Goal: Task Accomplishment & Management: Manage account settings

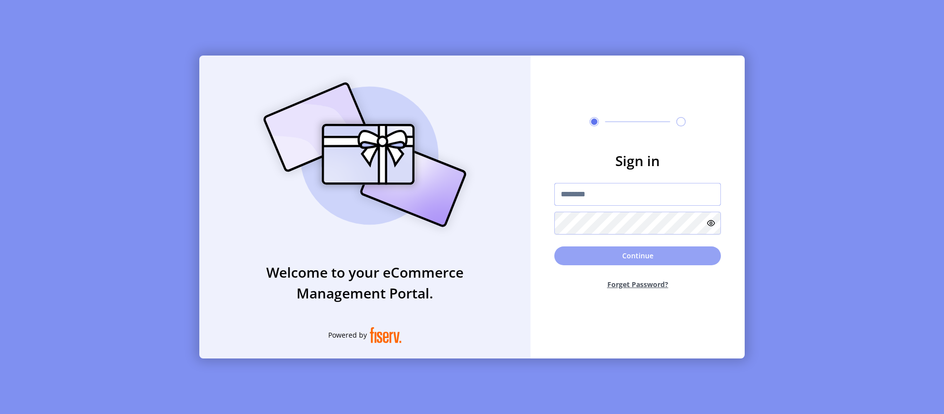
type input "**********"
click at [601, 255] on button "Continue" at bounding box center [637, 255] width 167 height 19
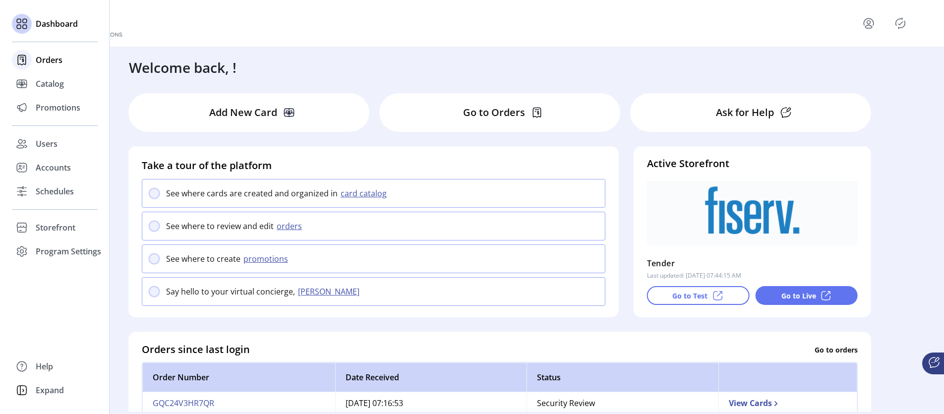
click at [51, 62] on span "Orders" at bounding box center [49, 60] width 27 height 12
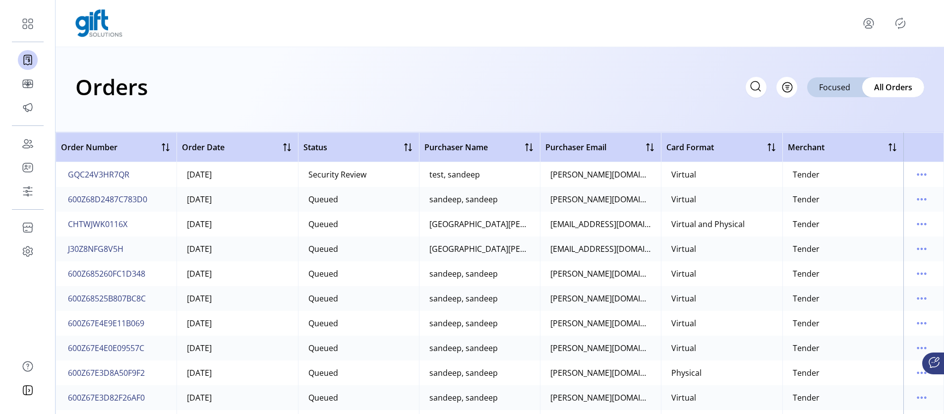
click at [749, 88] on icon at bounding box center [756, 86] width 16 height 16
click at [753, 88] on input "text" at bounding box center [667, 87] width 198 height 21
paste input "**********"
type input "**********"
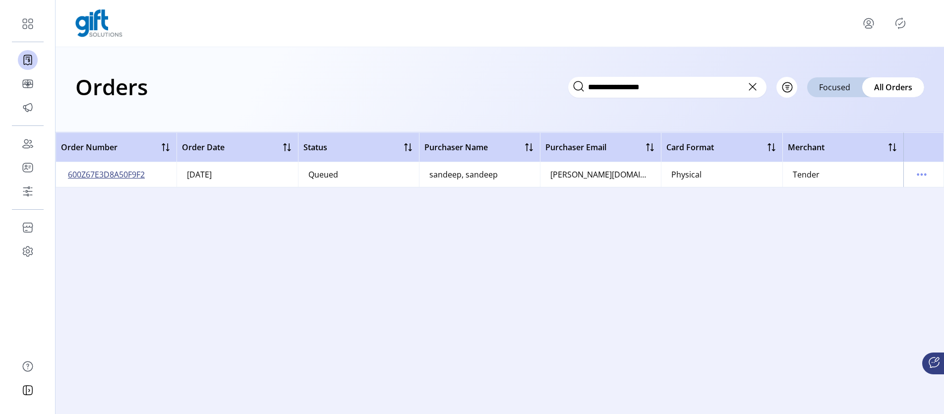
click at [113, 176] on span "600Z67E3D8A50F9F2" at bounding box center [106, 175] width 77 height 12
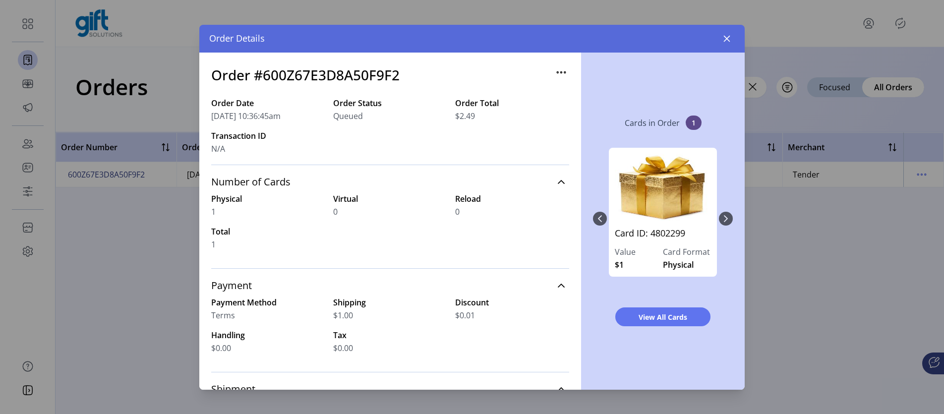
click at [729, 217] on div "Card ID: 4802299 Value $1 Card Format Physical" at bounding box center [663, 219] width 140 height 162
click at [667, 232] on link "Card ID: 4802299" at bounding box center [663, 236] width 96 height 19
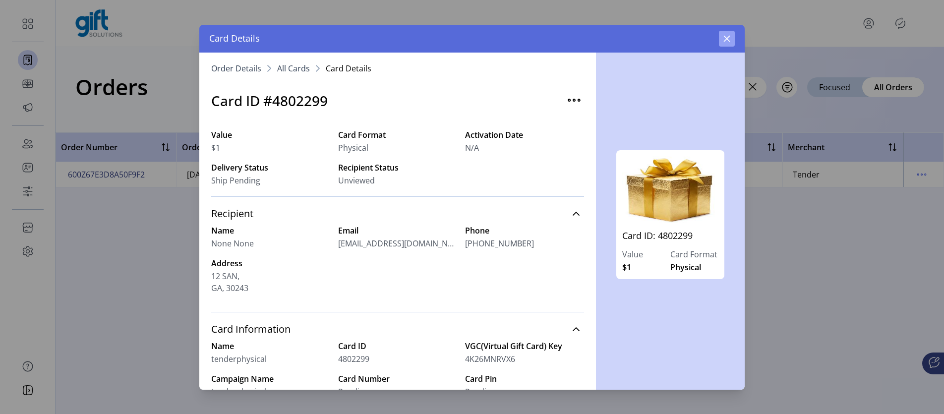
click at [729, 40] on icon "button" at bounding box center [727, 38] width 6 height 6
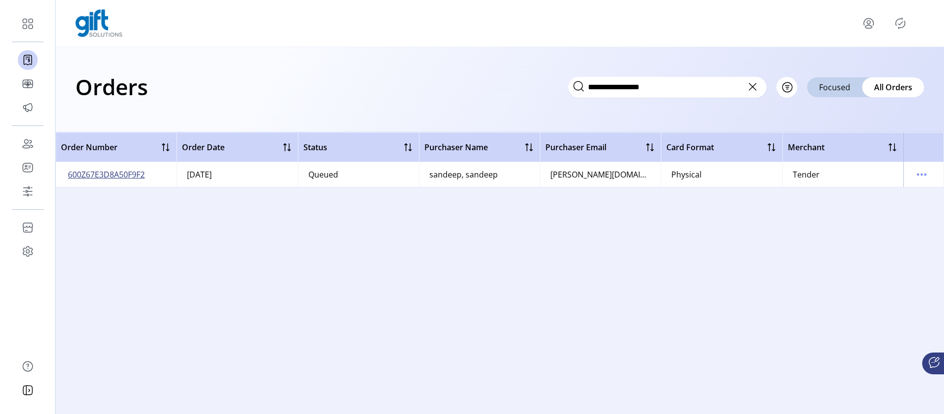
click at [120, 175] on span "600Z67E3D8A50F9F2" at bounding box center [106, 175] width 77 height 12
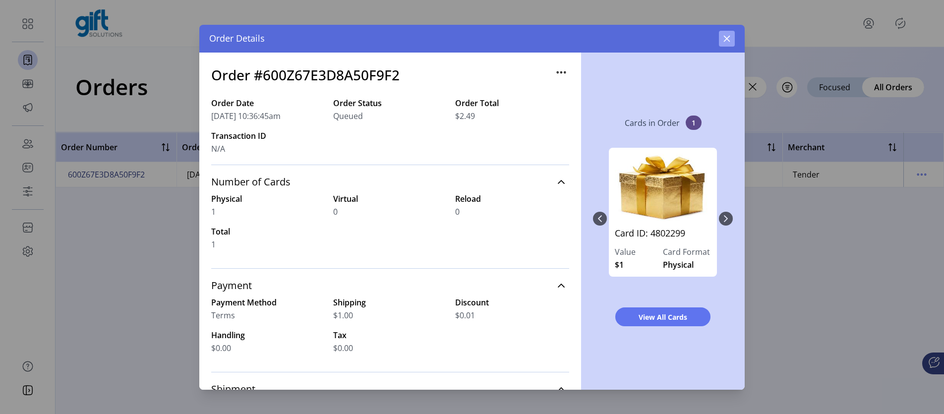
click at [733, 36] on button "button" at bounding box center [727, 39] width 16 height 16
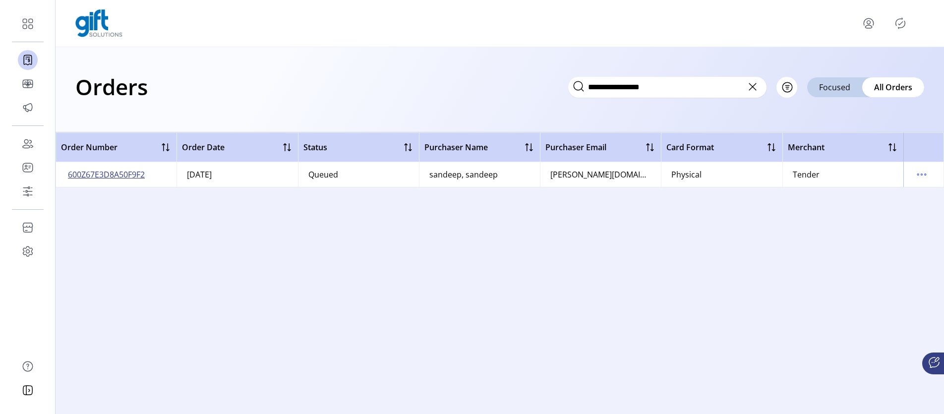
click at [131, 177] on span "600Z67E3D8A50F9F2" at bounding box center [106, 175] width 77 height 12
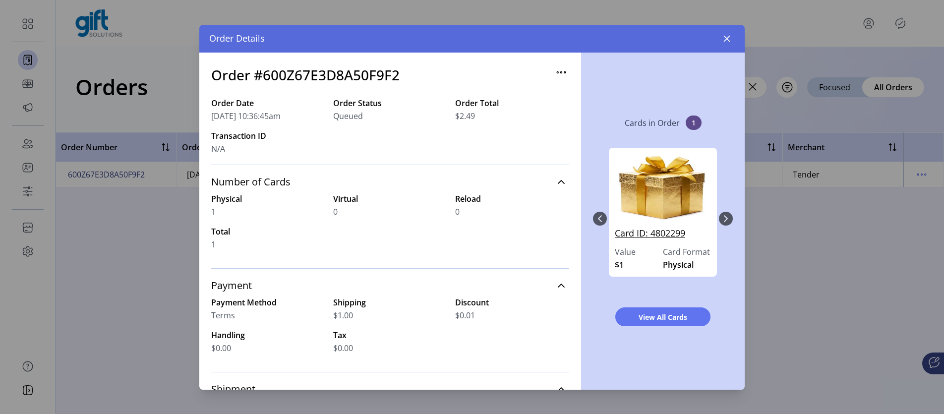
click at [654, 234] on link "Card ID: 4802299" at bounding box center [663, 236] width 96 height 19
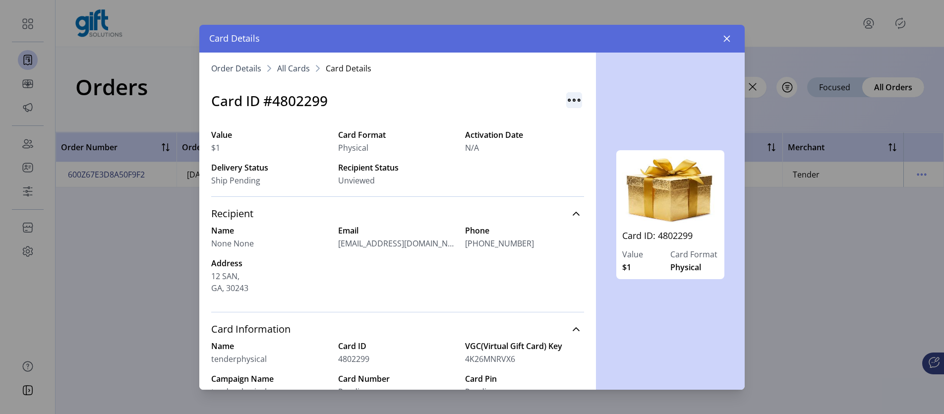
click at [569, 103] on img "button" at bounding box center [574, 100] width 16 height 16
click at [598, 123] on span "Resend Card" at bounding box center [609, 122] width 82 height 8
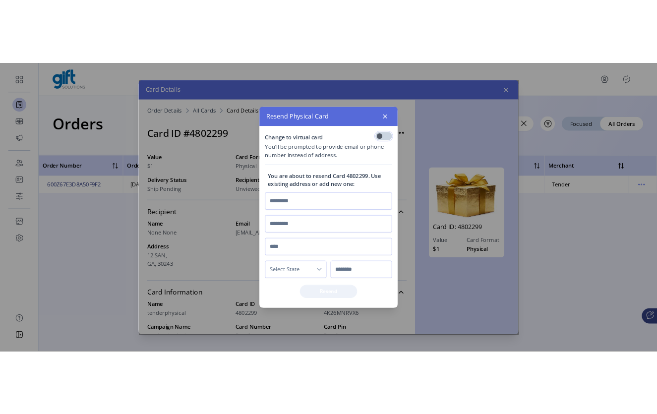
scroll to position [5, 3]
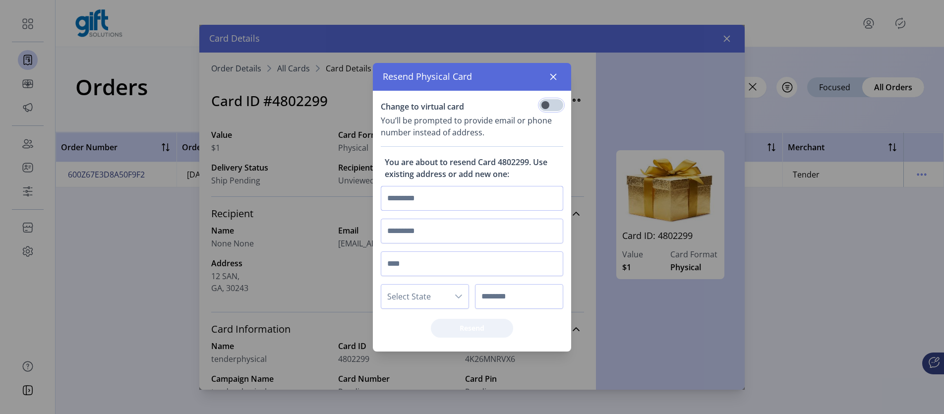
click at [422, 196] on input "text" at bounding box center [472, 198] width 183 height 25
type input "***"
click at [418, 221] on input "text" at bounding box center [472, 231] width 183 height 25
type input "***"
click at [410, 275] on input "text" at bounding box center [472, 263] width 183 height 25
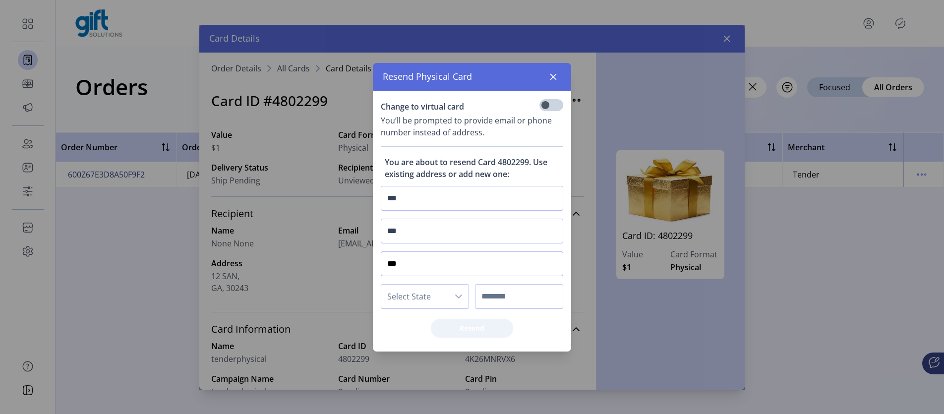
type input "***"
click at [431, 299] on span "Select State" at bounding box center [414, 297] width 67 height 24
click at [410, 231] on li "AZ" at bounding box center [429, 240] width 91 height 20
click at [498, 286] on input "text" at bounding box center [519, 296] width 88 height 25
drag, startPoint x: 516, startPoint y: 303, endPoint x: 505, endPoint y: 312, distance: 14.4
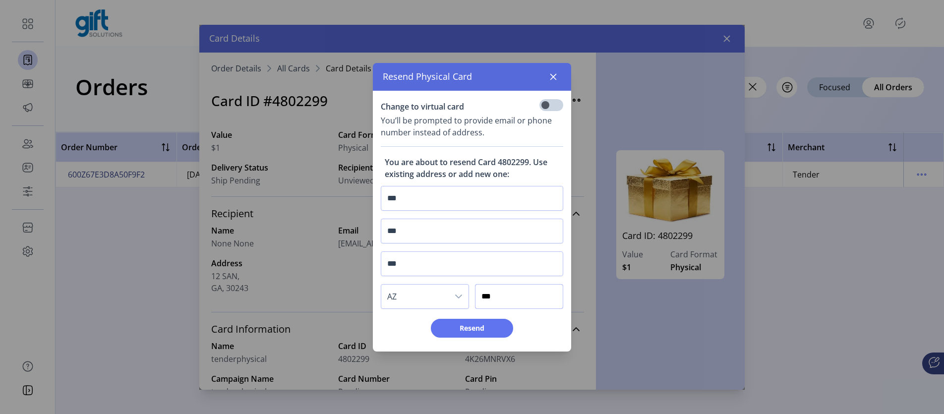
click at [516, 303] on input "***" at bounding box center [519, 296] width 88 height 25
type input "******"
click at [474, 330] on span "Resend" at bounding box center [472, 328] width 57 height 10
click at [554, 84] on button "button" at bounding box center [554, 77] width 16 height 16
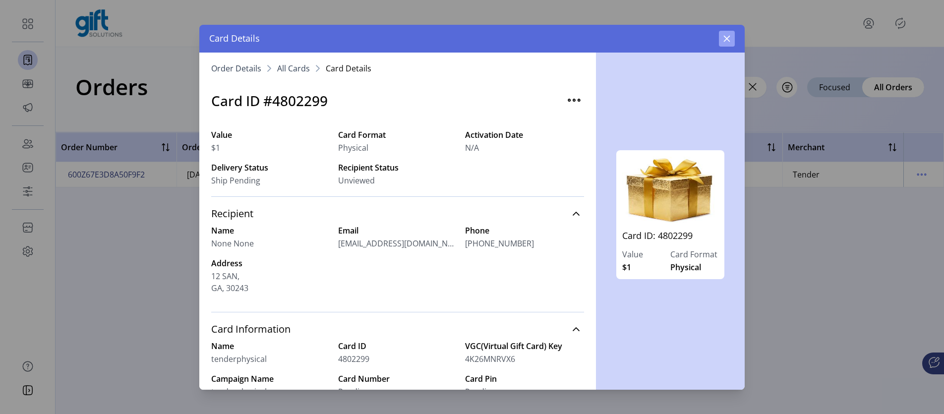
click at [734, 39] on button "button" at bounding box center [727, 39] width 16 height 16
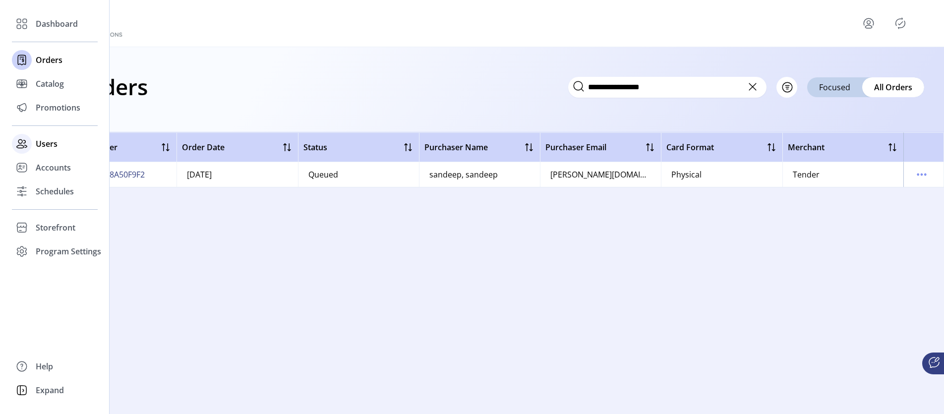
click at [47, 148] on span "Users" at bounding box center [47, 144] width 22 height 12
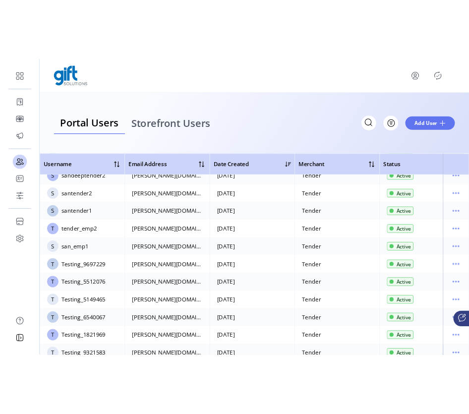
scroll to position [603, 0]
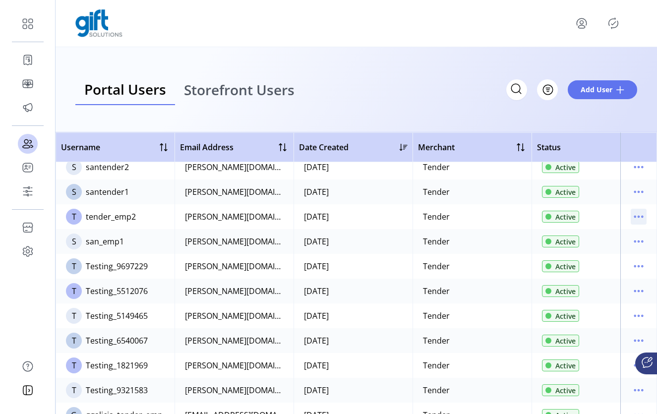
click at [632, 212] on icon "menu" at bounding box center [639, 217] width 16 height 16
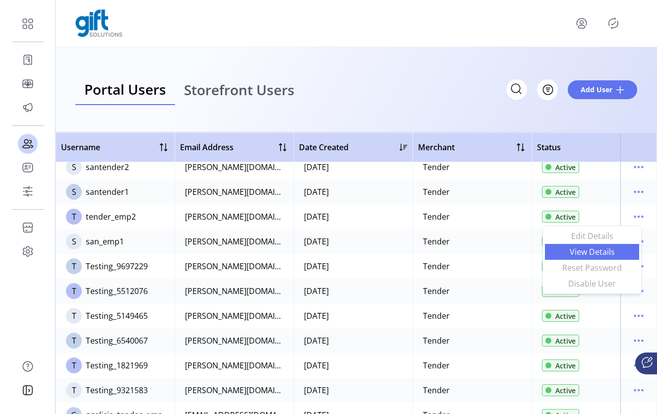
click at [613, 253] on span "View Details" at bounding box center [592, 252] width 82 height 8
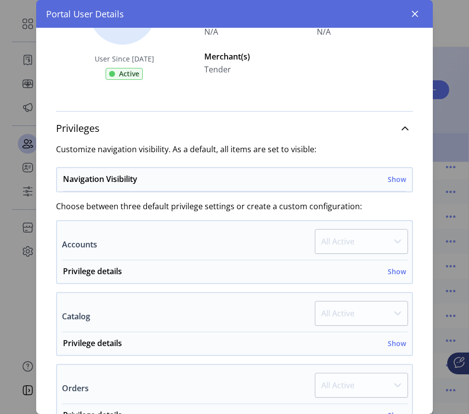
scroll to position [134, 0]
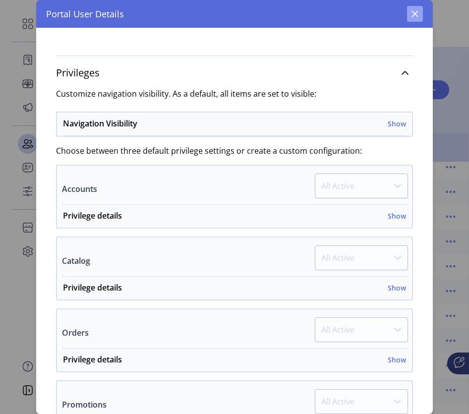
click at [410, 16] on button "button" at bounding box center [415, 14] width 16 height 16
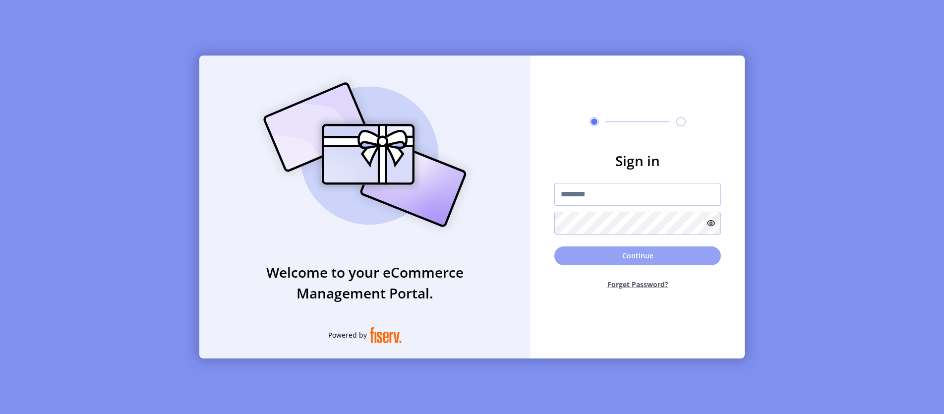
type input "**********"
click at [615, 253] on button "Continue" at bounding box center [637, 255] width 167 height 19
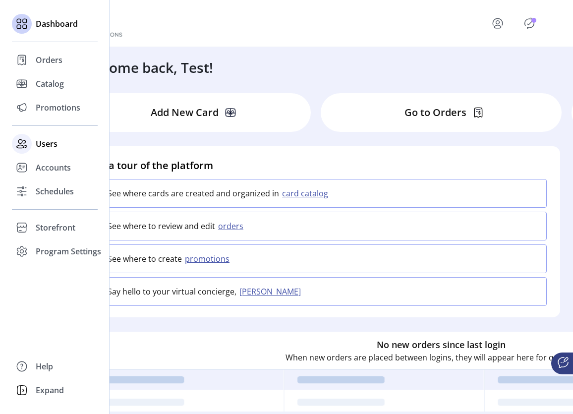
click at [36, 150] on div "Users" at bounding box center [55, 144] width 86 height 24
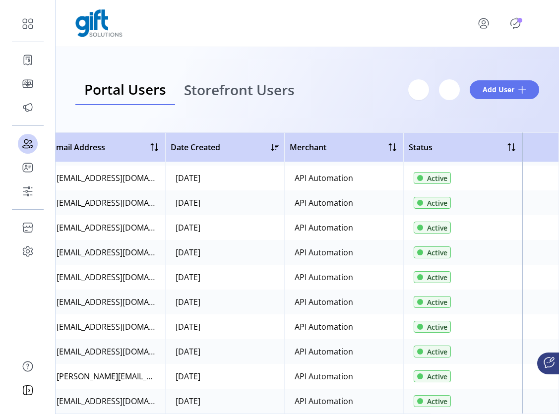
scroll to position [1194, 133]
click at [537, 395] on svg-icon "menu" at bounding box center [541, 401] width 16 height 16
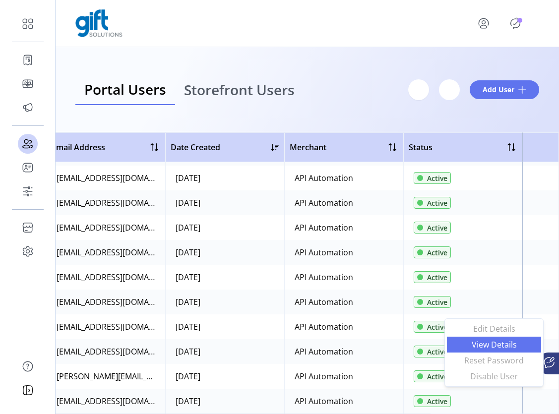
click at [497, 350] on link "View Details" at bounding box center [494, 345] width 94 height 16
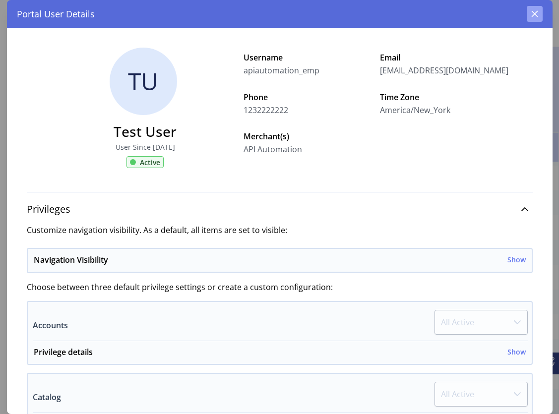
click at [536, 13] on icon "button" at bounding box center [535, 14] width 8 height 8
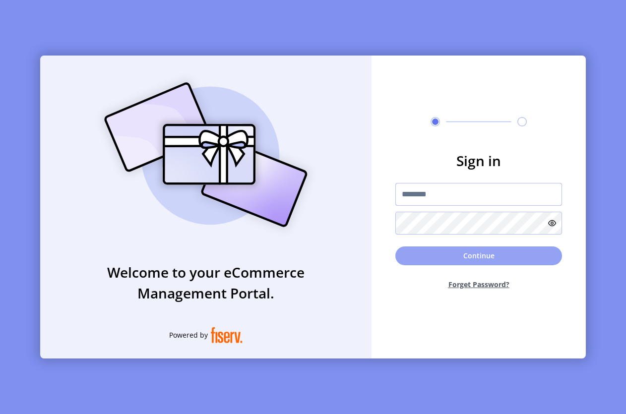
type input "**********"
click at [462, 254] on button "Continue" at bounding box center [478, 255] width 167 height 19
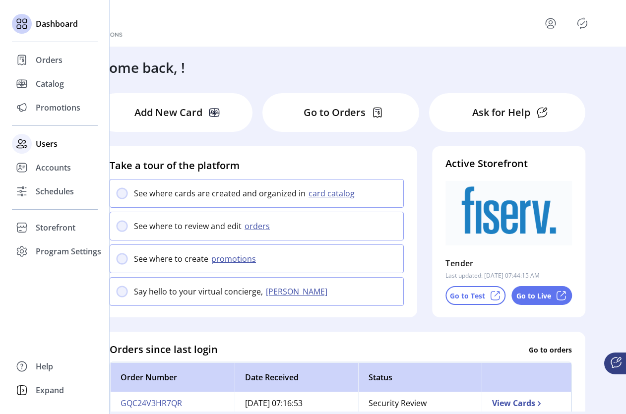
click at [43, 143] on span "Users" at bounding box center [47, 144] width 22 height 12
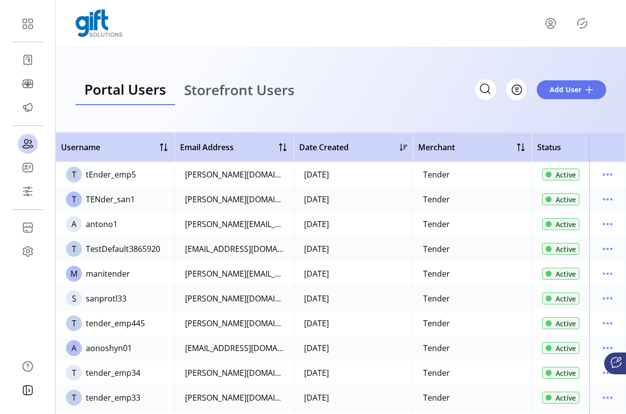
scroll to position [259, 0]
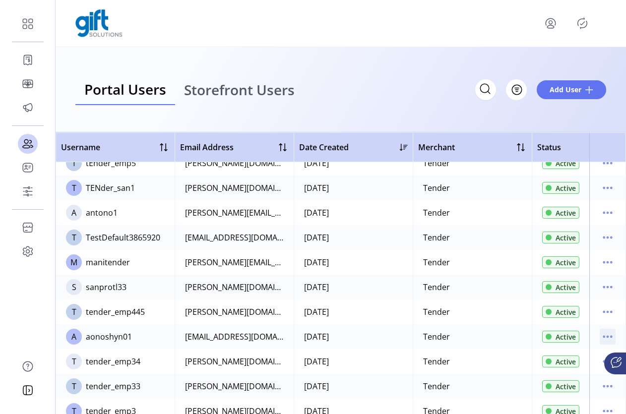
click at [587, 338] on icon "menu" at bounding box center [608, 337] width 16 height 16
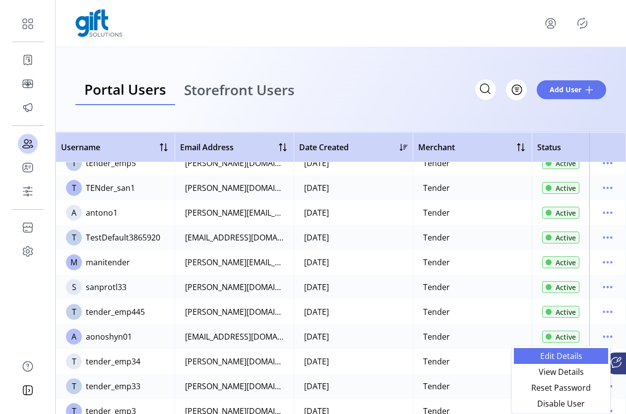
click at [568, 360] on span "Edit Details" at bounding box center [561, 356] width 82 height 8
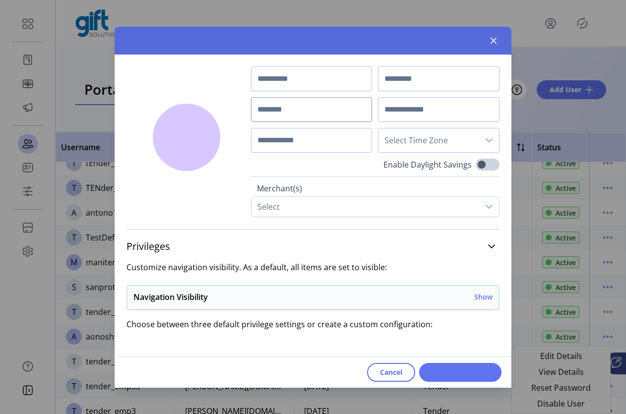
type input "*****"
type input "*******"
type input "**********"
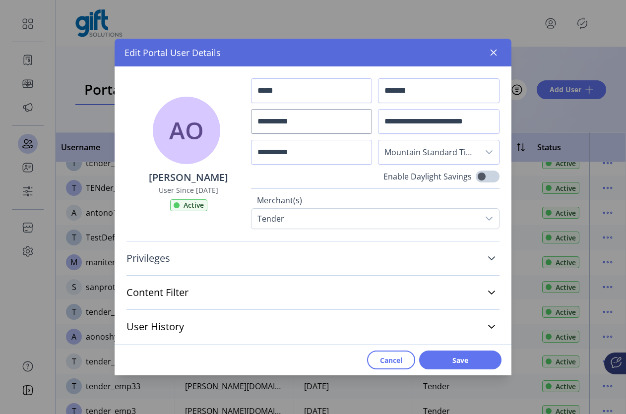
click at [495, 260] on icon at bounding box center [492, 258] width 8 height 8
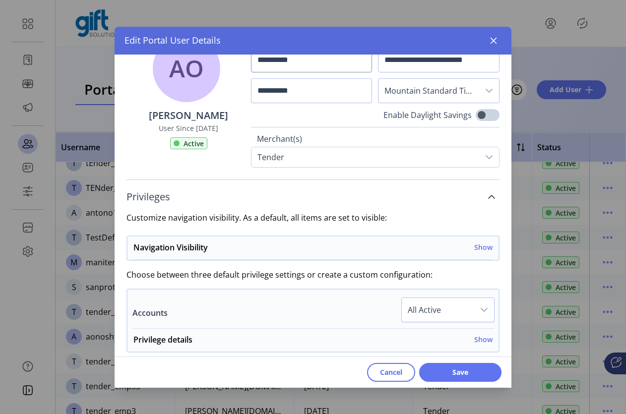
scroll to position [62, 0]
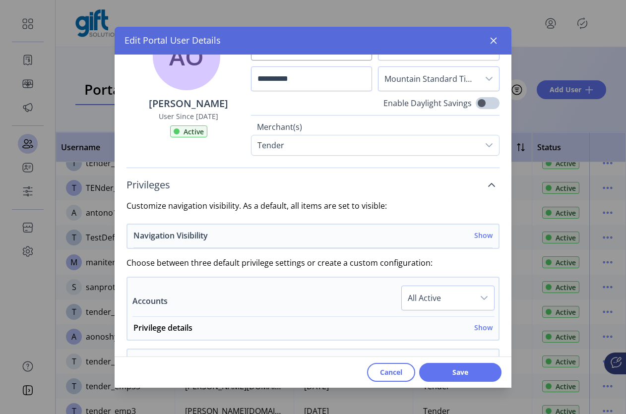
click at [478, 235] on h6 "Show" at bounding box center [483, 235] width 18 height 10
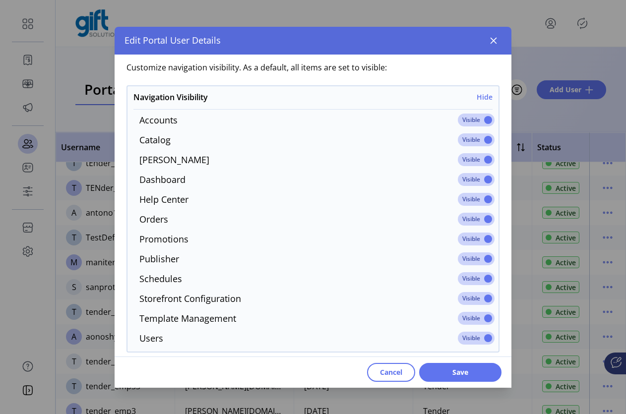
scroll to position [369, 0]
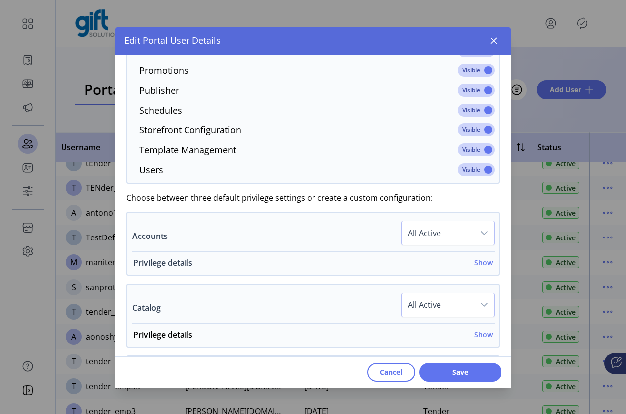
click at [480, 265] on h6 "Show" at bounding box center [483, 262] width 18 height 10
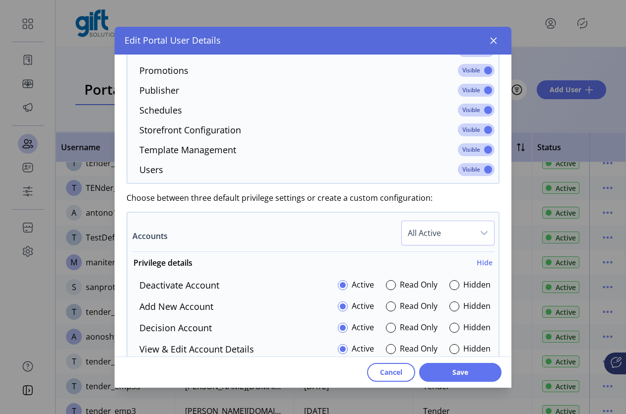
click at [480, 229] on icon "dropdown trigger" at bounding box center [484, 233] width 8 height 8
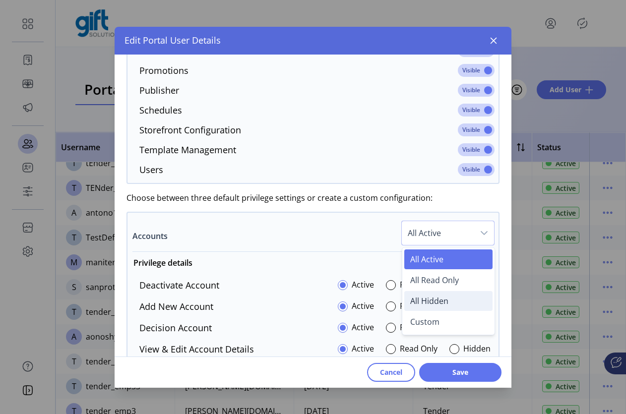
click at [437, 301] on span "All Hidden" at bounding box center [429, 301] width 38 height 11
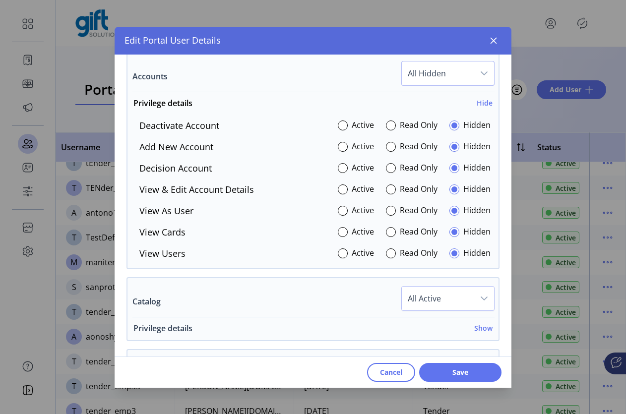
scroll to position [584, 0]
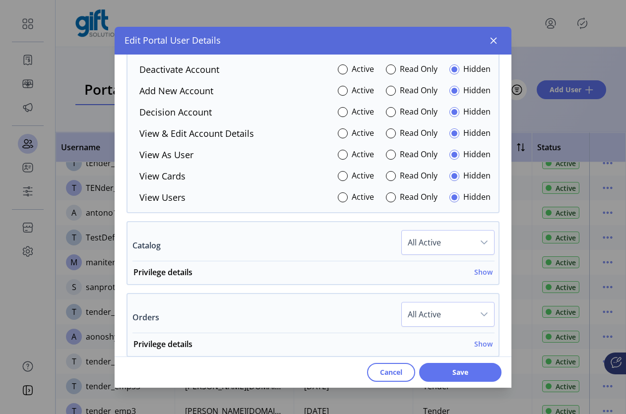
click at [474, 236] on div "dropdown trigger" at bounding box center [484, 243] width 20 height 24
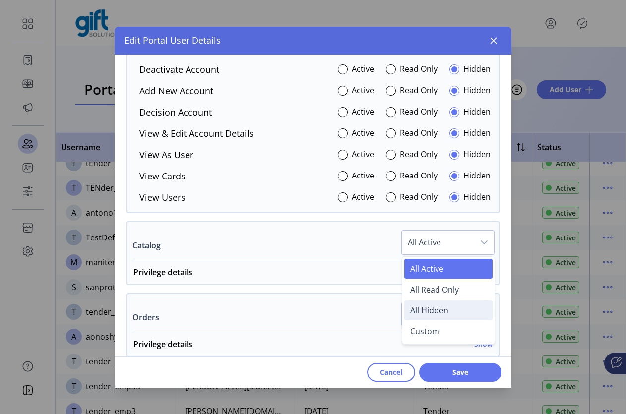
click at [437, 309] on span "All Hidden" at bounding box center [429, 310] width 38 height 11
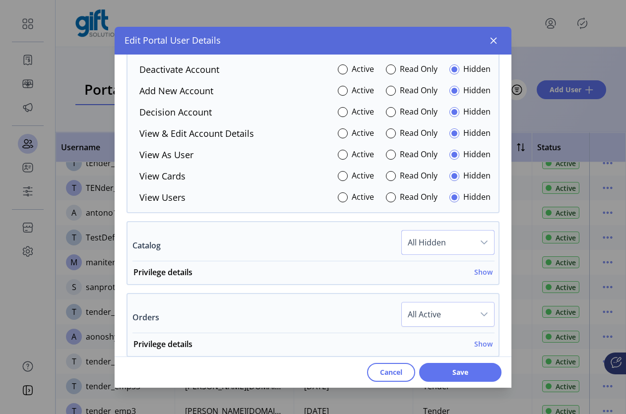
click at [474, 314] on div "dropdown trigger" at bounding box center [484, 315] width 20 height 24
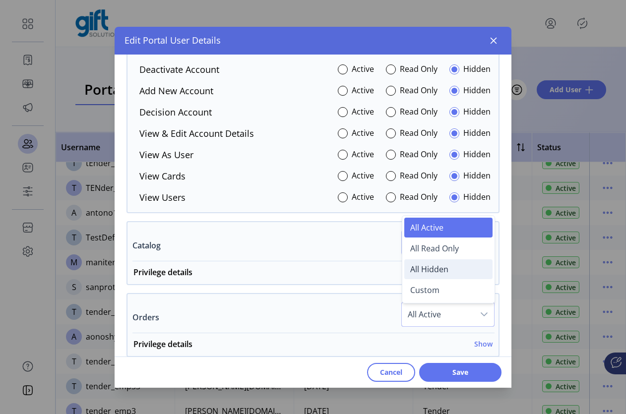
click at [442, 268] on span "All Hidden" at bounding box center [429, 269] width 38 height 11
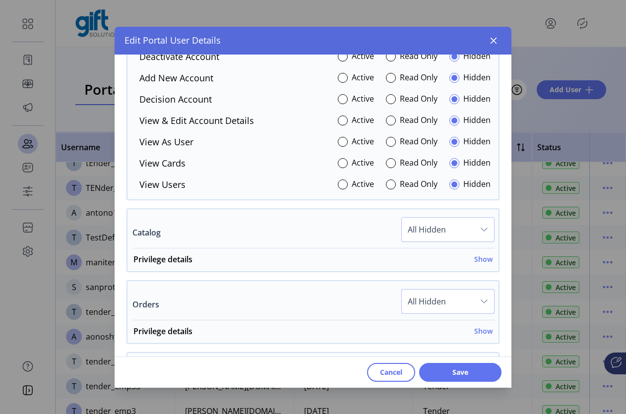
scroll to position [662, 0]
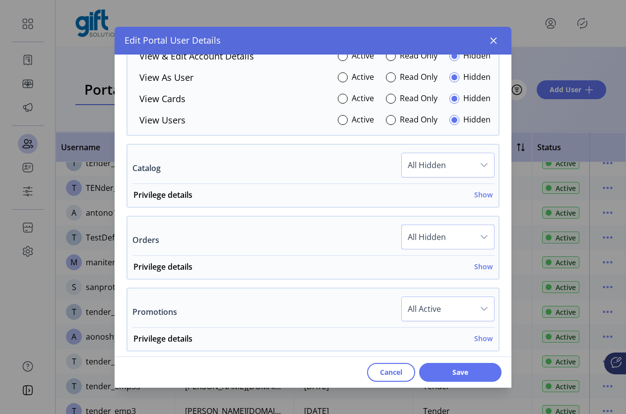
click at [483, 311] on icon "dropdown trigger" at bounding box center [484, 309] width 8 height 8
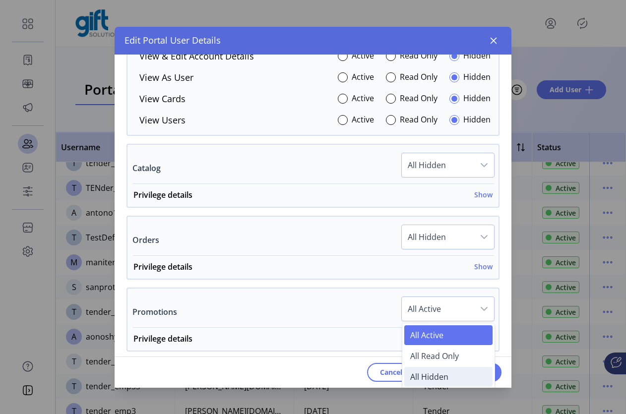
click at [435, 376] on span "All Hidden" at bounding box center [429, 376] width 38 height 11
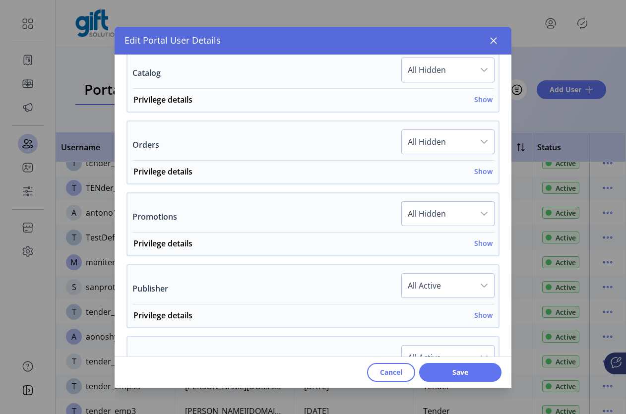
scroll to position [789, 0]
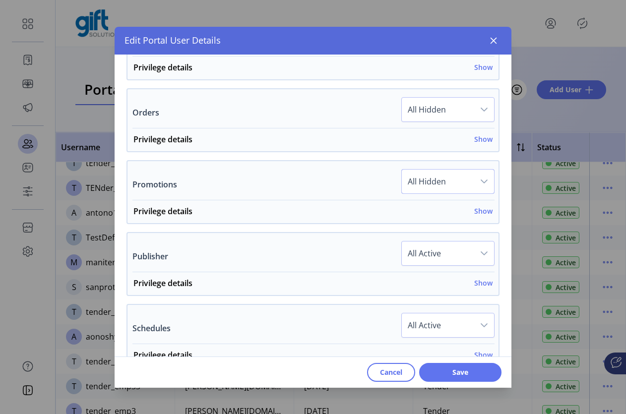
click at [474, 253] on div "dropdown trigger" at bounding box center [484, 254] width 20 height 24
click at [357, 271] on div "Publisher All Active All Active All Read Only Custom" at bounding box center [313, 256] width 362 height 31
click at [483, 283] on h6 "Show" at bounding box center [483, 283] width 18 height 10
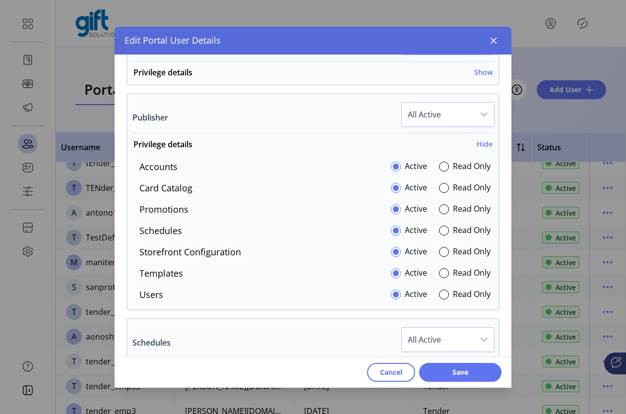
scroll to position [923, 0]
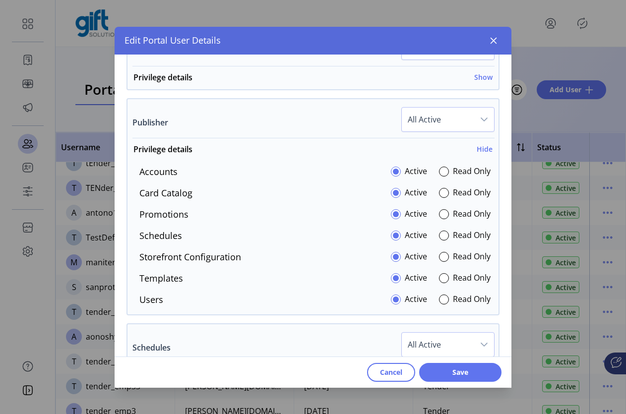
click at [480, 121] on icon "dropdown trigger" at bounding box center [484, 120] width 8 height 8
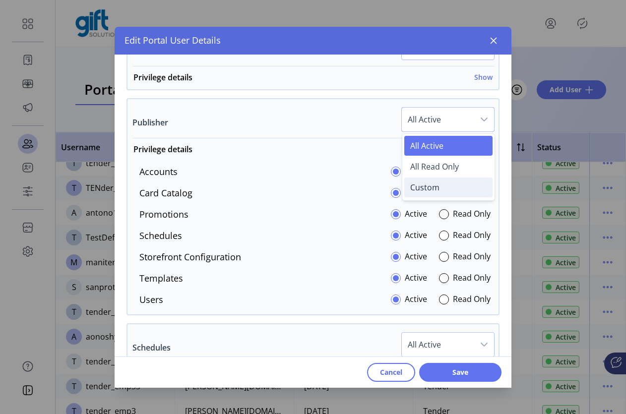
click at [435, 189] on li "Custom" at bounding box center [448, 188] width 88 height 20
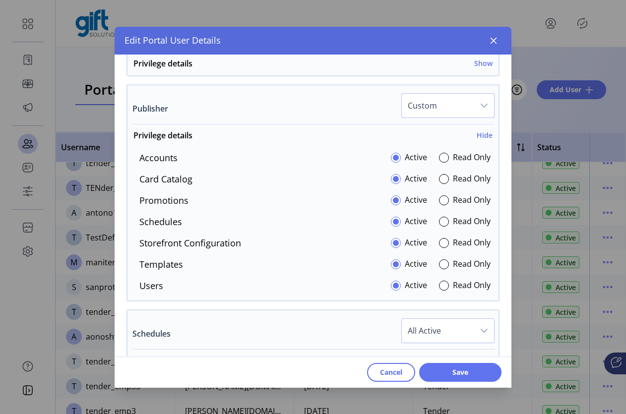
scroll to position [1044, 0]
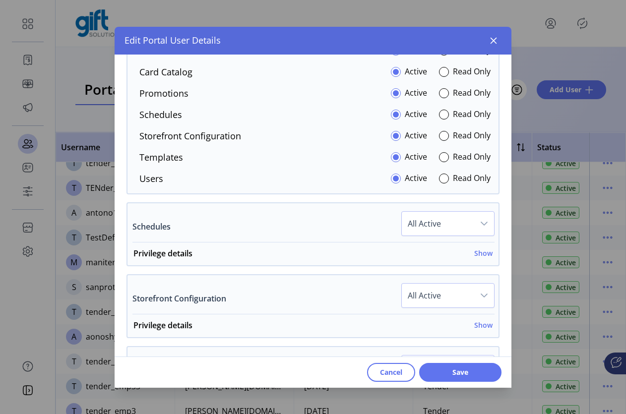
click at [474, 219] on div "dropdown trigger" at bounding box center [484, 224] width 20 height 24
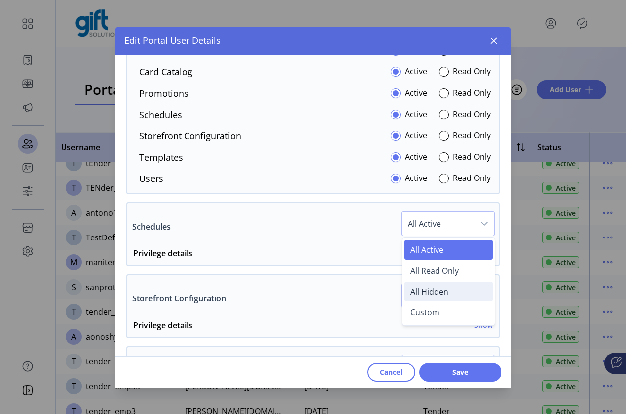
click at [435, 295] on span "All Hidden" at bounding box center [429, 291] width 38 height 11
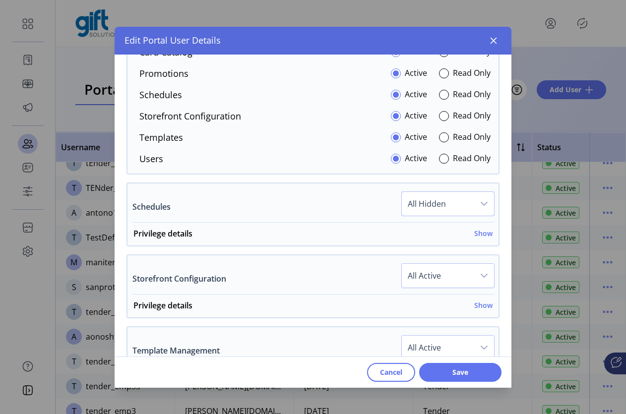
scroll to position [1064, 0]
click at [480, 275] on icon "dropdown trigger" at bounding box center [484, 275] width 8 height 8
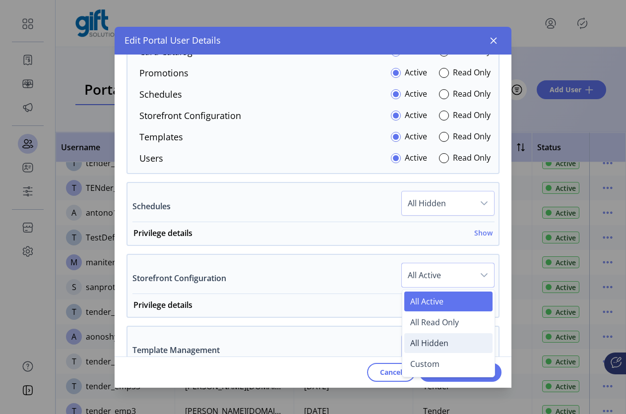
click at [433, 341] on span "All Hidden" at bounding box center [429, 343] width 38 height 11
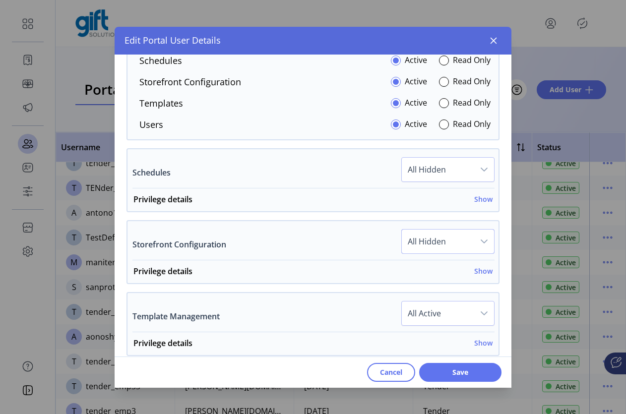
scroll to position [1110, 0]
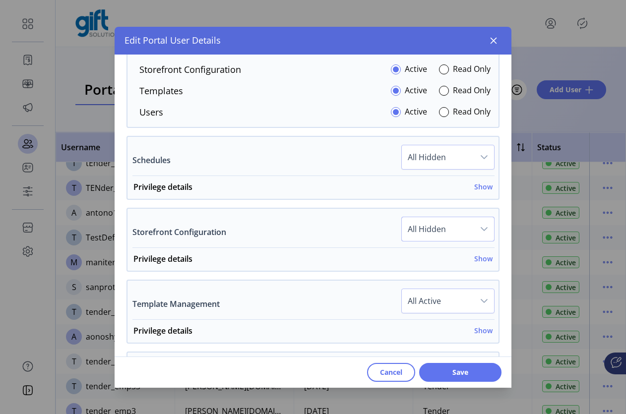
click at [468, 302] on span "All Active" at bounding box center [438, 301] width 72 height 24
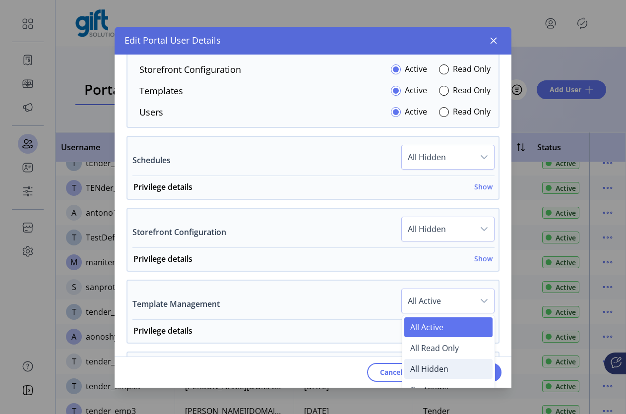
click at [437, 369] on span "All Hidden" at bounding box center [429, 369] width 38 height 11
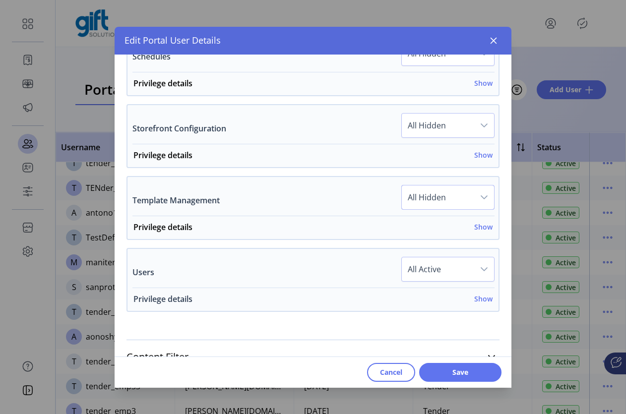
scroll to position [1253, 0]
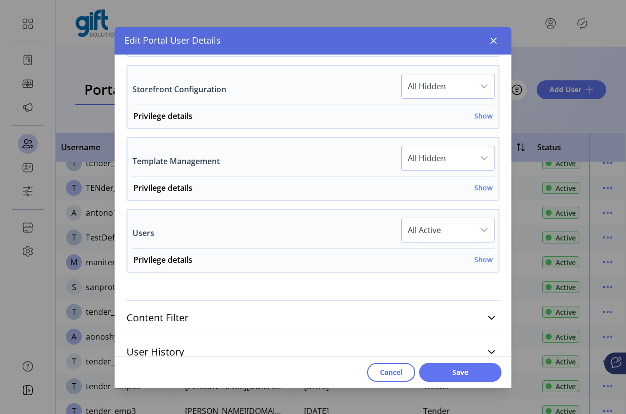
click at [474, 233] on div "dropdown trigger" at bounding box center [484, 230] width 20 height 24
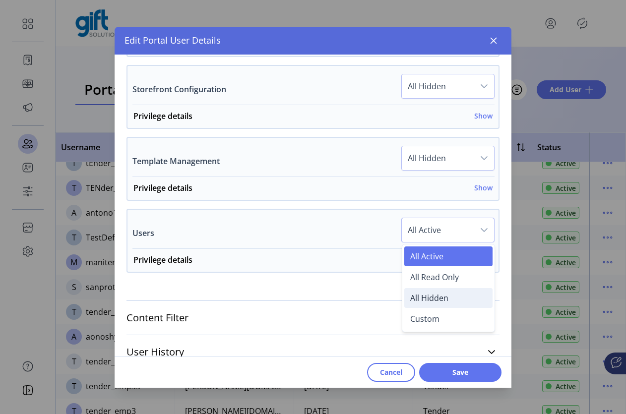
click at [441, 306] on li "All Hidden" at bounding box center [448, 298] width 88 height 20
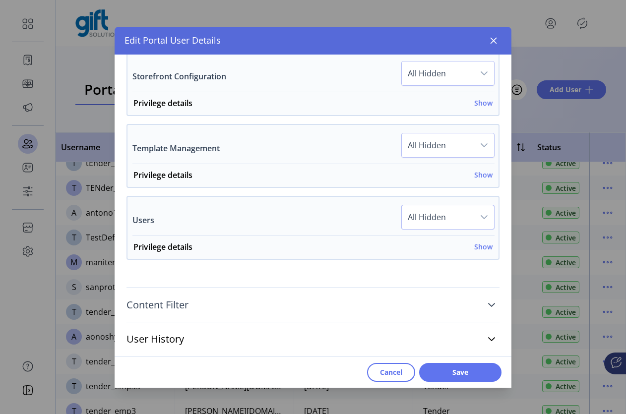
click at [483, 300] on link "Content Filter" at bounding box center [312, 305] width 373 height 22
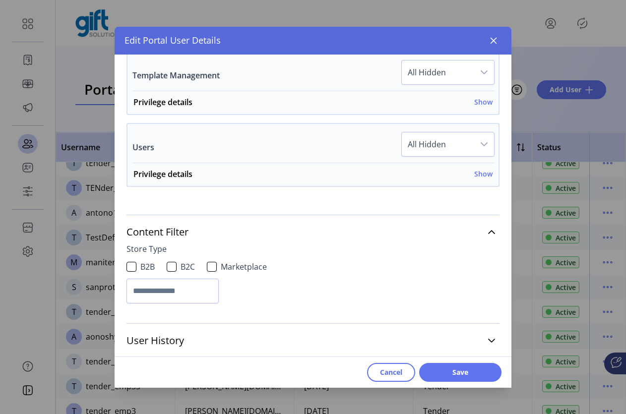
scroll to position [1341, 0]
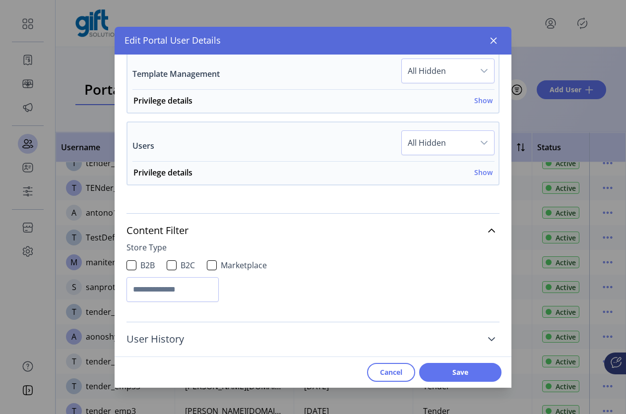
click at [481, 334] on link "User History" at bounding box center [312, 339] width 373 height 22
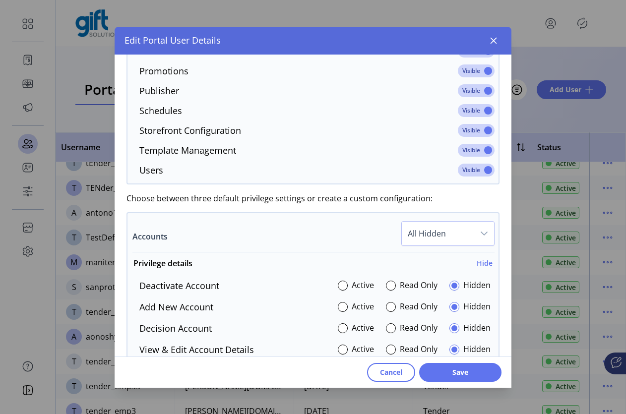
scroll to position [284, 0]
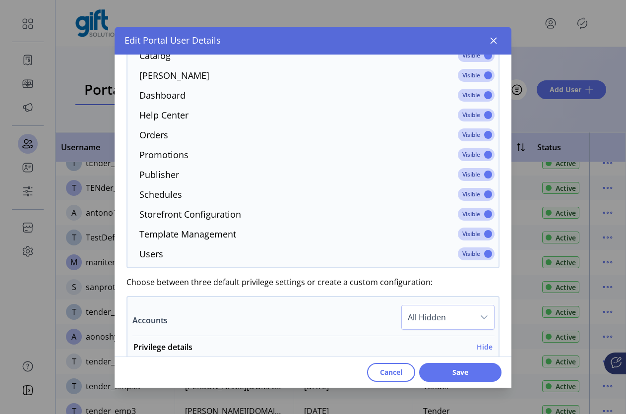
click at [477, 250] on span at bounding box center [476, 253] width 37 height 13
click at [474, 237] on span at bounding box center [476, 234] width 37 height 13
click at [471, 221] on p-inputswitch at bounding box center [476, 217] width 37 height 11
drag, startPoint x: 471, startPoint y: 189, endPoint x: 470, endPoint y: 207, distance: 17.4
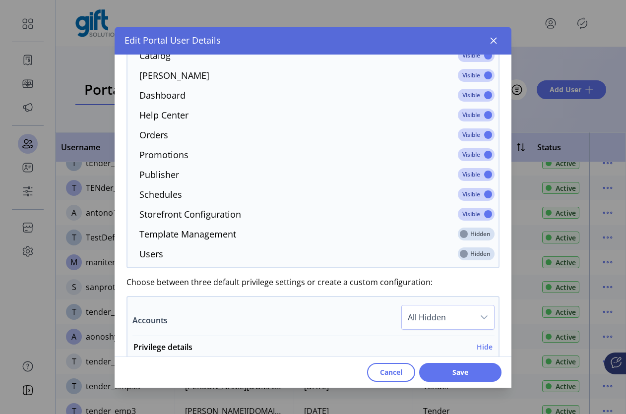
click at [471, 190] on span at bounding box center [476, 194] width 37 height 13
click at [470, 215] on span at bounding box center [476, 214] width 37 height 13
click at [471, 177] on span at bounding box center [476, 174] width 37 height 13
click at [475, 159] on span at bounding box center [476, 154] width 37 height 13
click at [478, 130] on span at bounding box center [476, 134] width 37 height 13
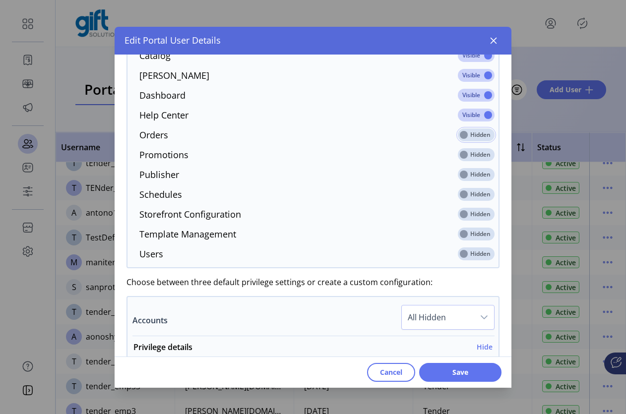
click at [477, 113] on span at bounding box center [476, 115] width 37 height 13
click at [474, 91] on span at bounding box center [476, 95] width 37 height 13
click at [473, 71] on span at bounding box center [476, 75] width 37 height 13
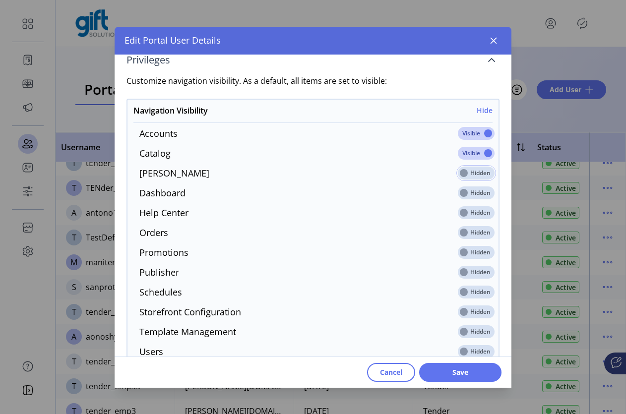
scroll to position [181, 0]
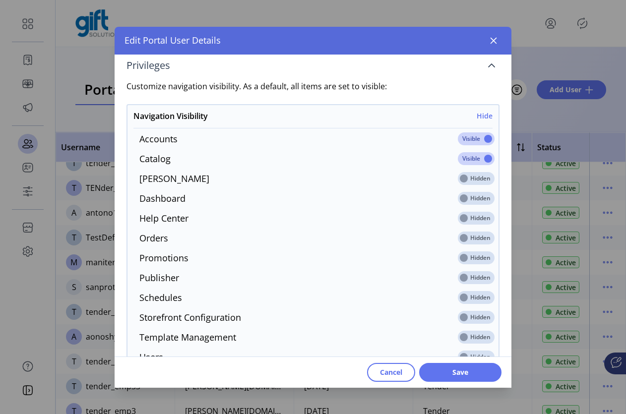
click at [468, 159] on span at bounding box center [476, 158] width 37 height 13
click at [482, 135] on span at bounding box center [476, 138] width 37 height 13
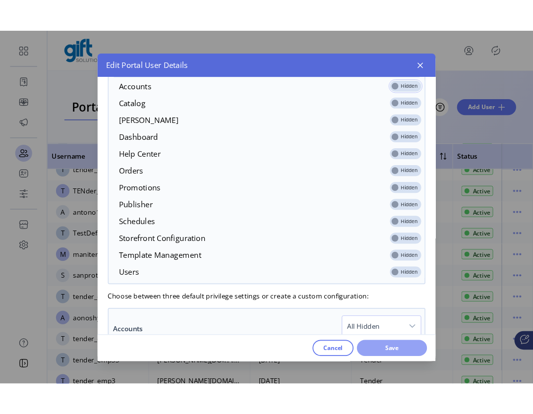
scroll to position [289, 0]
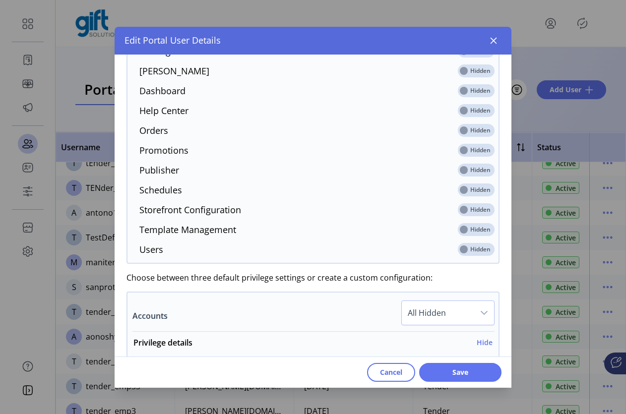
click at [469, 383] on div "Cancel Save" at bounding box center [313, 372] width 397 height 31
click at [464, 373] on span "Save" at bounding box center [460, 372] width 57 height 10
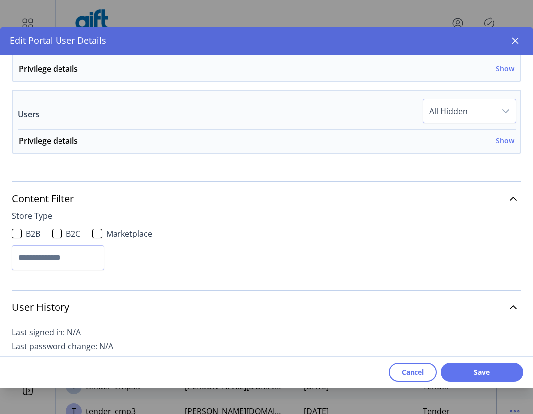
scroll to position [1168, 0]
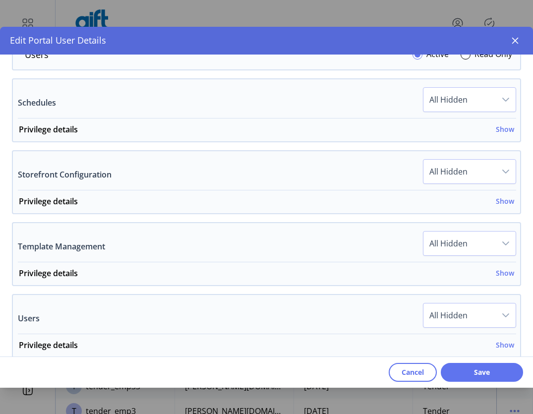
click at [406, 369] on span "Cancel" at bounding box center [413, 372] width 22 height 10
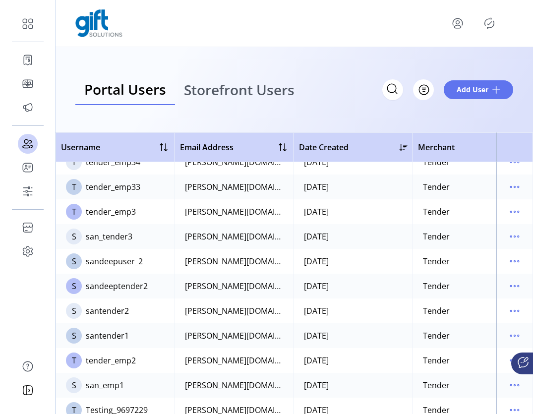
drag, startPoint x: 332, startPoint y: 408, endPoint x: 352, endPoint y: 410, distance: 19.4
click at [352, 410] on div "Username Email Address Date Created Merchant Status T TestDefault8092463 test@g…" at bounding box center [295, 273] width 478 height 282
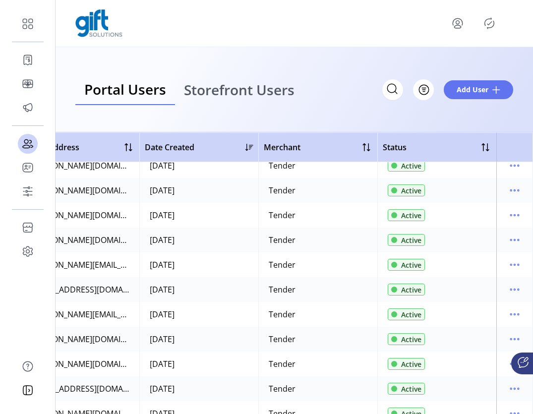
scroll to position [146, 159]
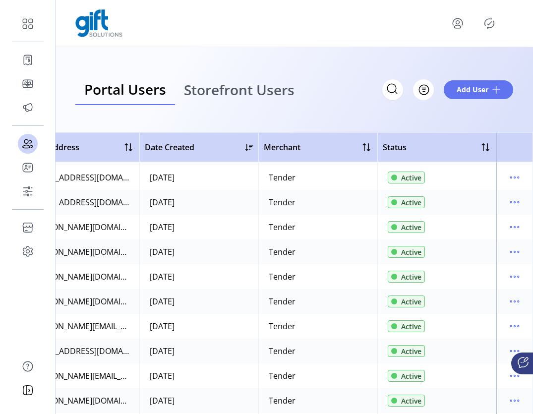
click at [457, 342] on td "Active" at bounding box center [436, 351] width 119 height 25
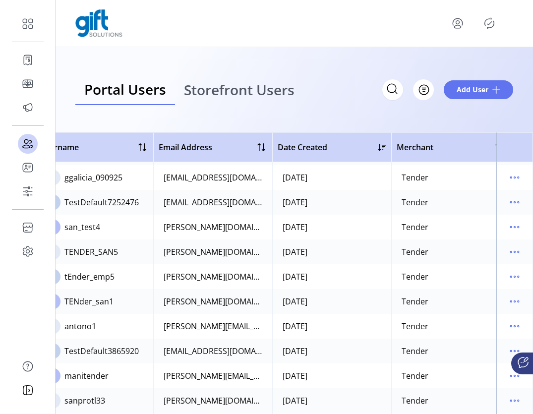
scroll to position [146, 0]
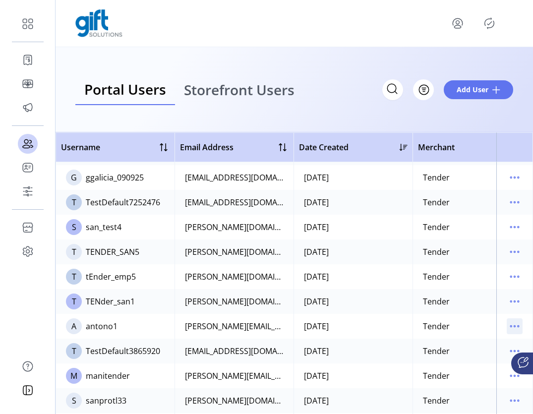
click at [515, 327] on icon "menu" at bounding box center [515, 326] width 16 height 16
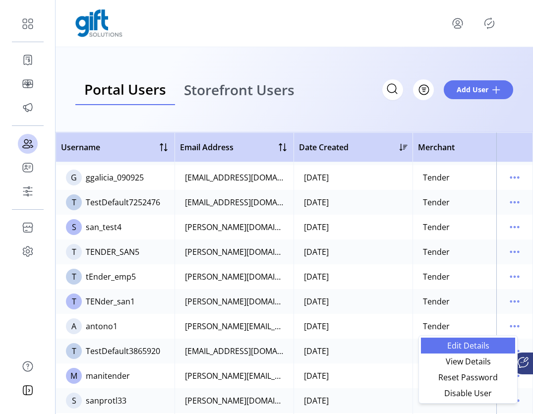
click at [481, 347] on span "Edit Details" at bounding box center [468, 346] width 82 height 8
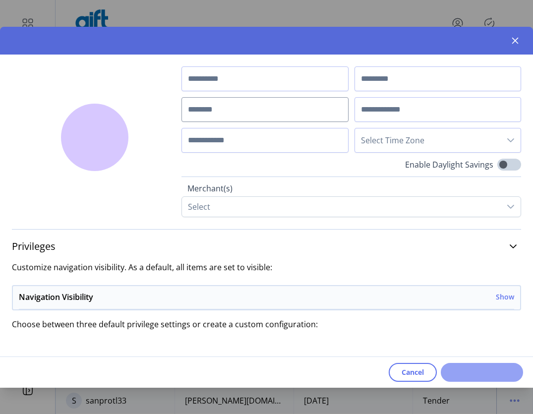
type input "*****"
type input "*******"
type input "**********"
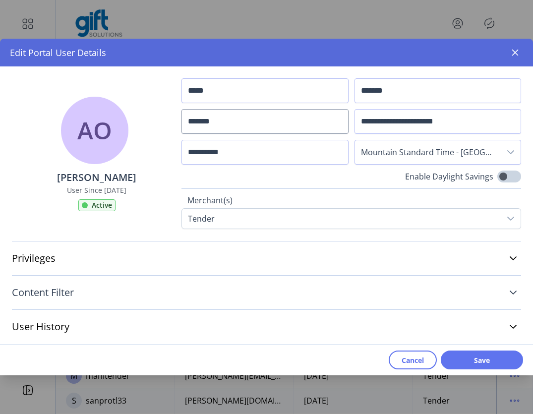
click at [508, 295] on link "Content Filter" at bounding box center [266, 293] width 509 height 22
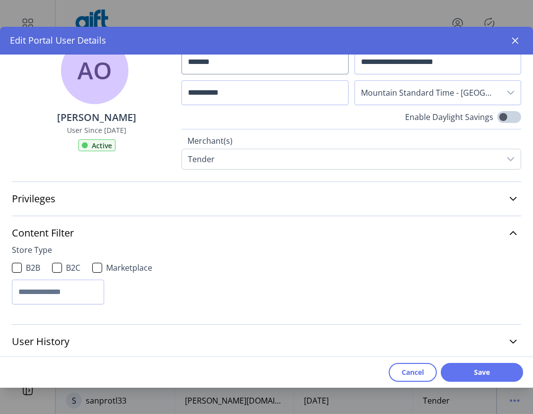
scroll to position [50, 0]
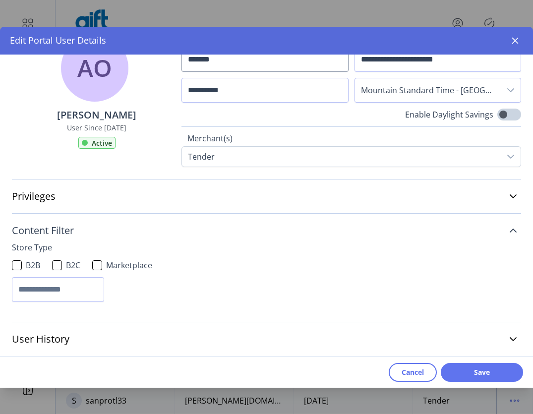
click at [509, 234] on icon at bounding box center [513, 231] width 8 height 8
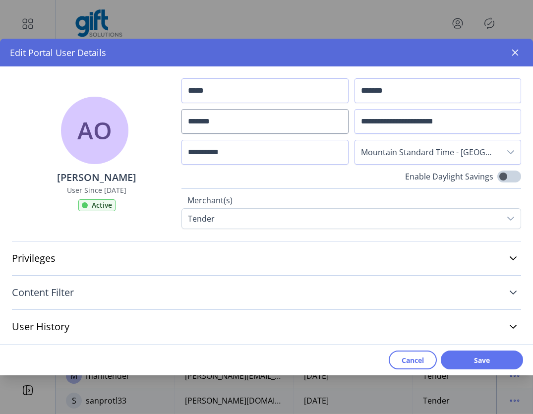
scroll to position [0, 0]
drag, startPoint x: 508, startPoint y: 201, endPoint x: 509, endPoint y: 216, distance: 15.4
click at [508, 201] on label "Merchant(s)" at bounding box center [351, 201] width 328 height 14
click at [514, 259] on icon at bounding box center [513, 258] width 7 height 4
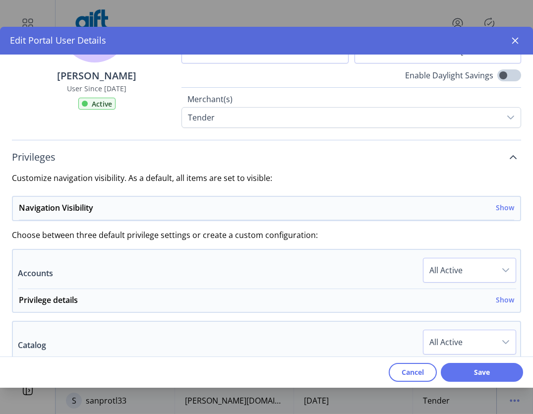
scroll to position [91, 0]
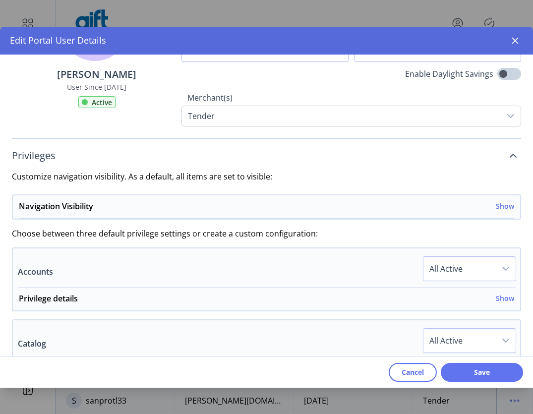
click at [502, 270] on icon "dropdown trigger" at bounding box center [506, 269] width 8 height 8
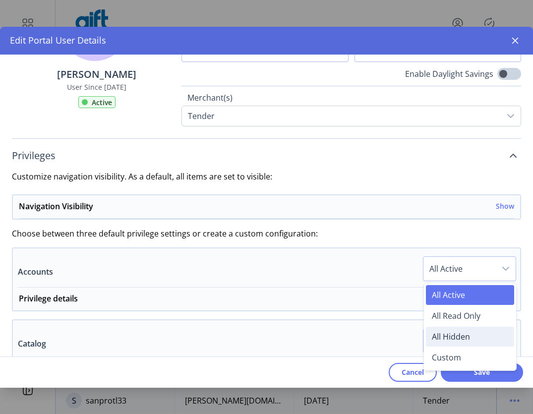
click at [454, 338] on span "All Hidden" at bounding box center [451, 336] width 38 height 11
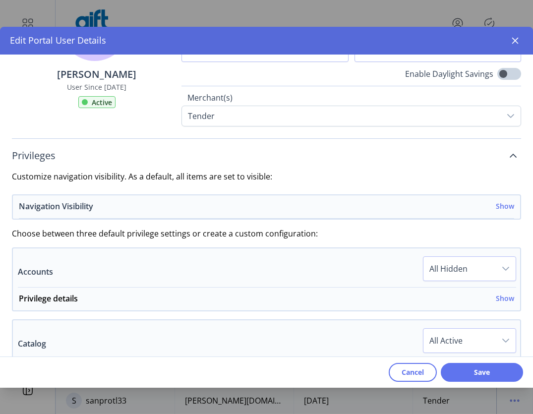
click at [500, 205] on h6 "Show" at bounding box center [505, 206] width 18 height 10
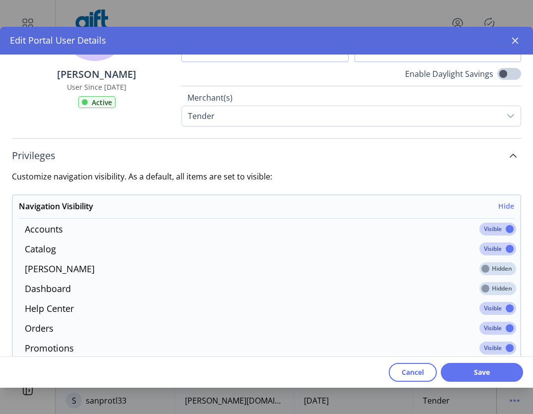
click at [495, 250] on span at bounding box center [498, 249] width 37 height 13
drag, startPoint x: 496, startPoint y: 228, endPoint x: 506, endPoint y: 279, distance: 52.0
click at [496, 228] on span at bounding box center [498, 229] width 37 height 13
click at [494, 313] on span at bounding box center [498, 308] width 37 height 13
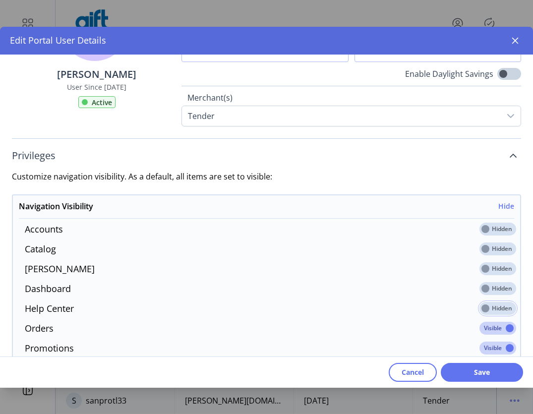
click at [494, 330] on span at bounding box center [498, 328] width 37 height 13
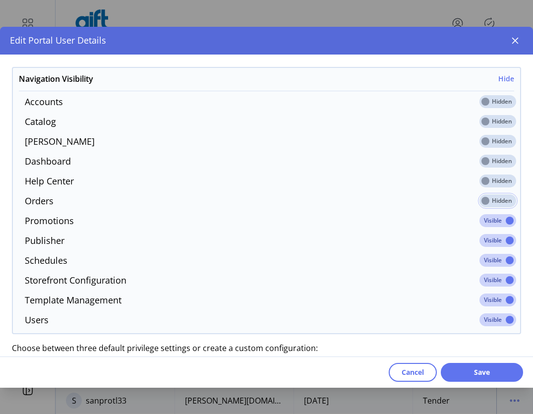
scroll to position [229, 0]
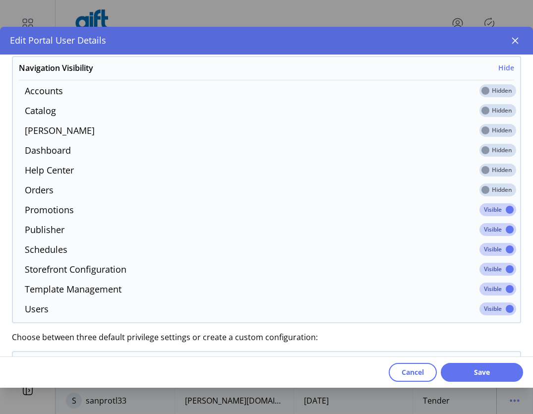
click at [493, 210] on span at bounding box center [498, 209] width 37 height 13
click at [493, 233] on span at bounding box center [498, 229] width 37 height 13
click at [492, 252] on span at bounding box center [498, 249] width 37 height 13
click at [493, 273] on span at bounding box center [498, 269] width 37 height 13
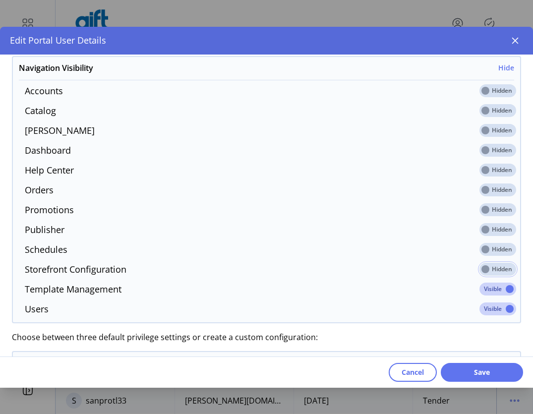
click at [403, 378] on button "Cancel" at bounding box center [413, 372] width 48 height 19
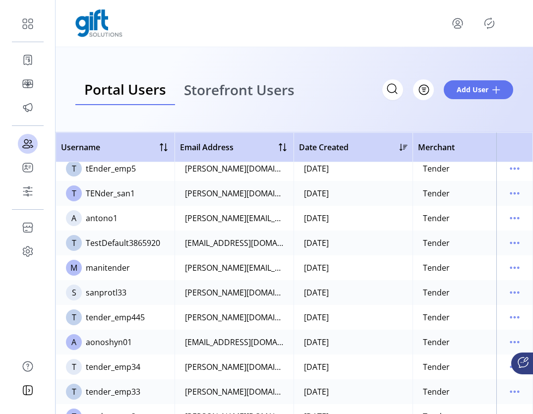
scroll to position [255, 0]
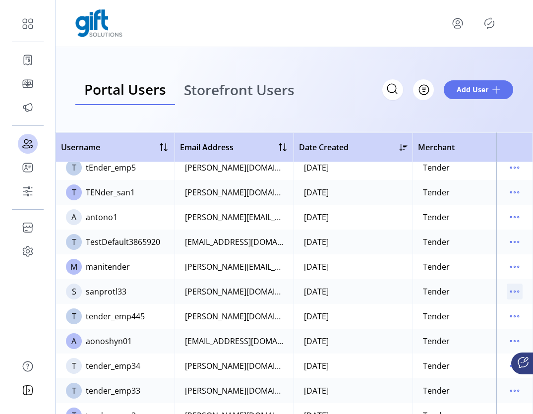
click at [518, 291] on icon "menu" at bounding box center [518, 291] width 1 height 1
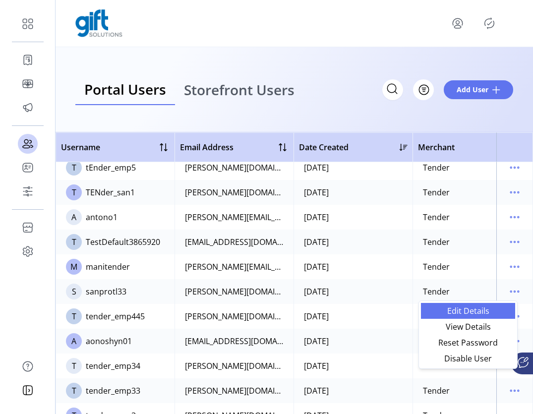
click at [478, 310] on span "Edit Details" at bounding box center [468, 311] width 82 height 8
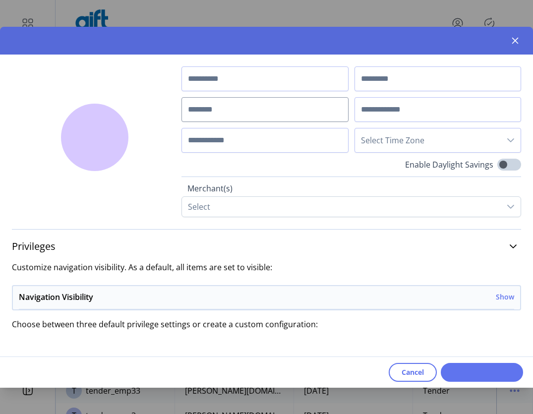
type input "*******"
type input "********"
type input "**********"
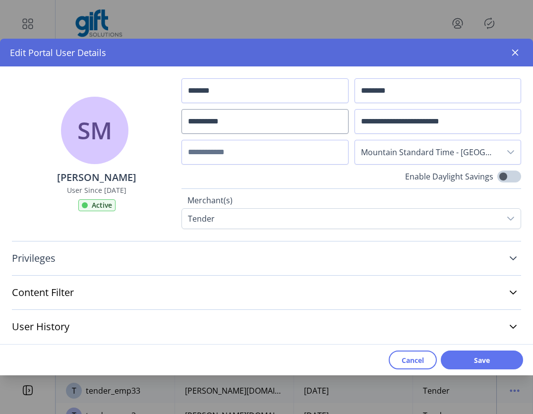
click at [510, 251] on link "Privileges" at bounding box center [266, 258] width 509 height 22
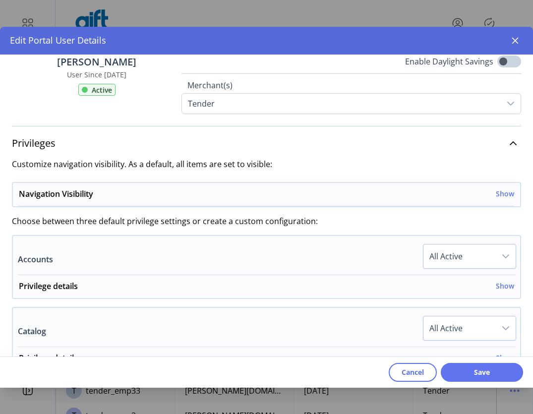
scroll to position [107, 0]
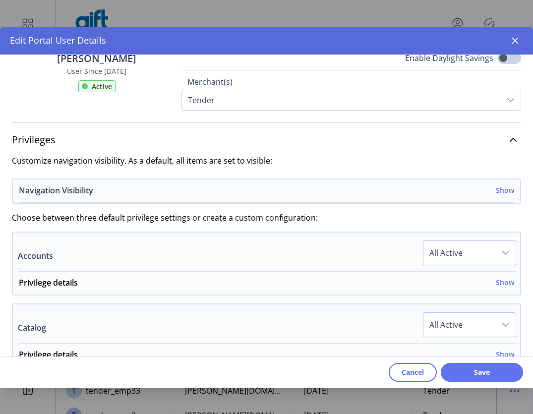
click at [498, 192] on h6 "Show" at bounding box center [505, 190] width 18 height 10
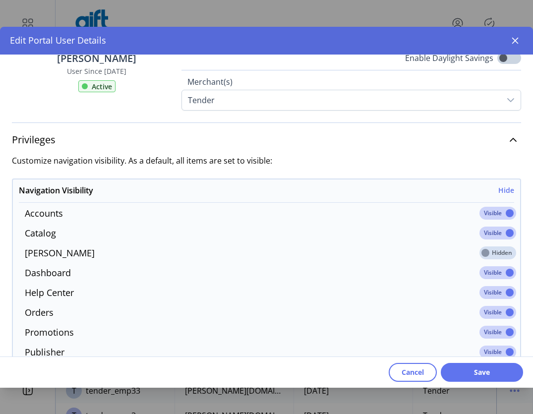
click at [498, 218] on span at bounding box center [498, 213] width 37 height 13
click at [499, 233] on span at bounding box center [498, 233] width 37 height 13
click at [497, 274] on span at bounding box center [498, 272] width 37 height 13
click at [498, 293] on span at bounding box center [498, 292] width 37 height 13
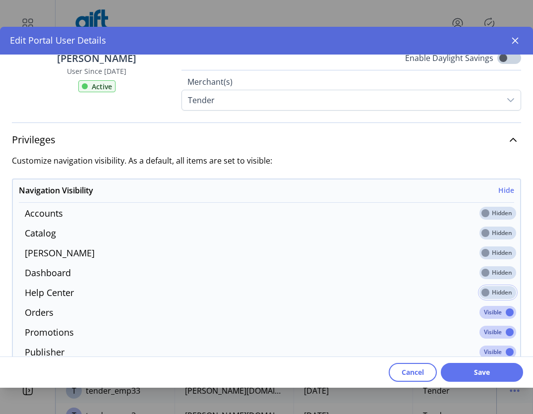
drag, startPoint x: 495, startPoint y: 313, endPoint x: 498, endPoint y: 320, distance: 7.8
click at [495, 313] on span at bounding box center [498, 312] width 37 height 13
click at [497, 333] on span at bounding box center [498, 332] width 37 height 13
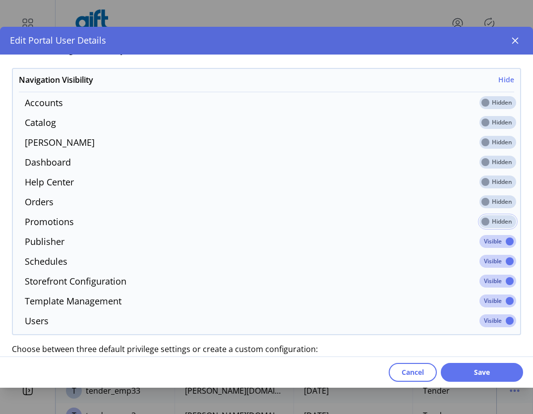
scroll to position [246, 0]
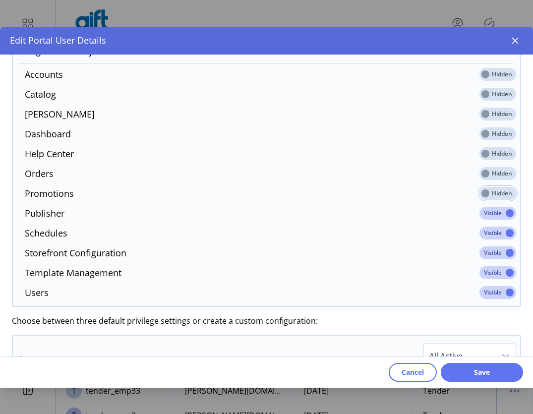
drag, startPoint x: 494, startPoint y: 214, endPoint x: 494, endPoint y: 226, distance: 11.4
click at [494, 214] on span at bounding box center [498, 213] width 37 height 13
click at [495, 230] on span at bounding box center [498, 233] width 37 height 13
click at [496, 249] on span at bounding box center [498, 252] width 37 height 13
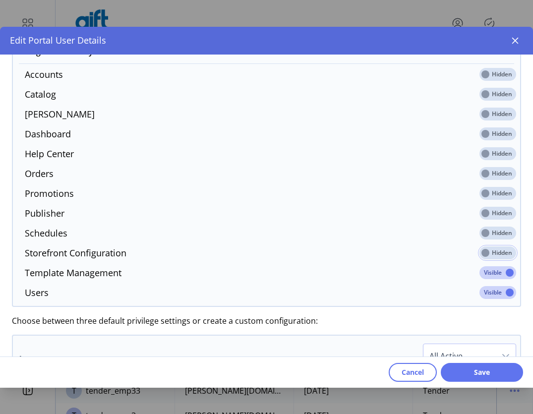
click at [495, 267] on span at bounding box center [498, 272] width 37 height 13
click at [494, 295] on span at bounding box center [498, 292] width 37 height 13
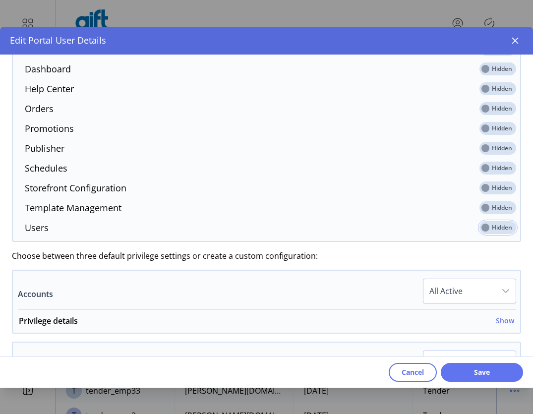
scroll to position [351, 0]
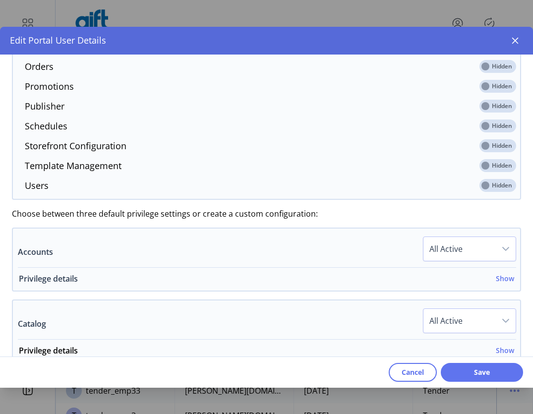
click at [496, 281] on h6 "Show" at bounding box center [505, 278] width 18 height 10
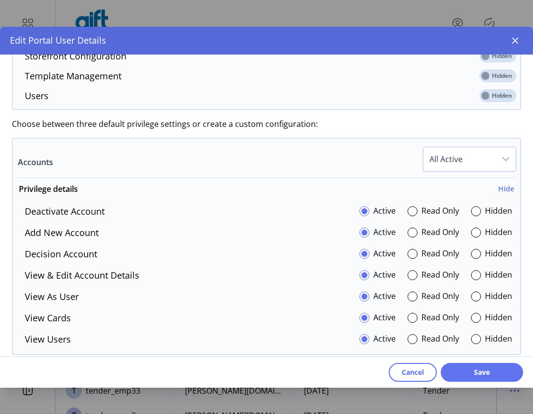
scroll to position [454, 0]
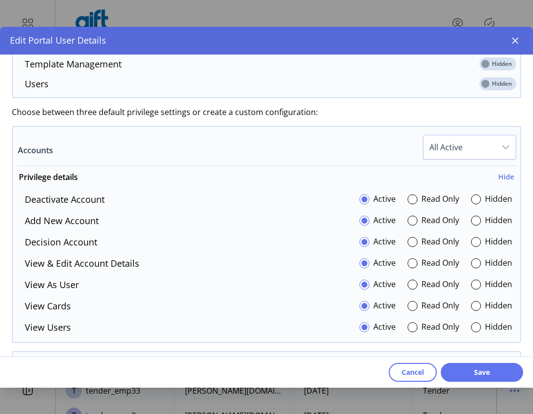
click at [486, 146] on span "All Active" at bounding box center [460, 147] width 72 height 24
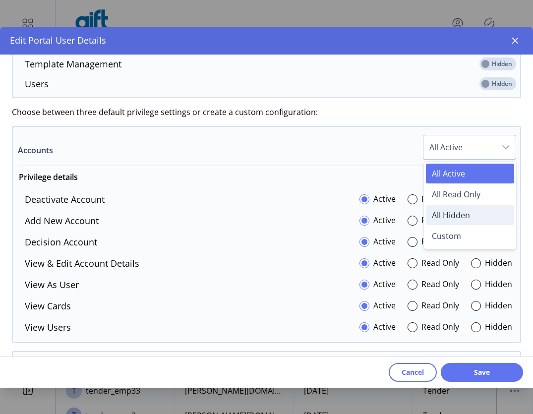
click at [453, 213] on span "All Hidden" at bounding box center [451, 215] width 38 height 11
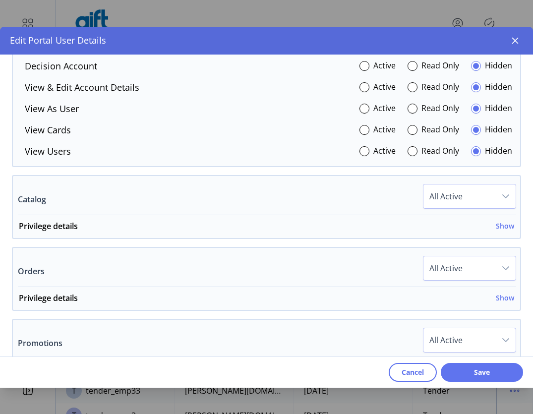
scroll to position [654, 0]
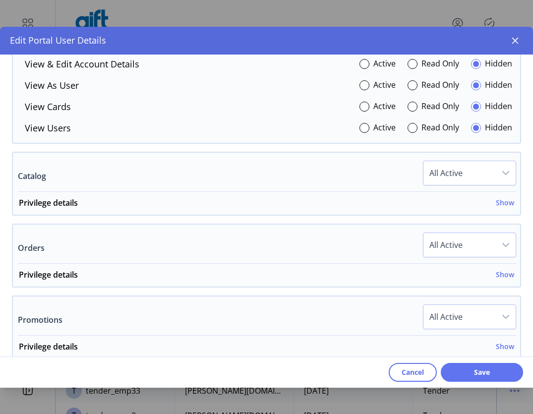
click at [467, 174] on span "All Active" at bounding box center [460, 173] width 72 height 24
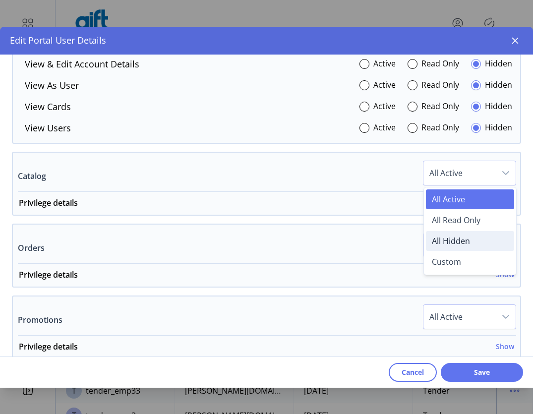
click at [459, 238] on span "All Hidden" at bounding box center [451, 241] width 38 height 11
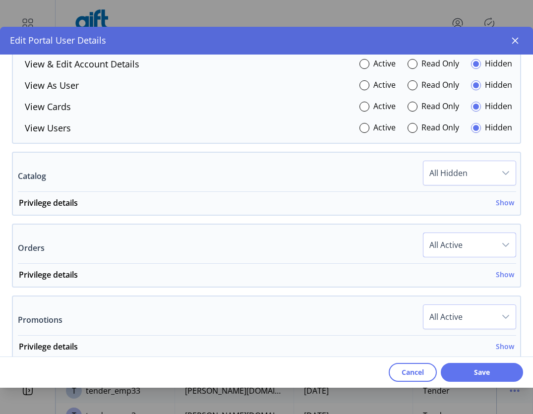
click at [483, 242] on span "All Active" at bounding box center [460, 245] width 72 height 24
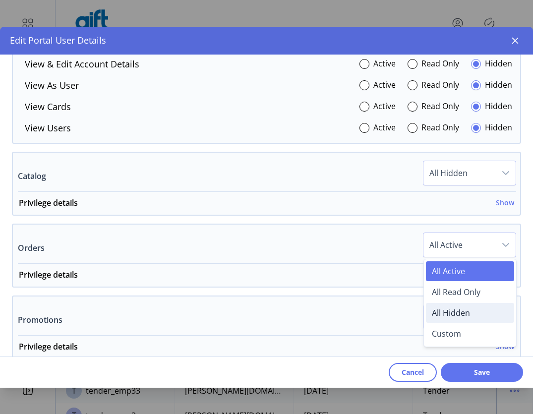
click at [458, 310] on span "All Hidden" at bounding box center [451, 313] width 38 height 11
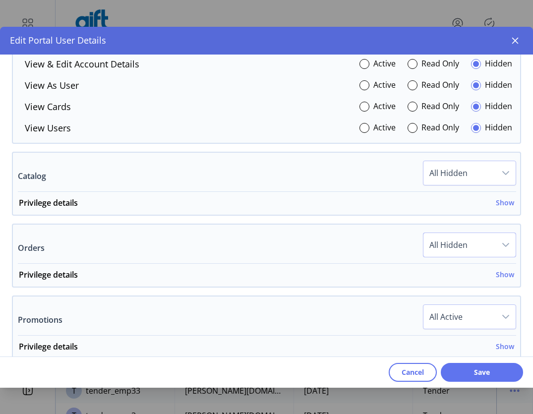
click at [472, 317] on span "All Active" at bounding box center [460, 317] width 72 height 24
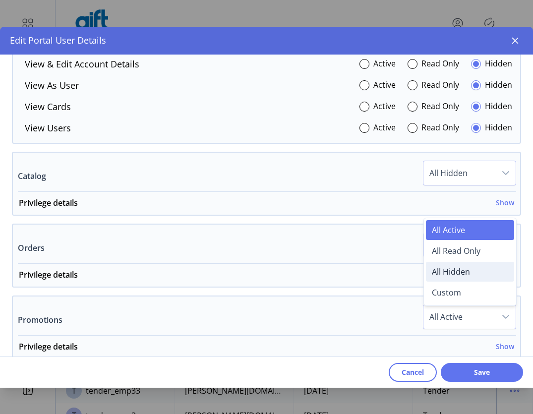
click at [449, 276] on span "All Hidden" at bounding box center [451, 271] width 38 height 11
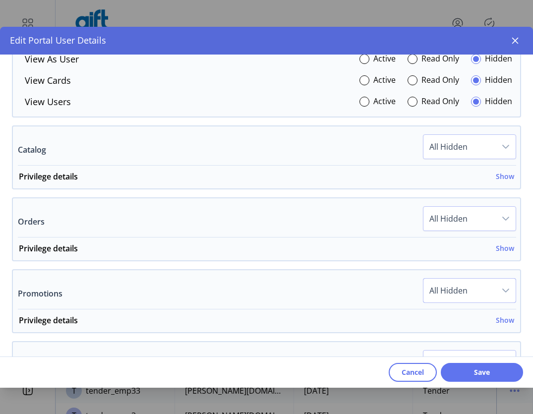
scroll to position [736, 0]
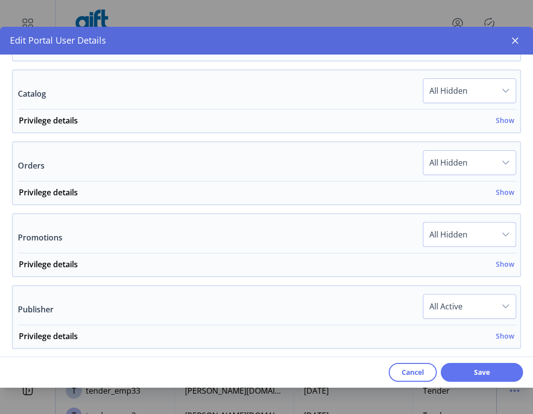
click at [461, 313] on span "All Active" at bounding box center [460, 307] width 72 height 24
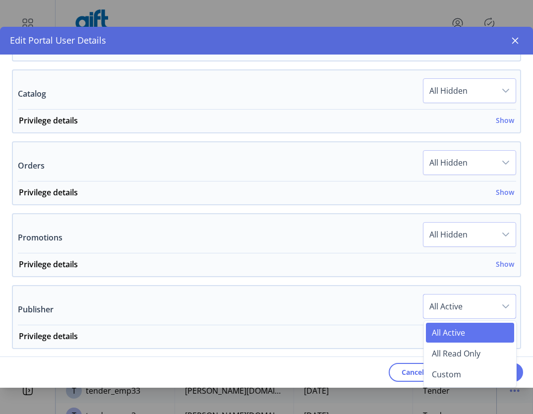
click at [359, 294] on div "Publisher All Active All Active All Read Only Custom" at bounding box center [267, 309] width 498 height 31
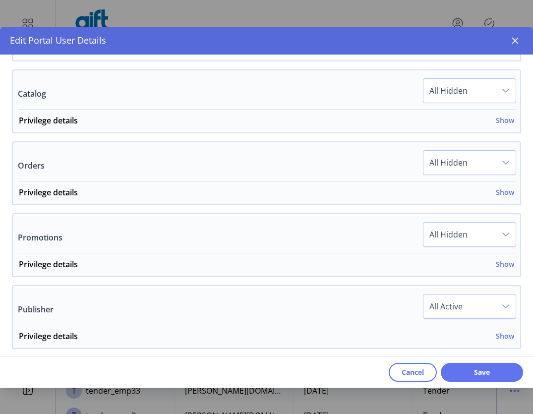
drag, startPoint x: 494, startPoint y: 312, endPoint x: 492, endPoint y: 317, distance: 6.2
click at [496, 312] on div "dropdown trigger" at bounding box center [506, 307] width 20 height 24
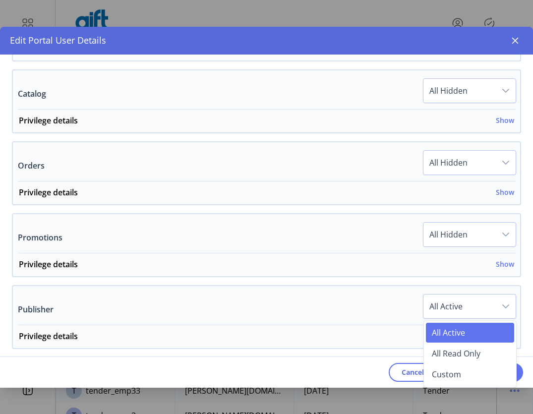
drag, startPoint x: 444, startPoint y: 371, endPoint x: 442, endPoint y: 354, distance: 18.0
click at [444, 371] on span "Custom" at bounding box center [446, 374] width 29 height 11
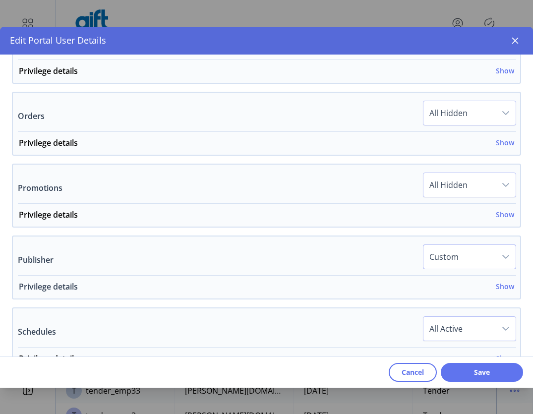
click at [498, 284] on h6 "Show" at bounding box center [505, 286] width 18 height 10
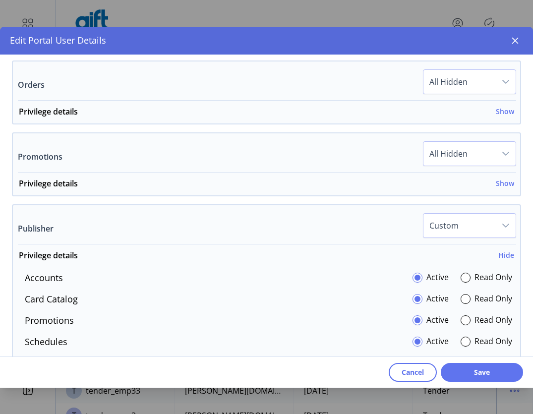
scroll to position [876, 0]
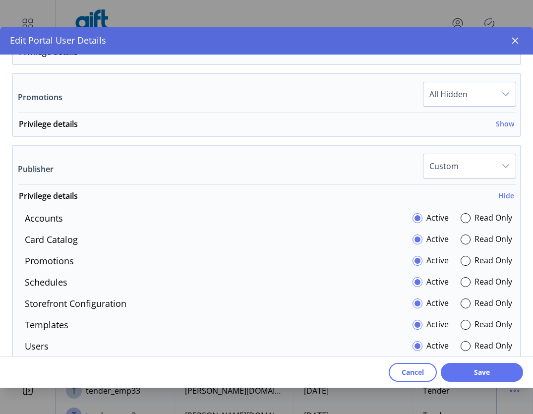
click at [496, 164] on div "dropdown trigger" at bounding box center [506, 166] width 20 height 24
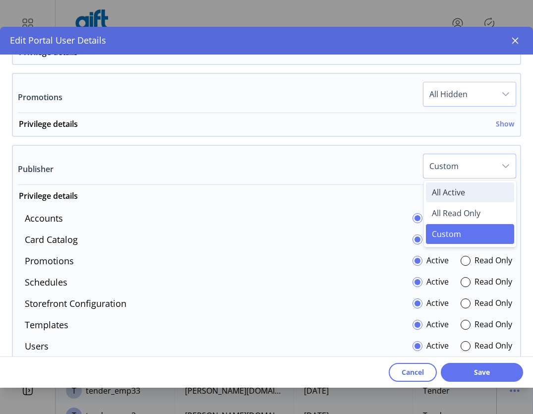
click at [462, 192] on li "All Active" at bounding box center [470, 193] width 88 height 20
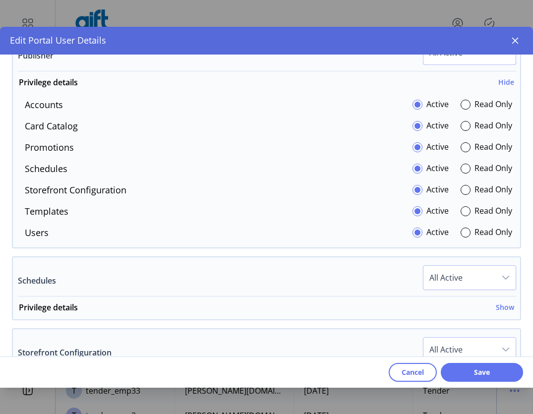
scroll to position [1003, 0]
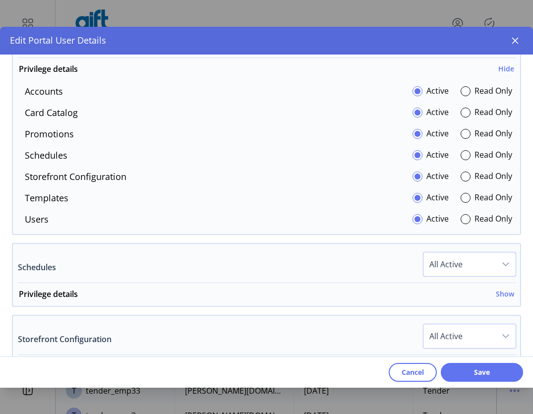
click at [482, 262] on span "All Active" at bounding box center [460, 264] width 72 height 24
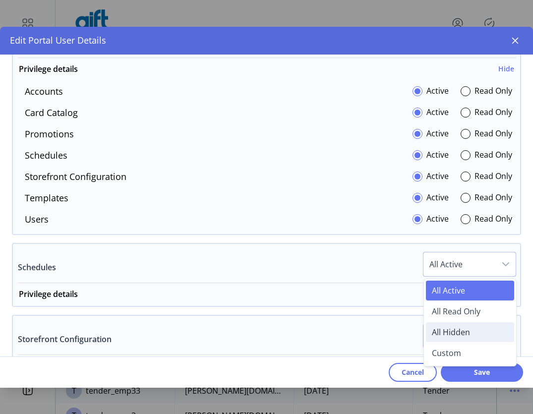
click at [455, 334] on span "All Hidden" at bounding box center [451, 332] width 38 height 11
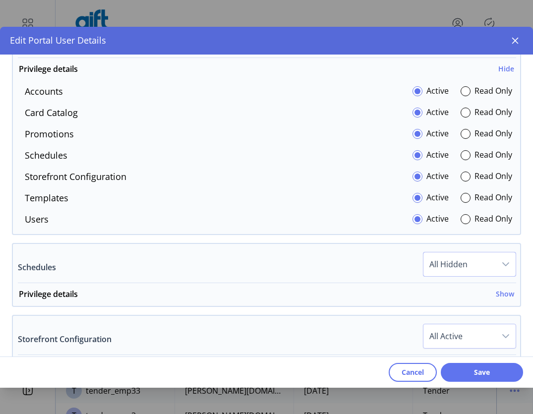
click at [486, 338] on span "All Active" at bounding box center [460, 336] width 72 height 24
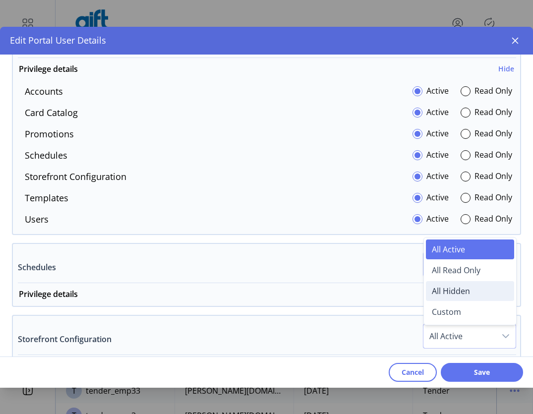
click at [451, 290] on span "All Hidden" at bounding box center [451, 291] width 38 height 11
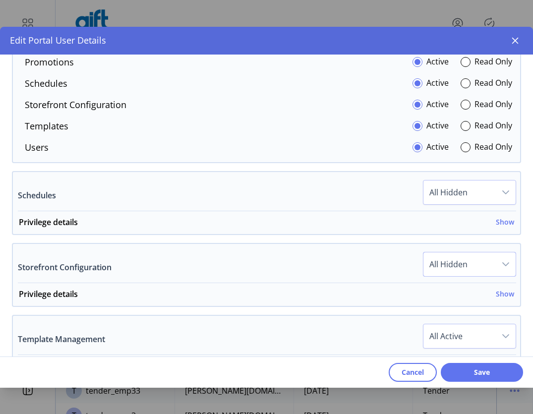
scroll to position [0, 0]
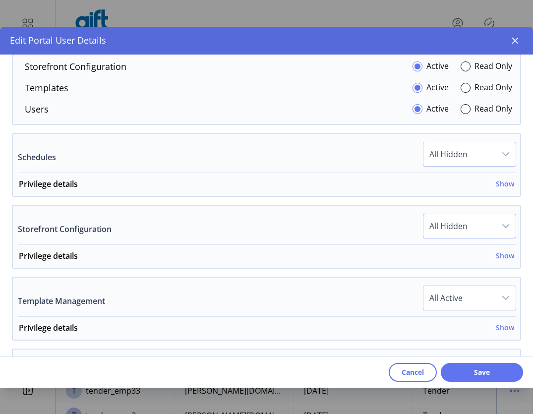
click at [478, 295] on span "All Active" at bounding box center [460, 298] width 72 height 24
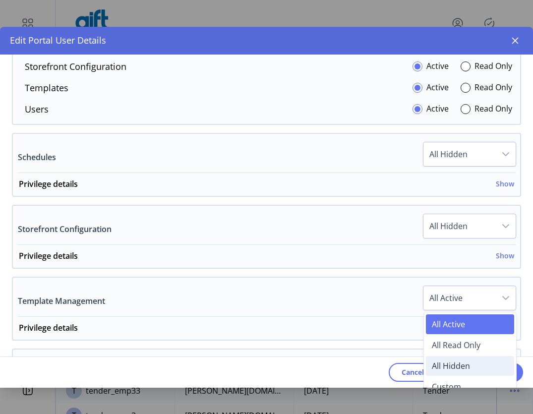
click at [452, 366] on span "All Hidden" at bounding box center [451, 366] width 38 height 11
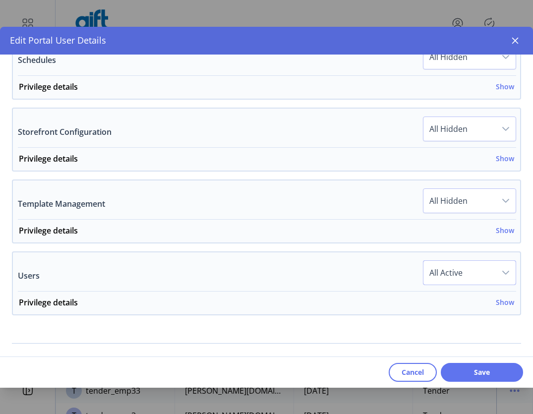
click at [475, 275] on span "All Active" at bounding box center [460, 273] width 72 height 24
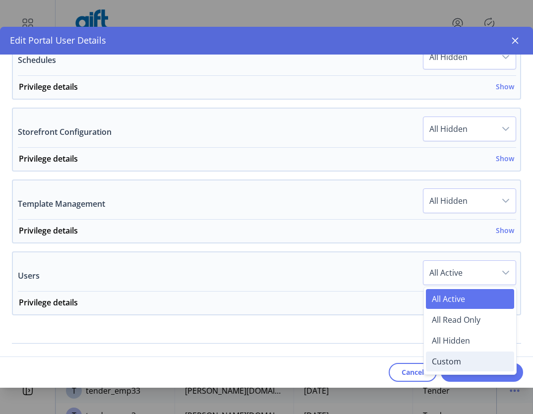
click at [448, 352] on li "Custom" at bounding box center [470, 362] width 88 height 20
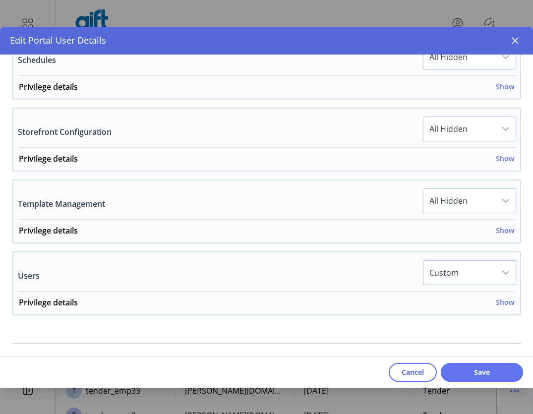
click at [479, 275] on span "Custom" at bounding box center [460, 273] width 72 height 24
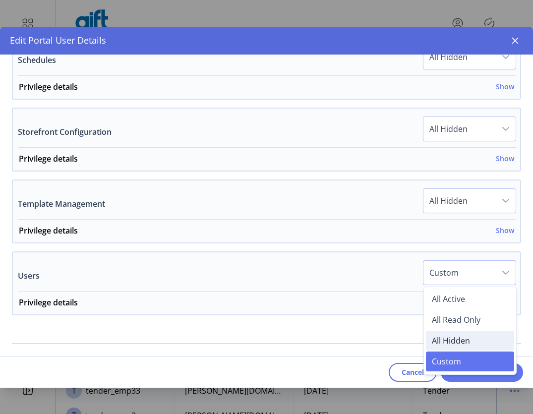
click at [451, 338] on span "All Hidden" at bounding box center [451, 340] width 38 height 11
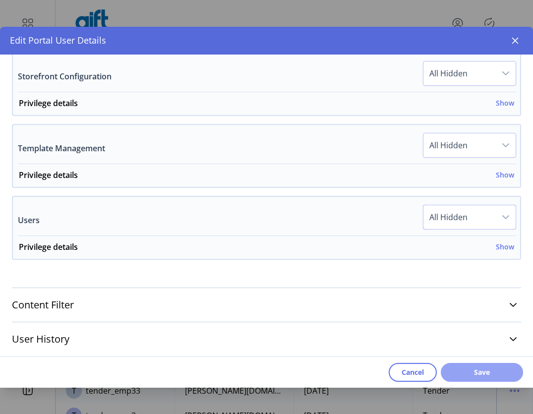
click at [471, 371] on span "Save" at bounding box center [482, 372] width 57 height 10
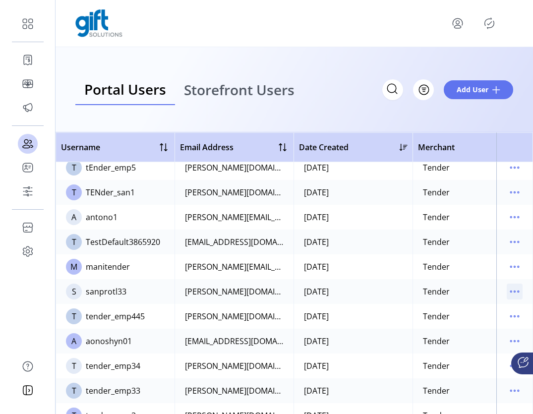
click at [507, 289] on icon "menu" at bounding box center [515, 292] width 16 height 16
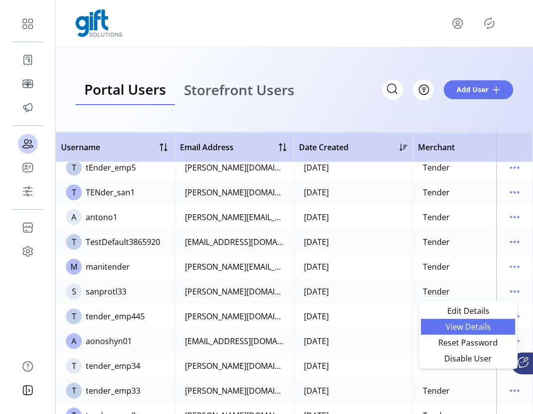
click at [471, 330] on span "View Details" at bounding box center [468, 327] width 82 height 8
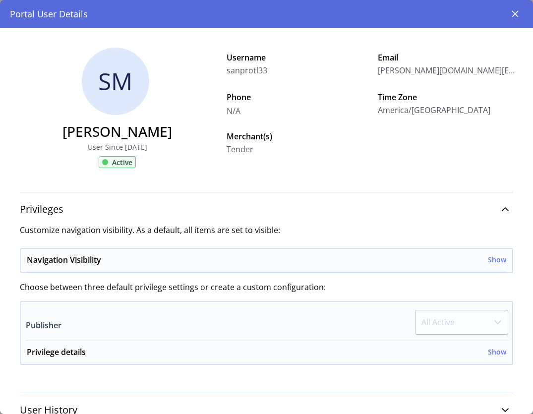
click at [514, 15] on icon "button" at bounding box center [515, 14] width 6 height 6
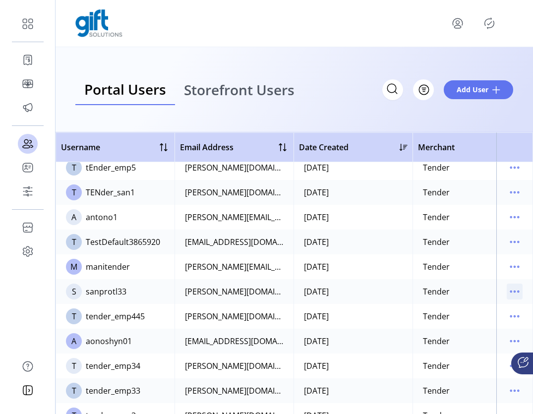
click at [507, 292] on icon "menu" at bounding box center [515, 292] width 16 height 16
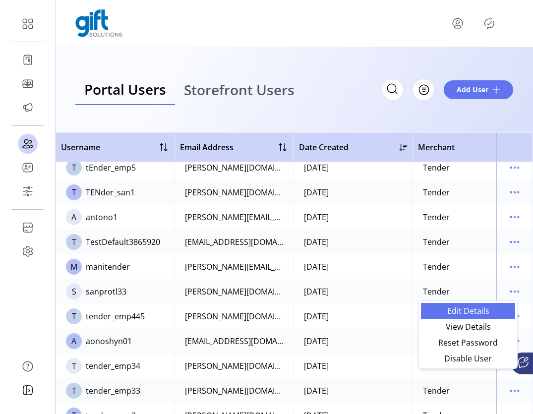
drag, startPoint x: 486, startPoint y: 323, endPoint x: 476, endPoint y: 306, distance: 20.0
click at [476, 306] on ul "Edit Details View Details Reset Password Disable User" at bounding box center [468, 334] width 94 height 63
click at [475, 313] on span "Edit Details" at bounding box center [468, 311] width 82 height 8
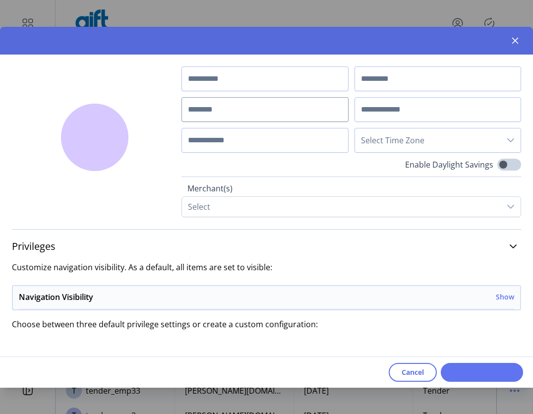
type input "*******"
type input "********"
type input "**********"
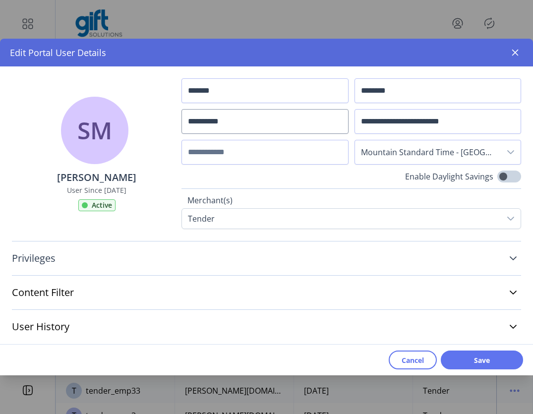
click at [510, 256] on icon at bounding box center [513, 258] width 8 height 8
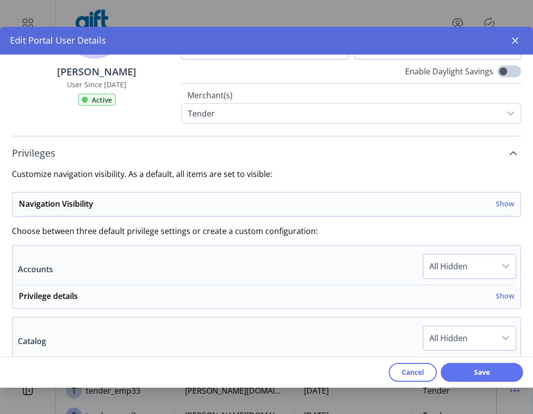
scroll to position [97, 0]
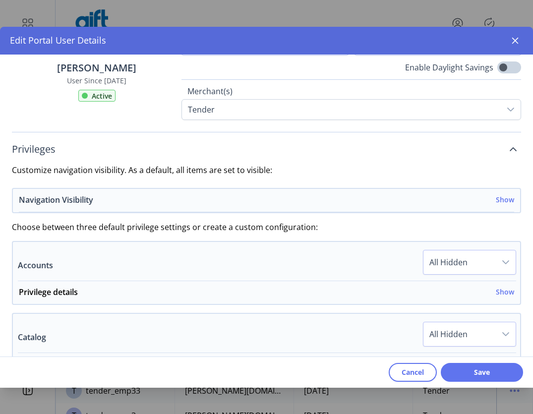
click at [498, 194] on h6 "Show" at bounding box center [505, 199] width 18 height 10
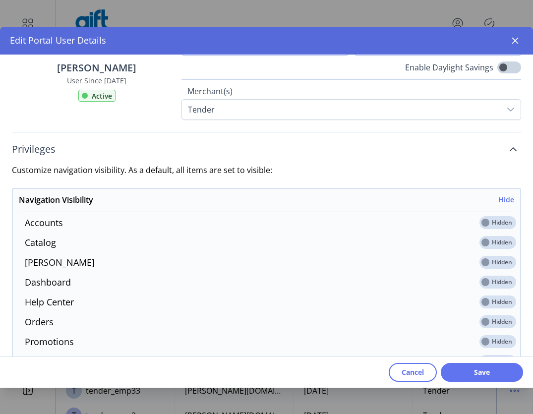
drag, startPoint x: 493, startPoint y: 222, endPoint x: 491, endPoint y: 234, distance: 12.0
click at [493, 221] on span at bounding box center [498, 222] width 37 height 13
click at [497, 244] on span at bounding box center [498, 242] width 37 height 13
click at [494, 284] on span at bounding box center [498, 282] width 37 height 13
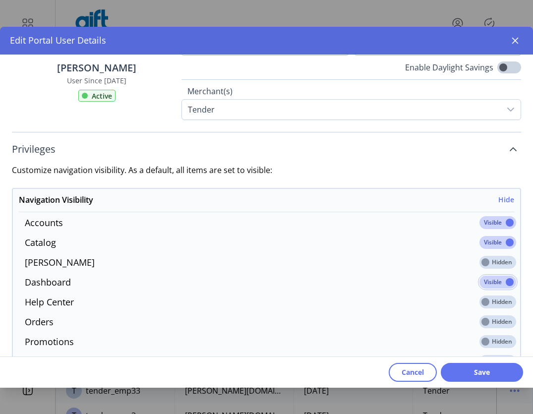
click at [495, 305] on span at bounding box center [498, 302] width 37 height 13
click at [495, 319] on span at bounding box center [498, 321] width 37 height 13
click at [493, 342] on span at bounding box center [498, 341] width 37 height 13
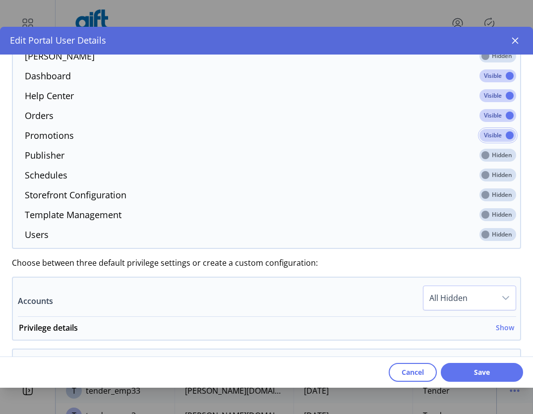
scroll to position [309, 0]
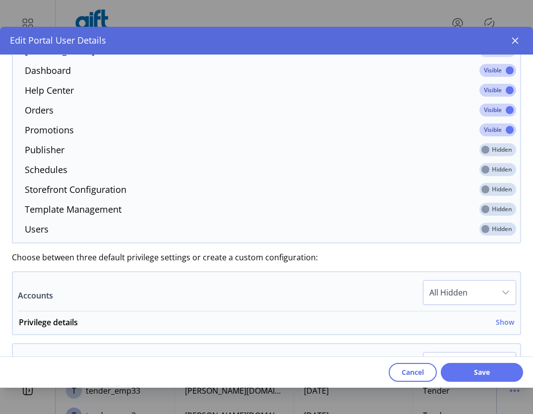
click at [494, 152] on span at bounding box center [498, 149] width 37 height 13
click at [493, 169] on span at bounding box center [498, 169] width 37 height 13
click at [494, 189] on span at bounding box center [498, 189] width 37 height 13
click at [496, 206] on span at bounding box center [498, 209] width 37 height 13
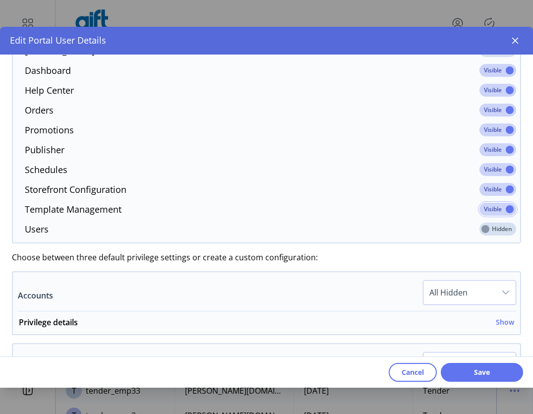
click at [494, 230] on span at bounding box center [498, 229] width 37 height 13
click at [502, 289] on icon "dropdown trigger" at bounding box center [506, 293] width 8 height 8
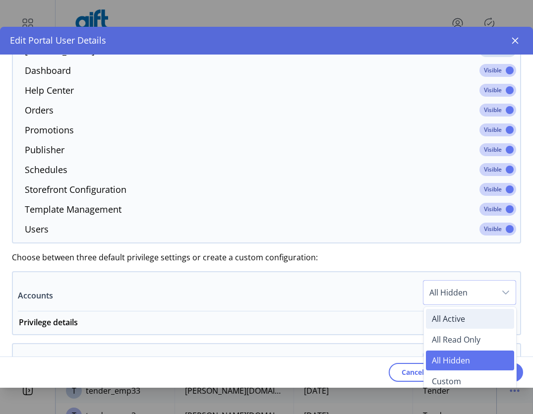
click at [464, 320] on li "All Active" at bounding box center [470, 319] width 88 height 20
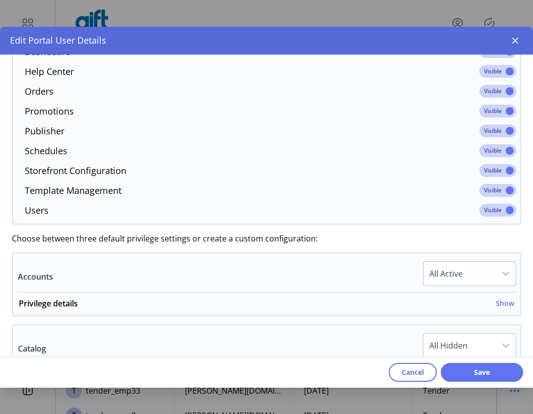
scroll to position [365, 0]
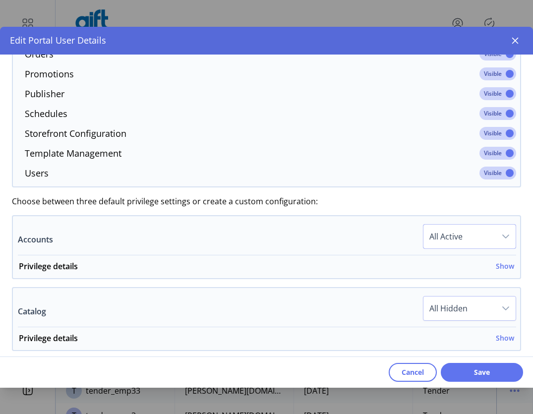
click at [496, 303] on div "dropdown trigger" at bounding box center [506, 309] width 20 height 24
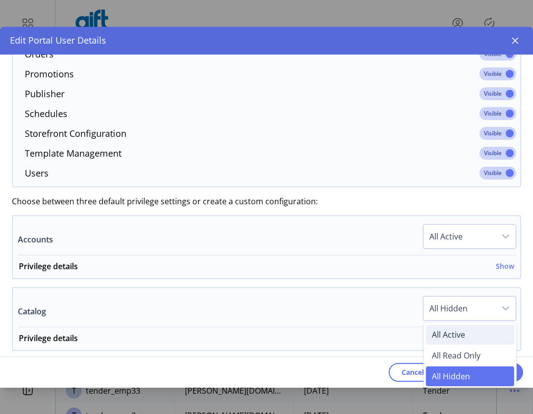
click at [438, 336] on span "All Active" at bounding box center [448, 334] width 33 height 11
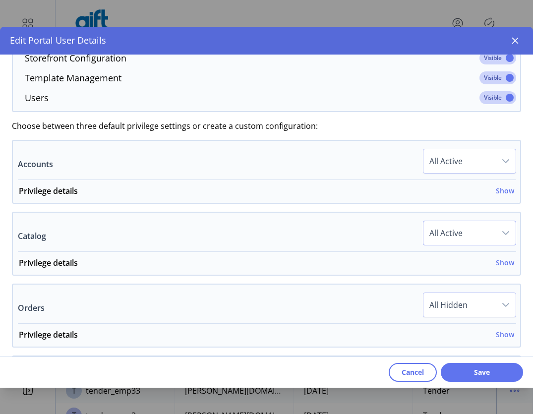
scroll to position [455, 0]
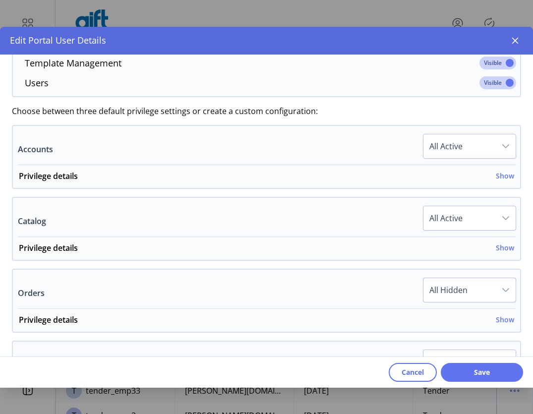
click at [483, 281] on span "All Hidden" at bounding box center [460, 290] width 72 height 24
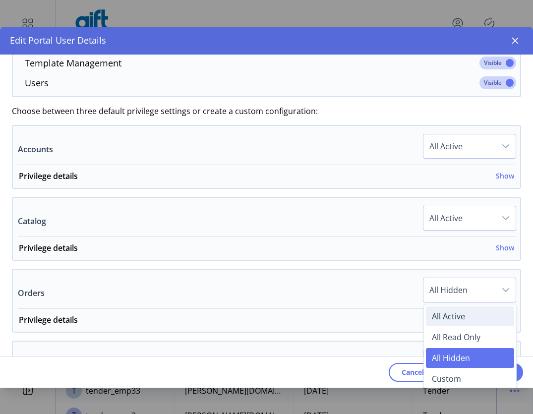
click at [454, 316] on span "All Active" at bounding box center [448, 316] width 33 height 11
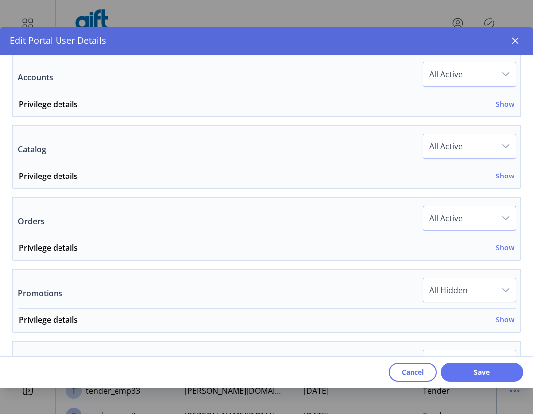
scroll to position [532, 0]
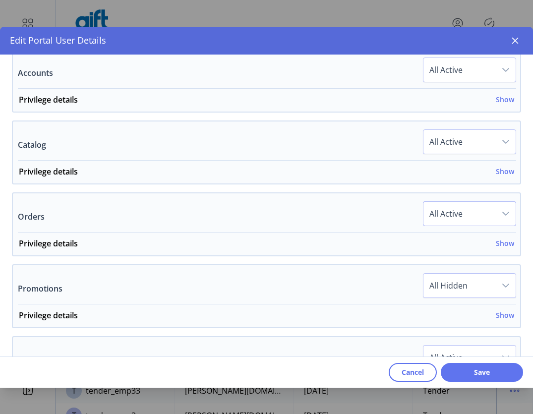
click at [484, 278] on span "All Hidden" at bounding box center [460, 286] width 72 height 24
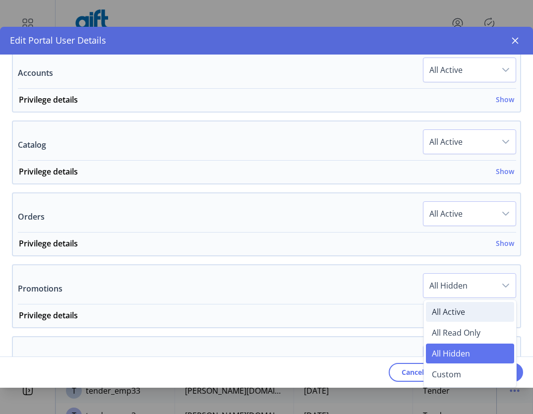
click at [448, 311] on span "All Active" at bounding box center [448, 312] width 33 height 11
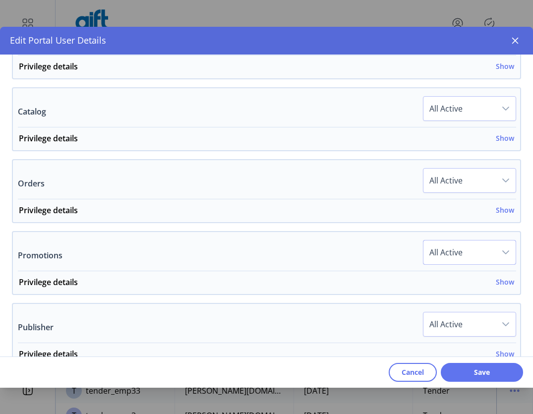
scroll to position [578, 0]
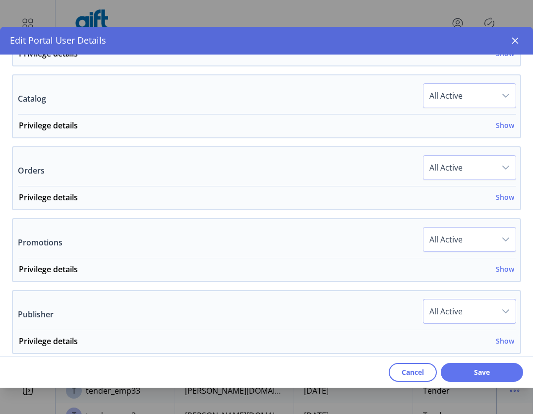
click at [472, 309] on span "All Active" at bounding box center [460, 312] width 72 height 24
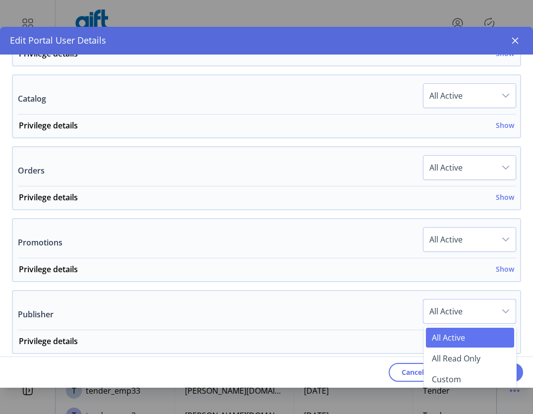
click at [443, 339] on span "All Active" at bounding box center [448, 337] width 33 height 11
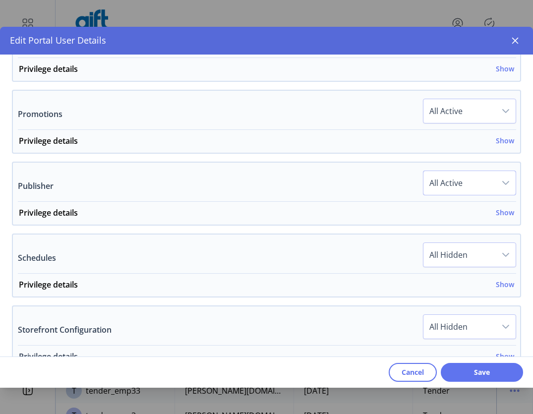
scroll to position [789, 0]
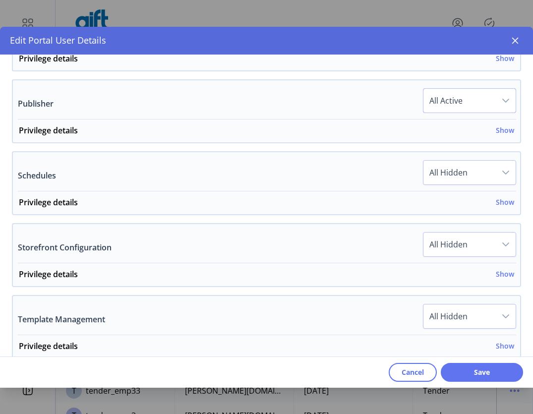
click at [485, 180] on span "All Hidden" at bounding box center [460, 173] width 72 height 24
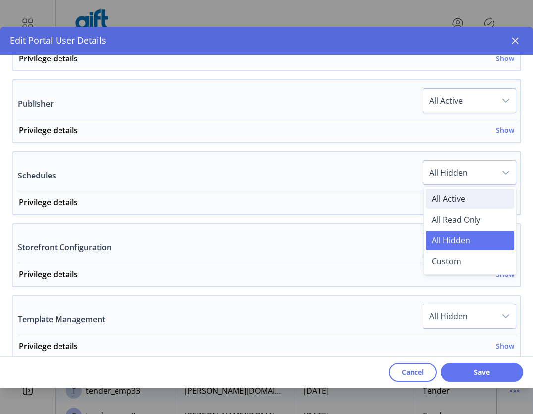
click at [465, 190] on li "All Active" at bounding box center [470, 199] width 88 height 20
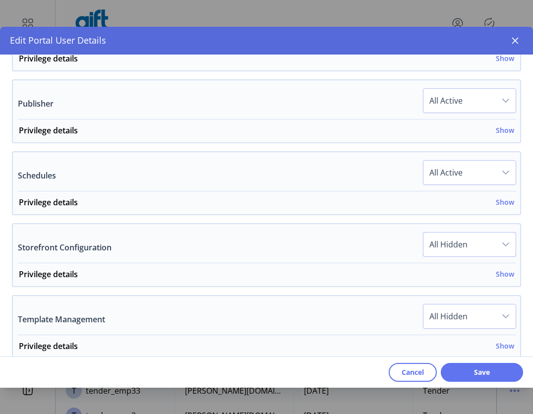
click at [471, 245] on span "All Hidden" at bounding box center [460, 245] width 72 height 24
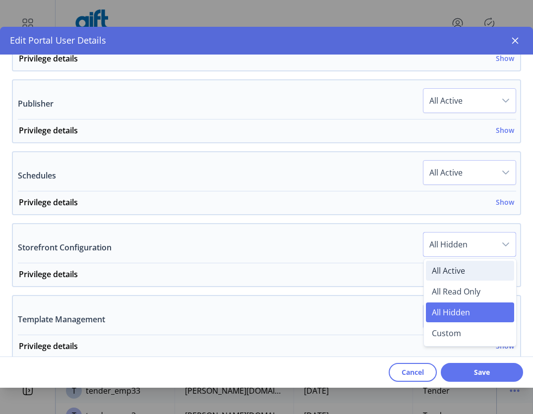
click at [449, 269] on span "All Active" at bounding box center [448, 270] width 33 height 11
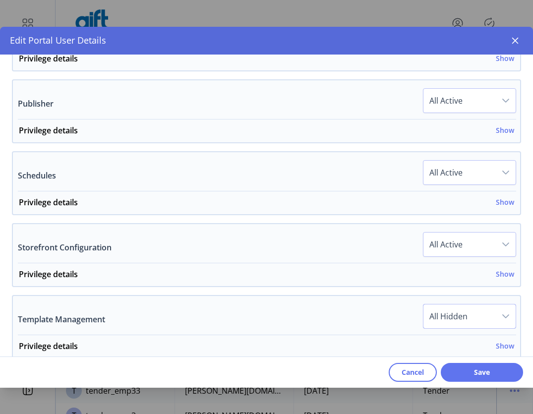
click at [482, 320] on span "All Hidden" at bounding box center [460, 317] width 72 height 24
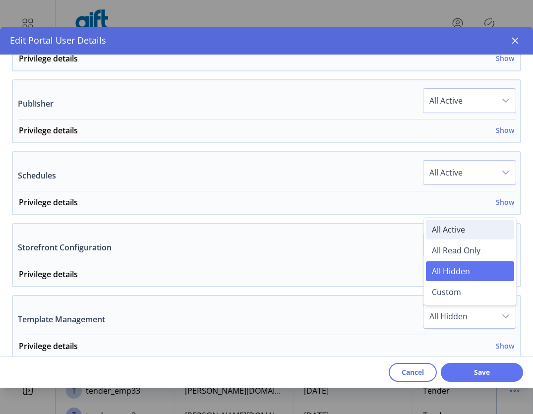
click at [444, 227] on span "All Active" at bounding box center [448, 229] width 33 height 11
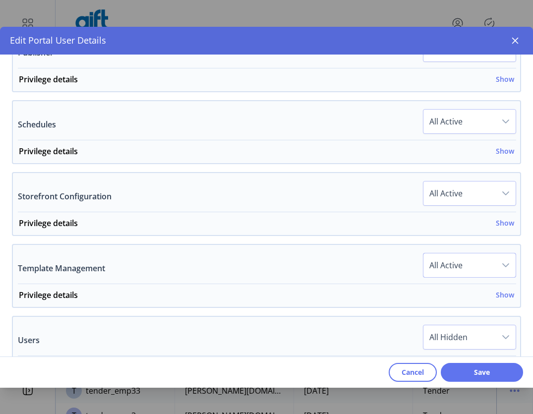
scroll to position [842, 0]
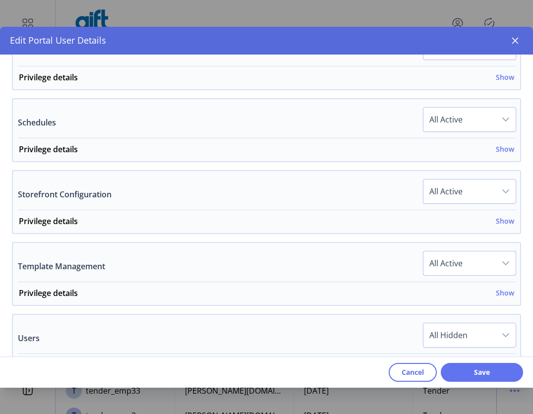
click at [472, 340] on span "All Hidden" at bounding box center [460, 335] width 72 height 24
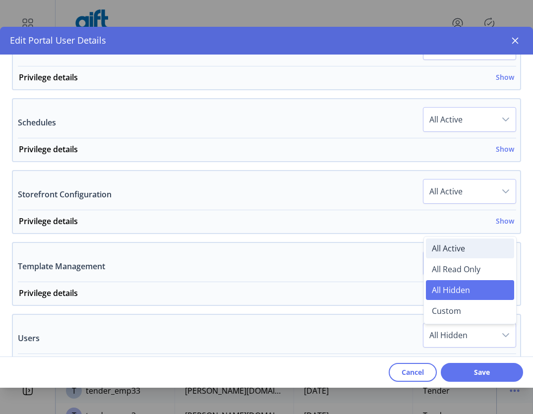
click at [438, 249] on span "All Active" at bounding box center [448, 248] width 33 height 11
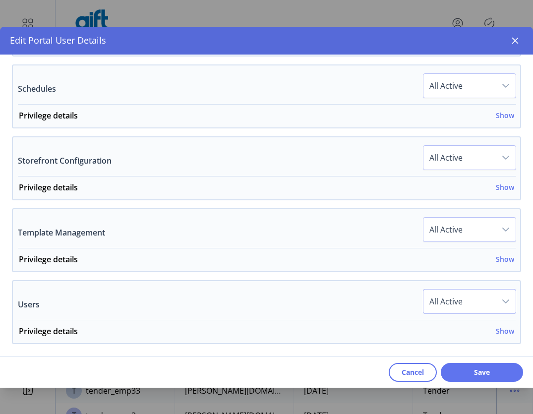
scroll to position [923, 0]
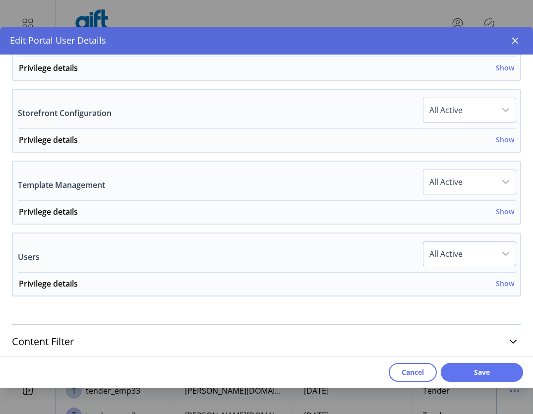
click at [484, 376] on span "Save" at bounding box center [482, 372] width 57 height 10
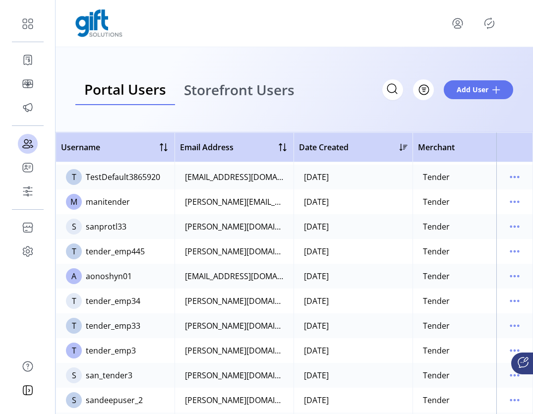
scroll to position [312, 0]
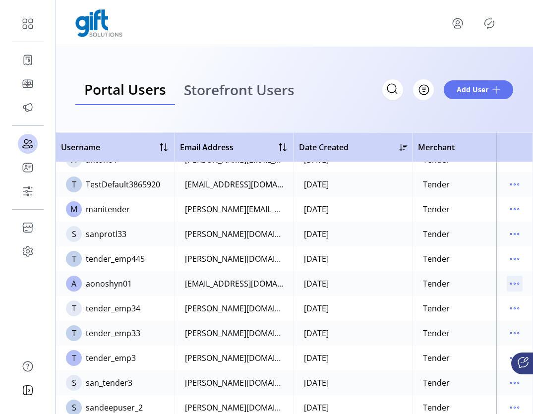
click at [507, 283] on icon "menu" at bounding box center [515, 284] width 16 height 16
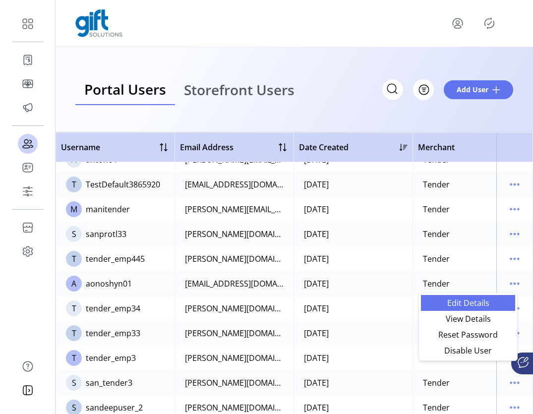
click at [479, 301] on span "Edit Details" at bounding box center [468, 303] width 82 height 8
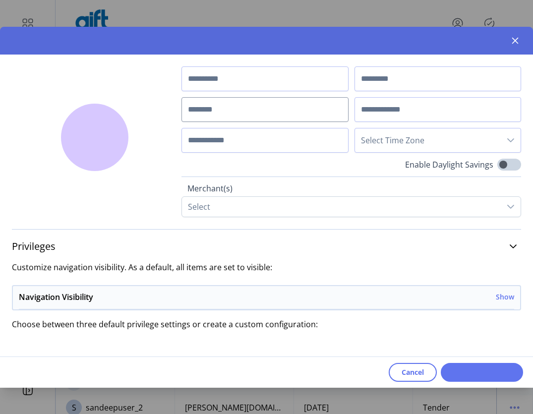
type input "*****"
type input "*******"
type input "**********"
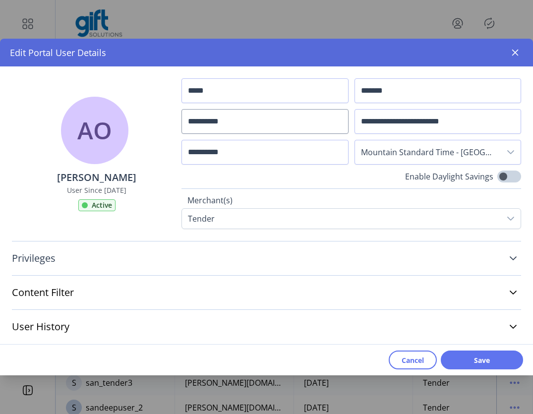
click at [504, 254] on link "Privileges" at bounding box center [266, 258] width 509 height 22
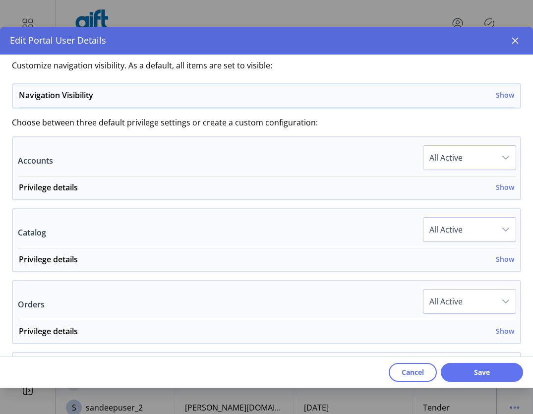
scroll to position [142, 0]
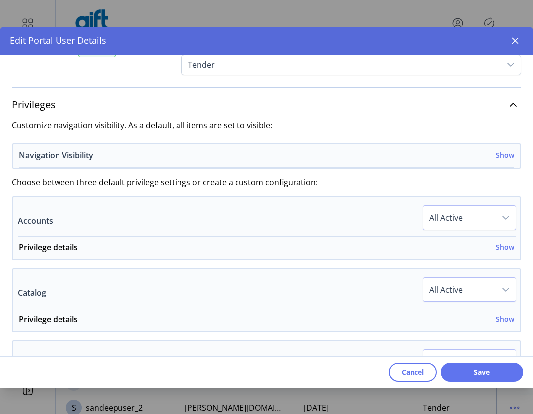
click at [500, 156] on h6 "Show" at bounding box center [505, 155] width 18 height 10
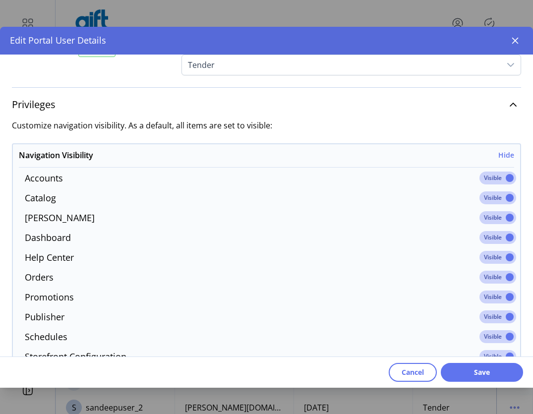
click at [493, 181] on span at bounding box center [498, 178] width 37 height 13
click at [493, 201] on span at bounding box center [498, 197] width 37 height 13
click at [493, 219] on span at bounding box center [498, 217] width 37 height 13
click at [491, 237] on span at bounding box center [498, 237] width 37 height 13
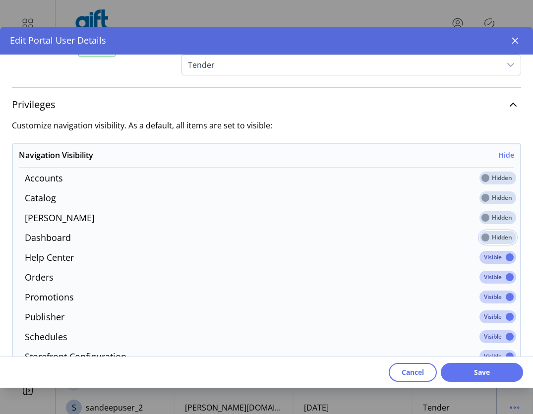
click at [495, 258] on span at bounding box center [498, 257] width 37 height 13
click at [493, 280] on span at bounding box center [498, 277] width 37 height 13
click at [490, 301] on span at bounding box center [498, 297] width 37 height 13
click at [495, 318] on span at bounding box center [498, 316] width 37 height 13
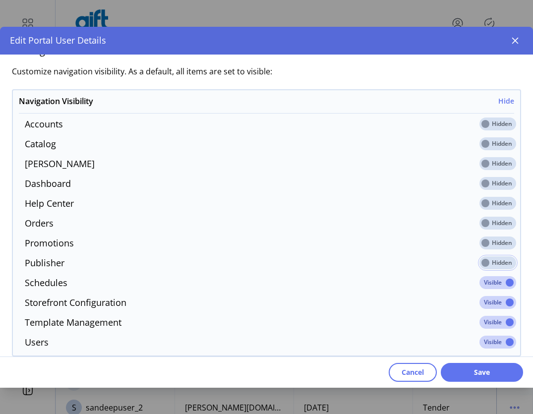
scroll to position [254, 0]
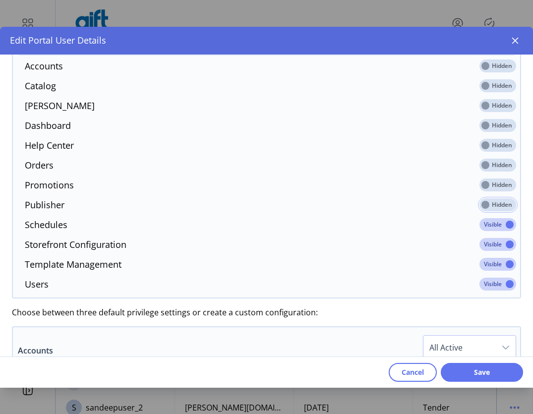
click at [491, 223] on span at bounding box center [498, 224] width 37 height 13
click at [493, 245] on span at bounding box center [498, 244] width 37 height 13
click at [497, 263] on span at bounding box center [498, 264] width 37 height 13
click at [494, 284] on span at bounding box center [498, 284] width 37 height 13
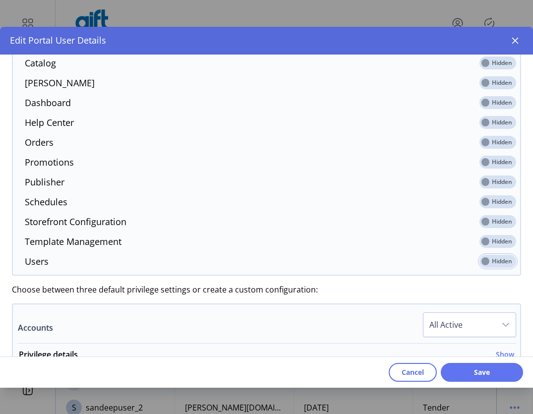
scroll to position [404, 0]
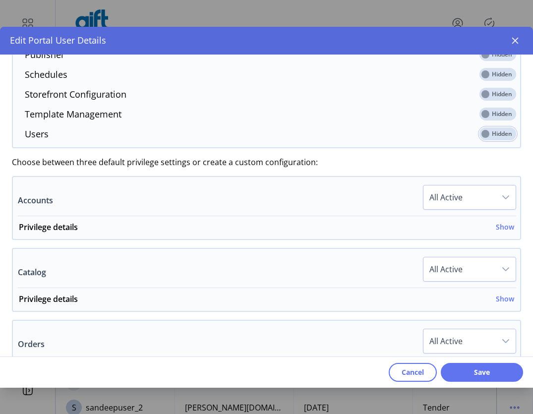
click at [490, 185] on span "All Active" at bounding box center [460, 197] width 72 height 24
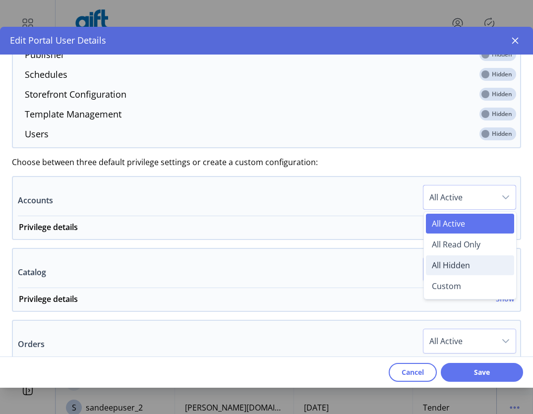
click at [464, 265] on span "All Hidden" at bounding box center [451, 265] width 38 height 11
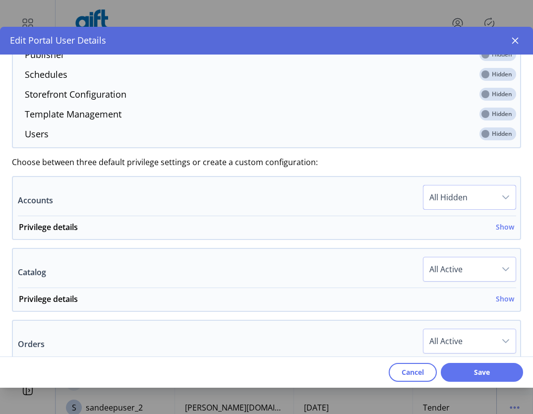
click at [487, 266] on span "All Active" at bounding box center [460, 269] width 72 height 24
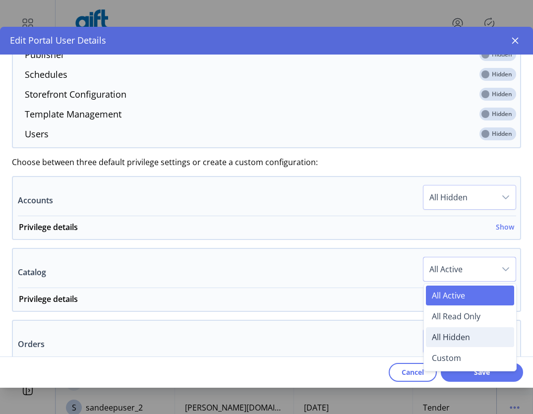
click at [457, 342] on li "All Hidden" at bounding box center [470, 337] width 88 height 20
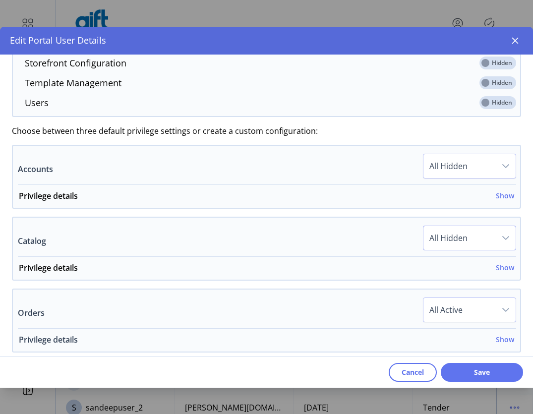
scroll to position [471, 0]
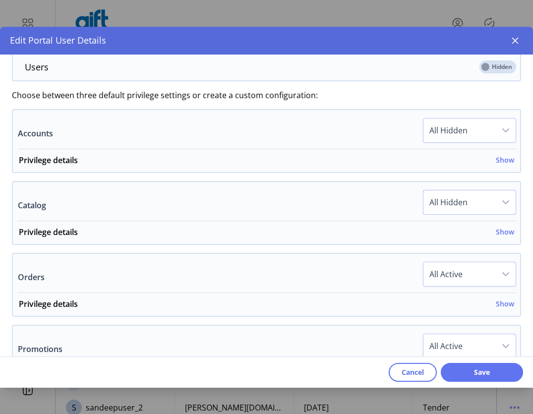
click at [481, 276] on span "All Active" at bounding box center [460, 274] width 72 height 24
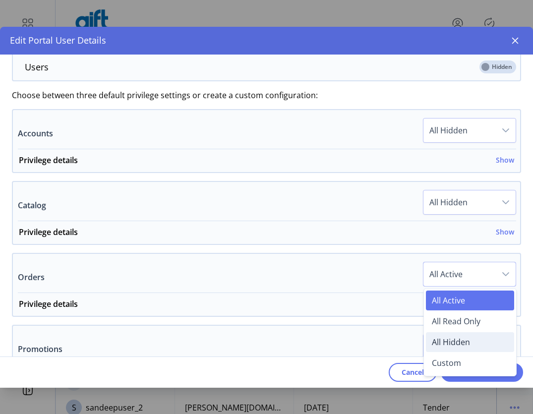
click at [455, 344] on span "All Hidden" at bounding box center [451, 342] width 38 height 11
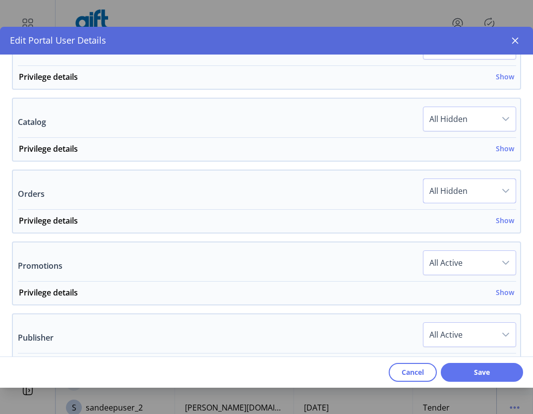
scroll to position [555, 0]
click at [481, 257] on span "All Active" at bounding box center [460, 262] width 72 height 24
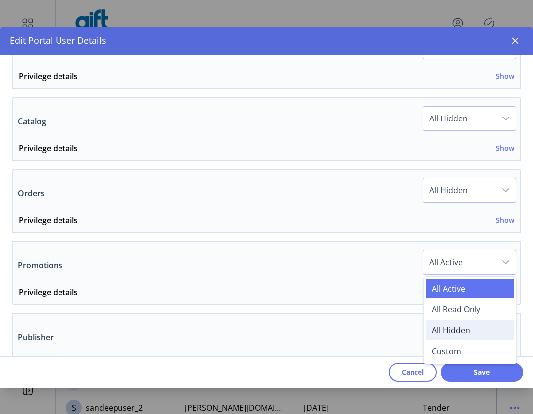
click at [447, 326] on span "All Hidden" at bounding box center [451, 330] width 38 height 11
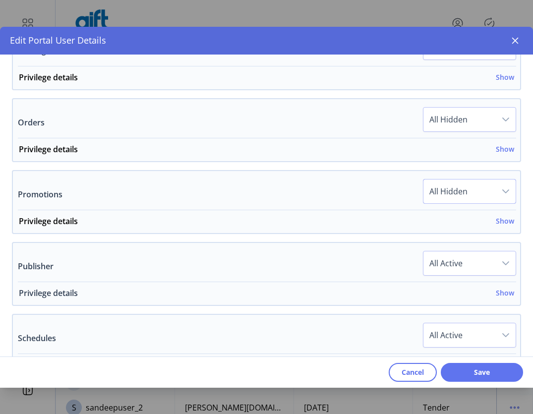
scroll to position [630, 0]
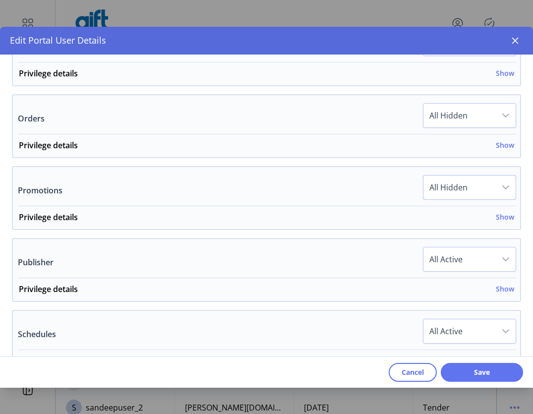
click at [478, 254] on span "All Active" at bounding box center [460, 259] width 72 height 24
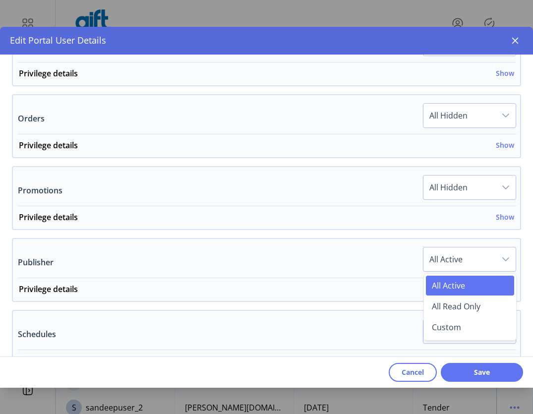
drag, startPoint x: 387, startPoint y: 264, endPoint x: 414, endPoint y: 270, distance: 27.5
click at [388, 264] on div "Publisher All Active All Active All Read Only Custom" at bounding box center [267, 262] width 498 height 31
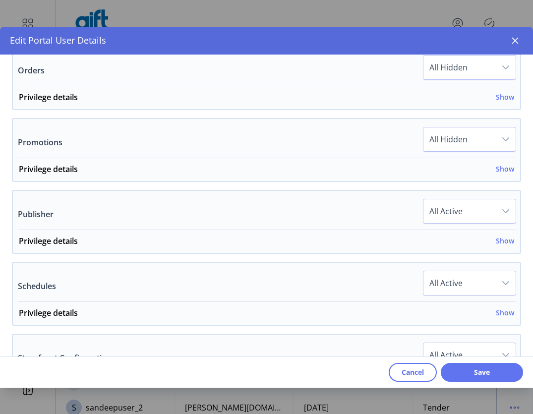
scroll to position [737, 0]
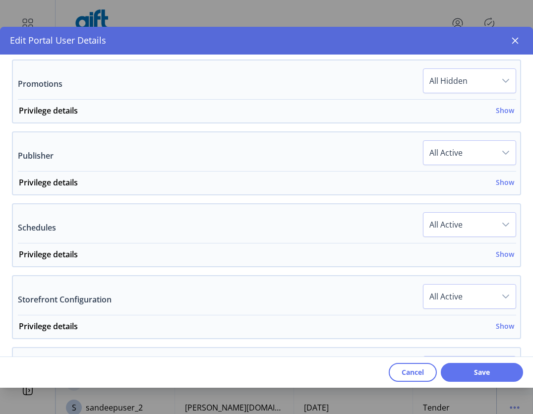
click at [481, 227] on span "All Active" at bounding box center [460, 225] width 72 height 24
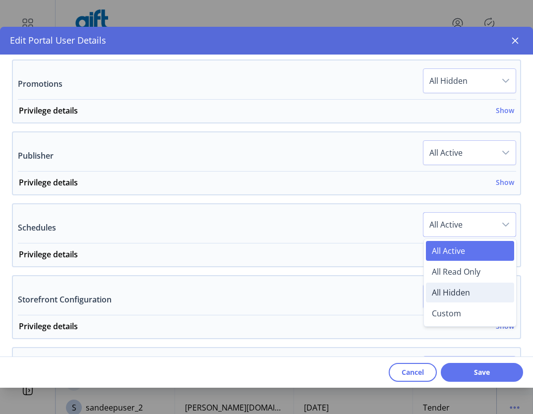
click at [450, 293] on span "All Hidden" at bounding box center [451, 292] width 38 height 11
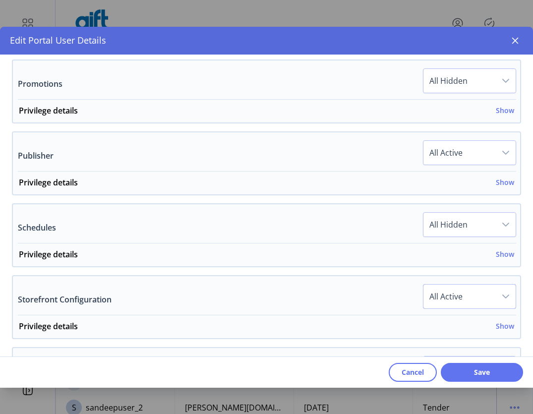
click at [472, 301] on span "All Active" at bounding box center [460, 297] width 72 height 24
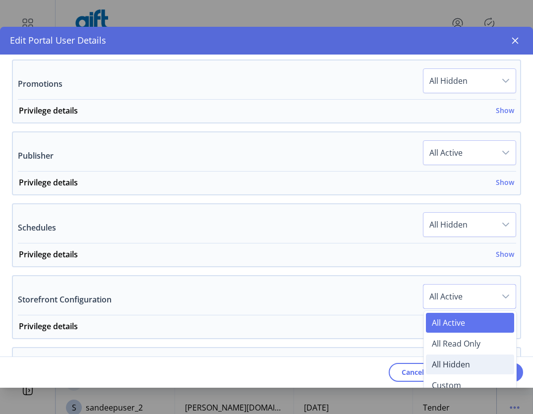
click at [456, 366] on span "All Hidden" at bounding box center [451, 364] width 38 height 11
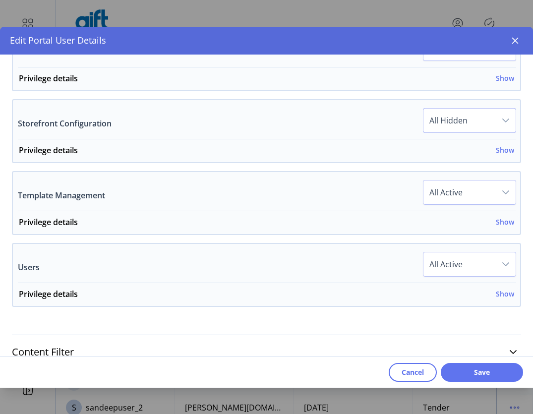
scroll to position [923, 0]
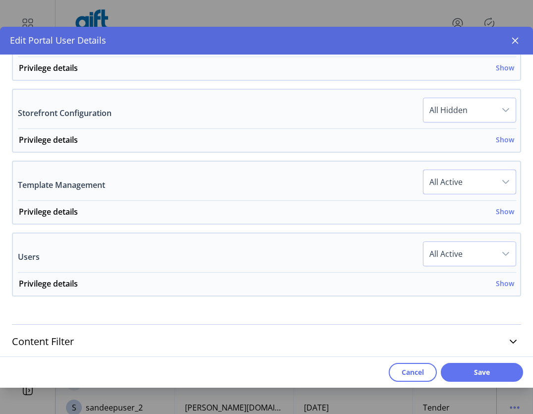
click at [484, 179] on span "All Active" at bounding box center [460, 182] width 72 height 24
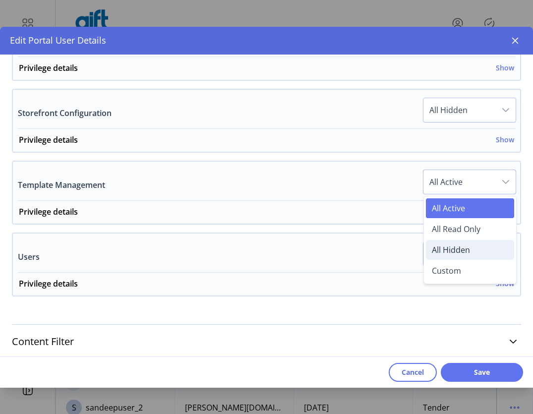
click at [461, 256] on li "All Hidden" at bounding box center [470, 250] width 88 height 20
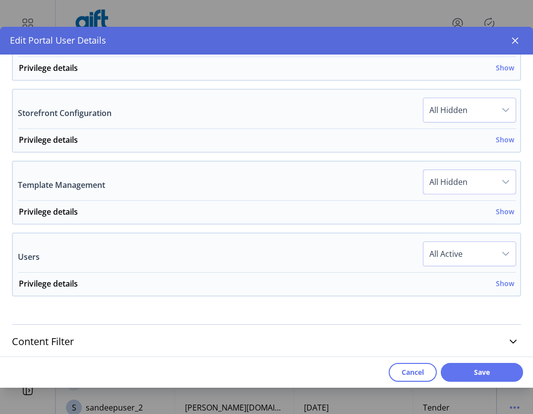
click at [487, 259] on span "All Active" at bounding box center [460, 254] width 72 height 24
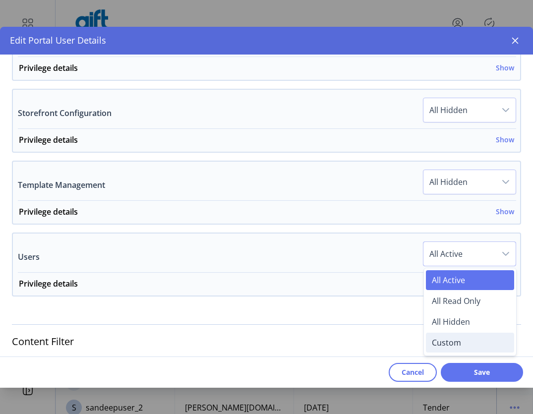
drag, startPoint x: 454, startPoint y: 321, endPoint x: 461, endPoint y: 331, distance: 12.1
click at [454, 321] on span "All Hidden" at bounding box center [451, 321] width 38 height 11
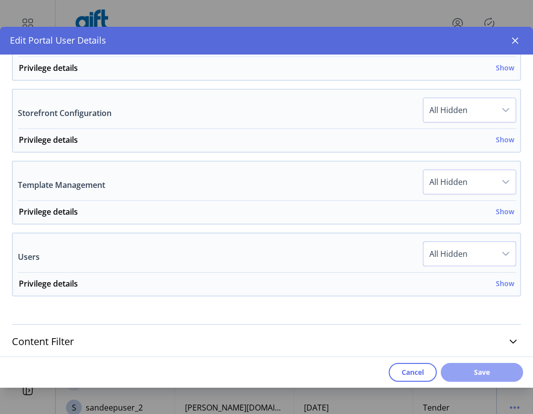
click at [471, 369] on span "Save" at bounding box center [482, 372] width 57 height 10
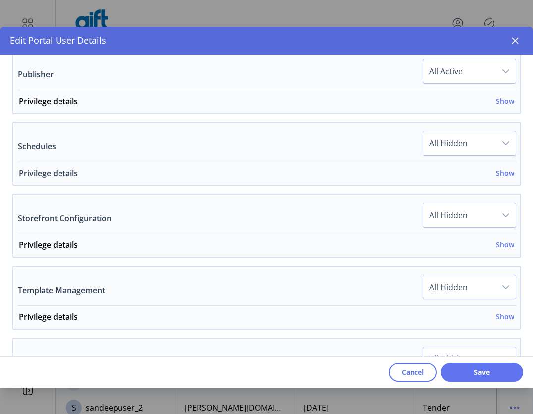
scroll to position [817, 0]
click at [501, 96] on div "Privilege details Show" at bounding box center [266, 105] width 495 height 18
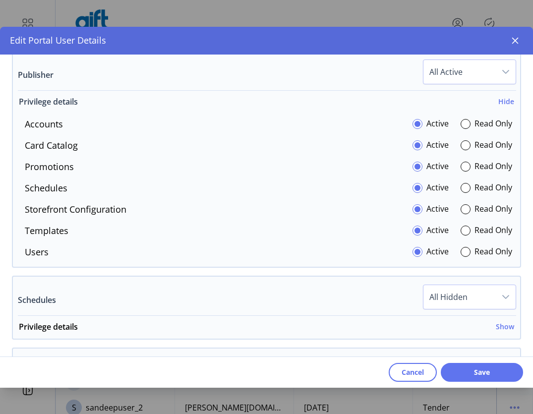
click at [498, 105] on h6 "Hide" at bounding box center [506, 101] width 16 height 10
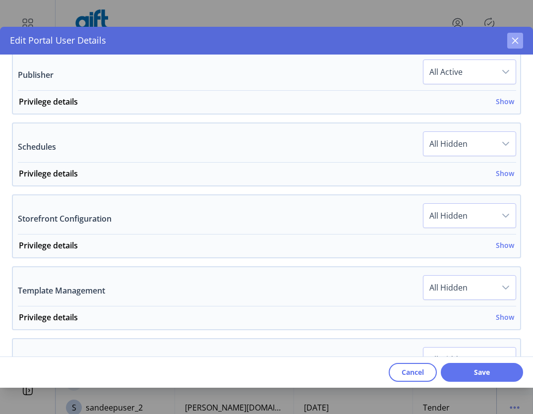
click at [517, 42] on icon "button" at bounding box center [515, 41] width 8 height 8
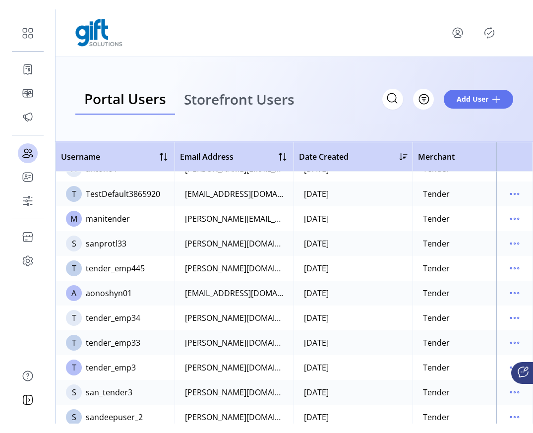
scroll to position [1324, 0]
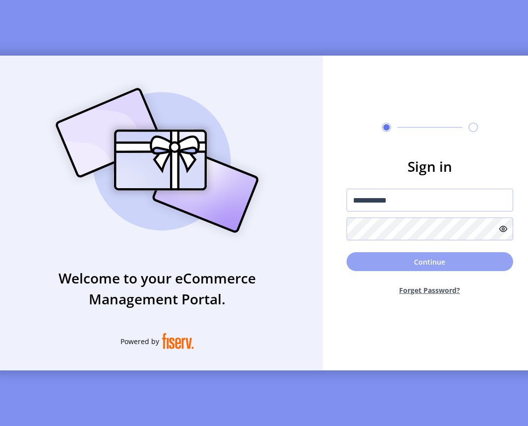
click at [415, 264] on button "Continue" at bounding box center [430, 261] width 167 height 19
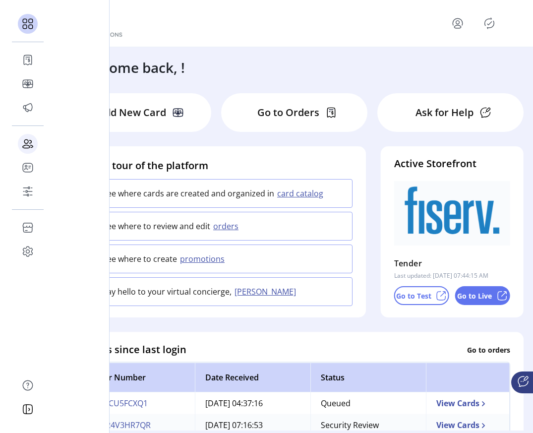
click at [28, 143] on icon at bounding box center [28, 144] width 16 height 16
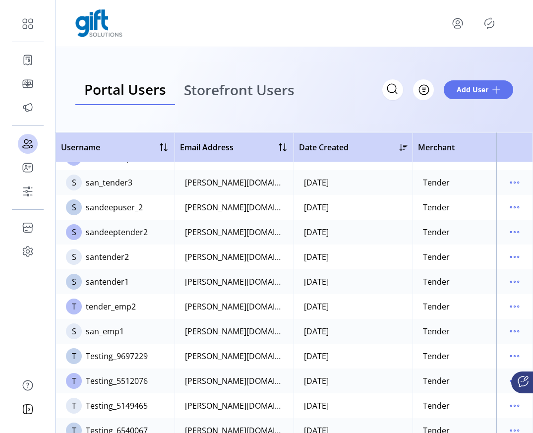
scroll to position [507, 0]
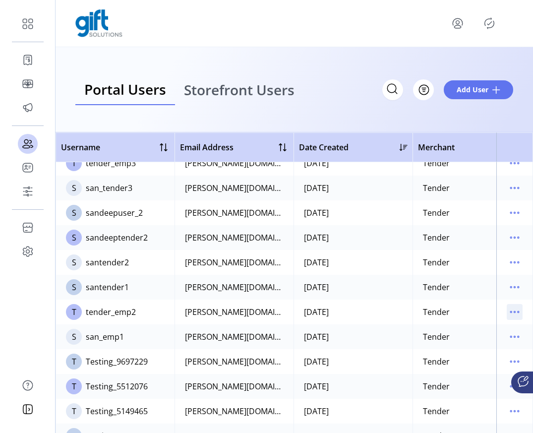
click at [507, 308] on icon "menu" at bounding box center [515, 312] width 16 height 16
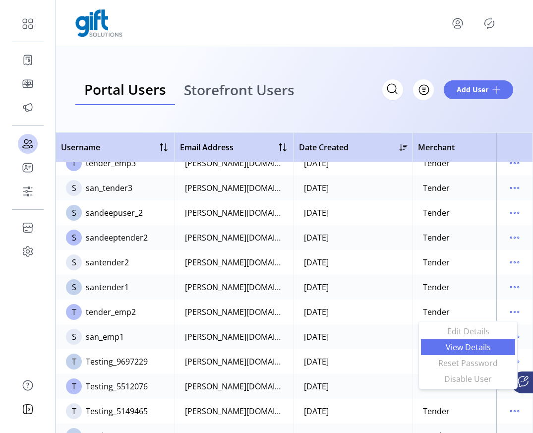
click at [478, 345] on span "View Details" at bounding box center [468, 347] width 82 height 8
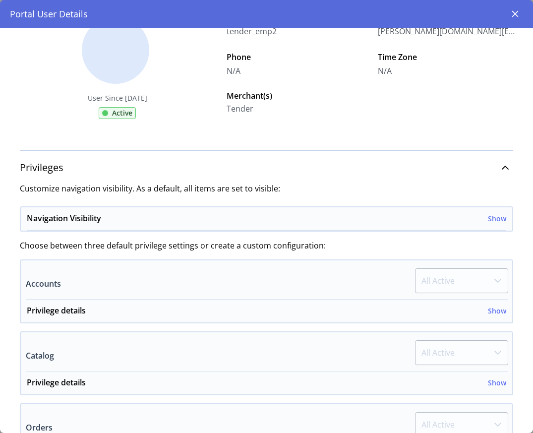
scroll to position [123, 0]
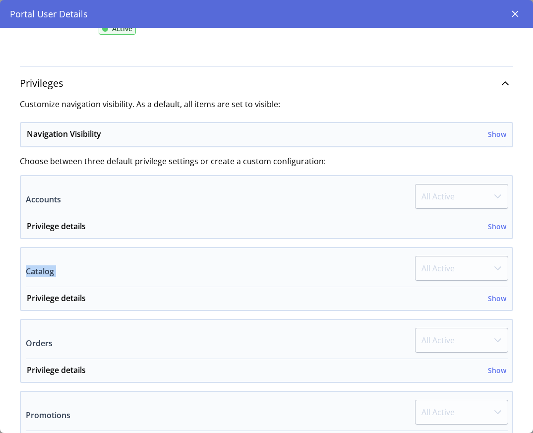
drag, startPoint x: 527, startPoint y: 233, endPoint x: 533, endPoint y: 261, distance: 28.8
click at [533, 261] on div "User Since 05/12/2025 Active Username tender_emp2 Email sandeepkumar.ma@fiserv.…" at bounding box center [266, 230] width 533 height 405
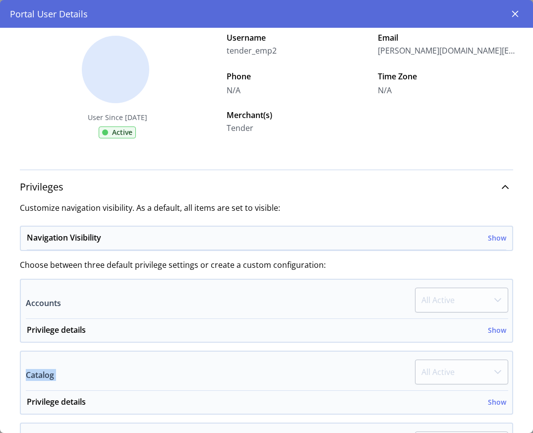
scroll to position [0, 0]
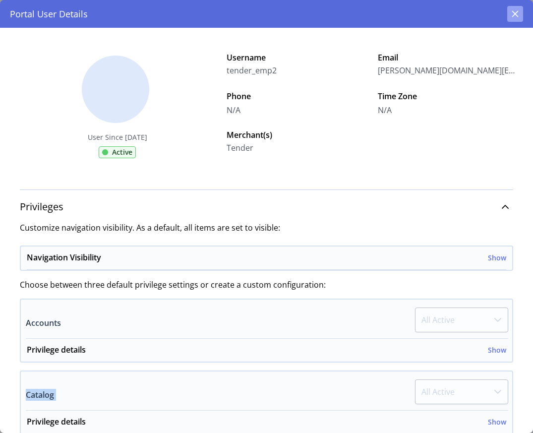
click at [514, 18] on button "button" at bounding box center [515, 14] width 16 height 16
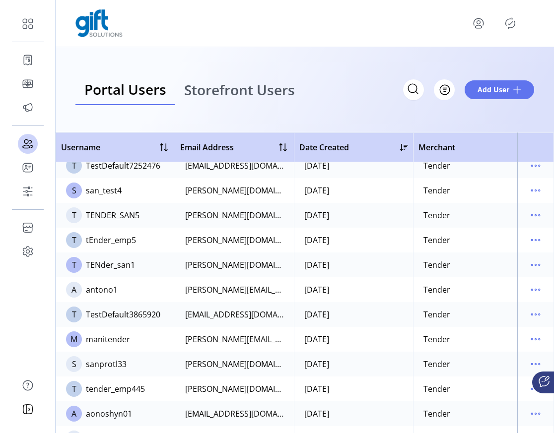
scroll to position [241, 0]
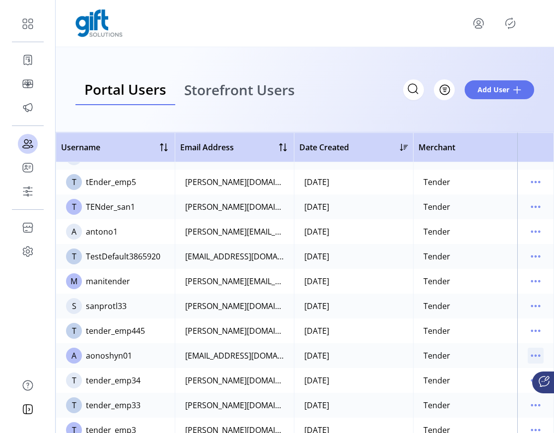
click at [535, 356] on icon "menu" at bounding box center [535, 355] width 1 height 1
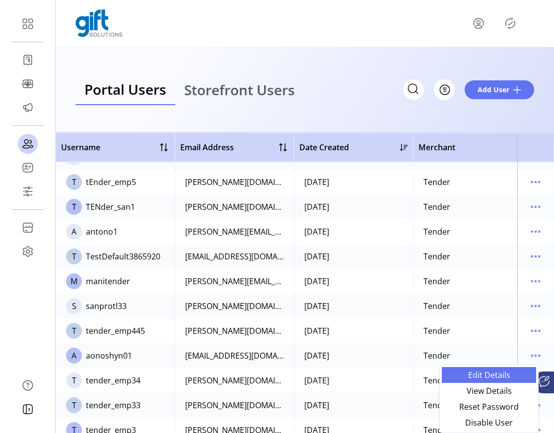
click at [502, 378] on span "Edit Details" at bounding box center [488, 375] width 82 height 8
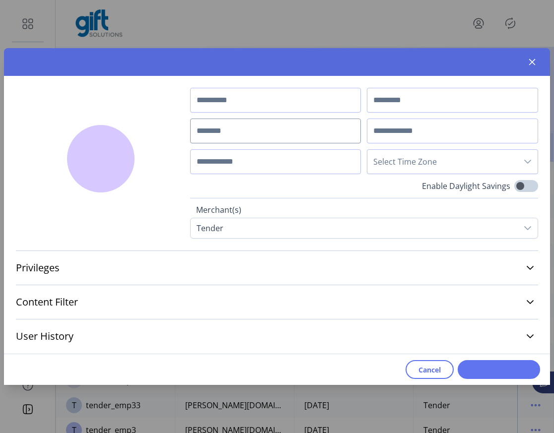
type input "*****"
type input "*******"
type input "**********"
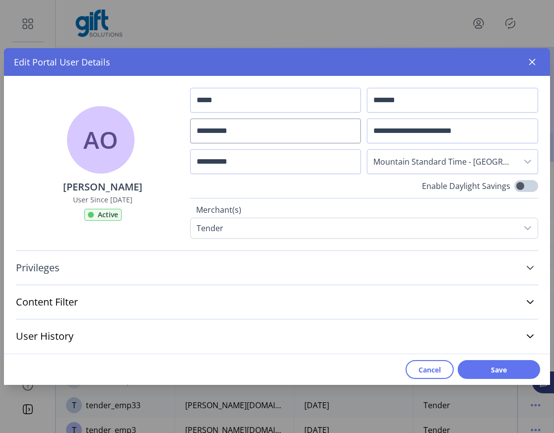
click at [533, 269] on icon at bounding box center [530, 268] width 8 height 8
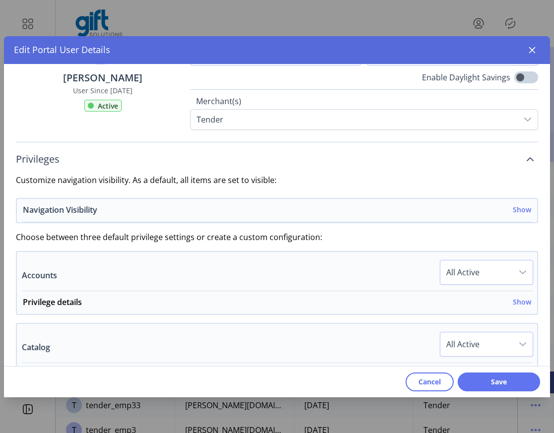
click at [514, 208] on h6 "Show" at bounding box center [521, 209] width 18 height 10
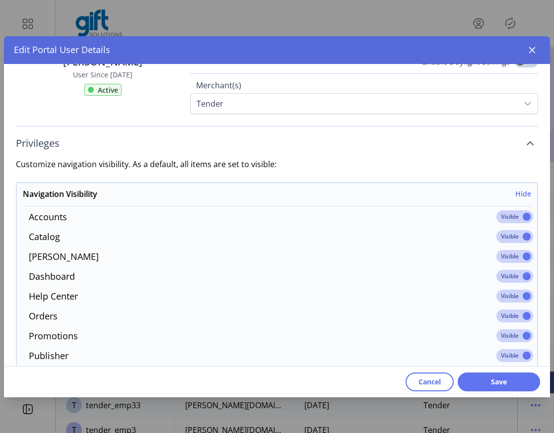
scroll to position [120, 0]
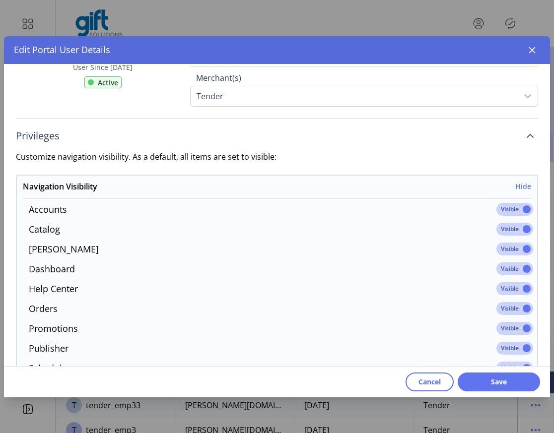
click at [512, 213] on span at bounding box center [514, 209] width 37 height 13
click at [508, 234] on span at bounding box center [514, 229] width 37 height 13
click at [512, 250] on span at bounding box center [514, 249] width 37 height 13
click at [509, 266] on span at bounding box center [514, 268] width 37 height 13
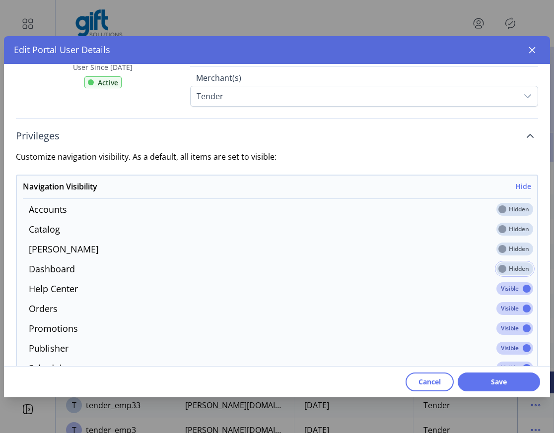
click at [507, 290] on span at bounding box center [514, 288] width 37 height 13
click at [509, 306] on span at bounding box center [514, 308] width 37 height 13
drag, startPoint x: 511, startPoint y: 324, endPoint x: 511, endPoint y: 332, distance: 8.4
click at [510, 325] on span at bounding box center [514, 328] width 37 height 13
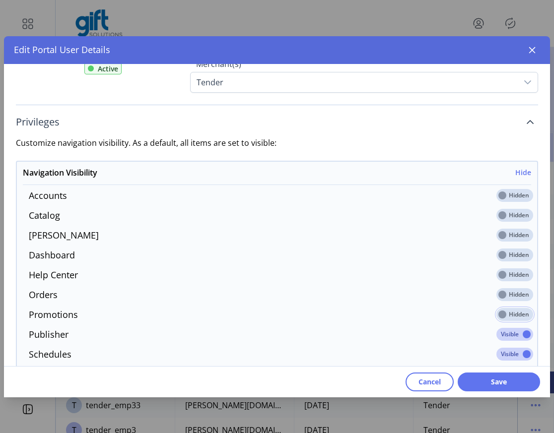
scroll to position [141, 0]
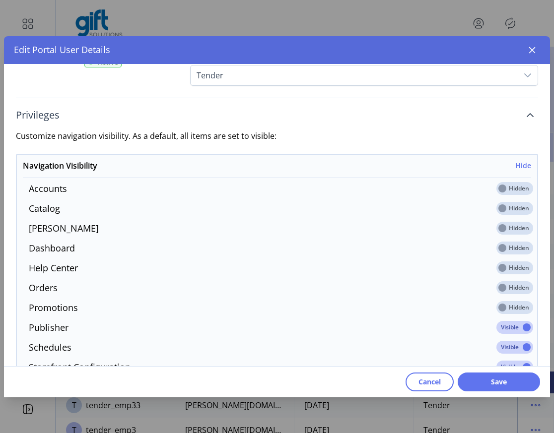
drag, startPoint x: 514, startPoint y: 327, endPoint x: 516, endPoint y: 340, distance: 12.5
click at [514, 327] on span at bounding box center [514, 327] width 37 height 13
click at [514, 346] on span at bounding box center [514, 347] width 37 height 13
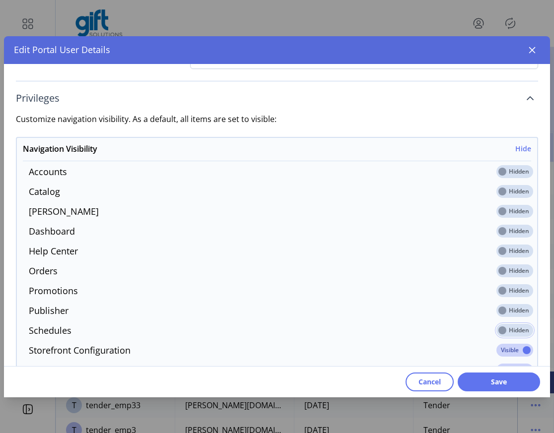
scroll to position [166, 0]
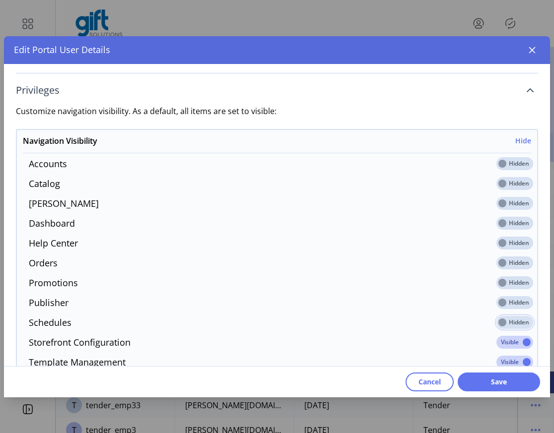
click at [512, 337] on span at bounding box center [514, 342] width 37 height 13
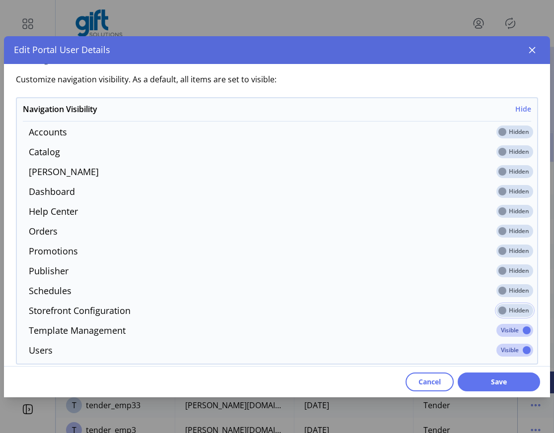
scroll to position [285, 0]
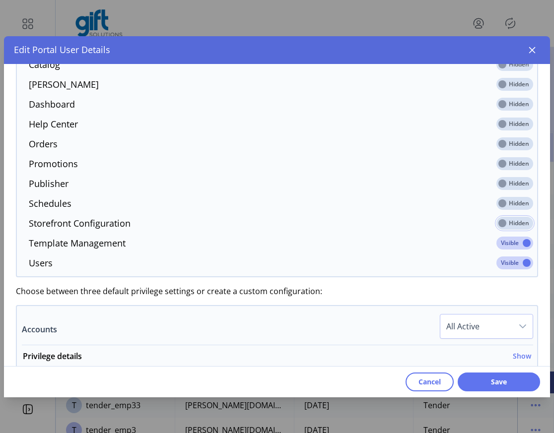
click at [504, 237] on span at bounding box center [514, 243] width 37 height 13
click at [507, 263] on span at bounding box center [514, 262] width 37 height 13
click at [512, 335] on div "dropdown trigger" at bounding box center [522, 326] width 20 height 24
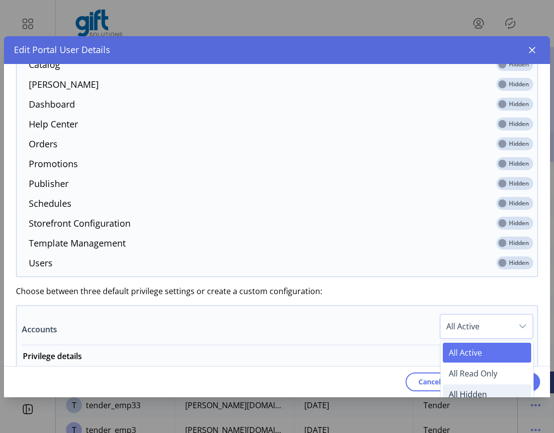
click at [468, 394] on span "All Hidden" at bounding box center [467, 394] width 38 height 11
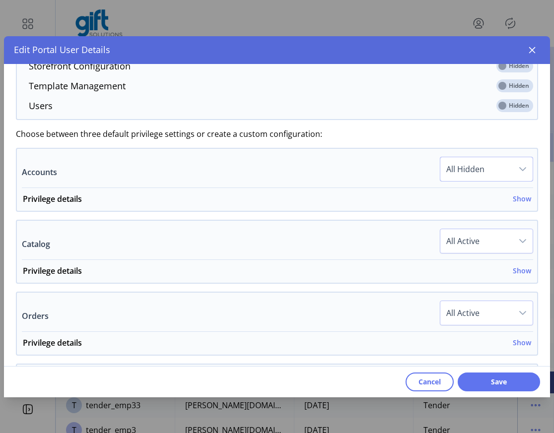
scroll to position [481, 0]
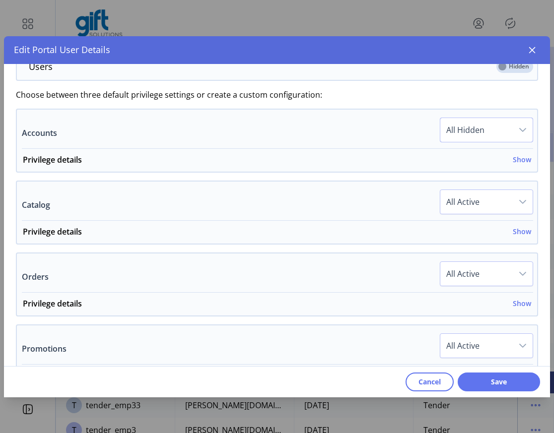
click at [505, 199] on span "All Active" at bounding box center [476, 202] width 72 height 24
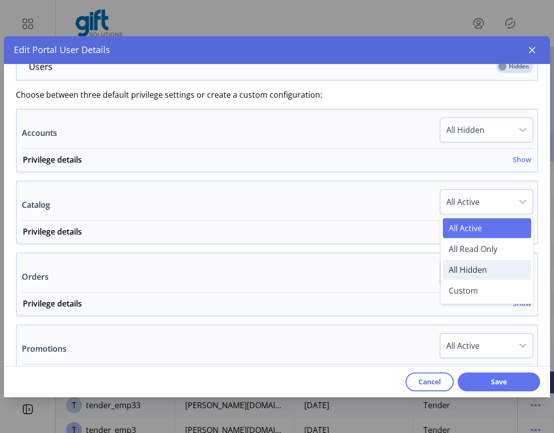
click at [459, 270] on span "All Hidden" at bounding box center [467, 269] width 38 height 11
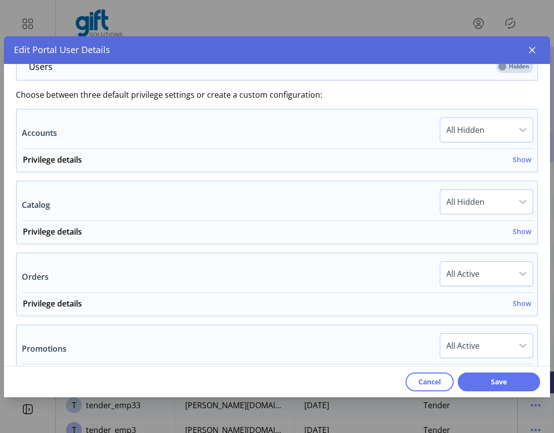
click at [512, 268] on div "dropdown trigger" at bounding box center [522, 274] width 20 height 24
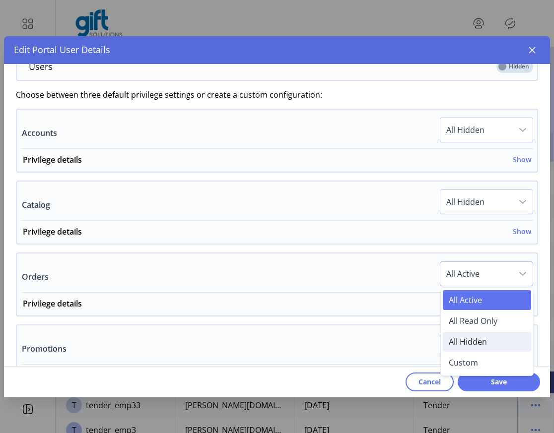
click at [473, 340] on span "All Hidden" at bounding box center [467, 341] width 38 height 11
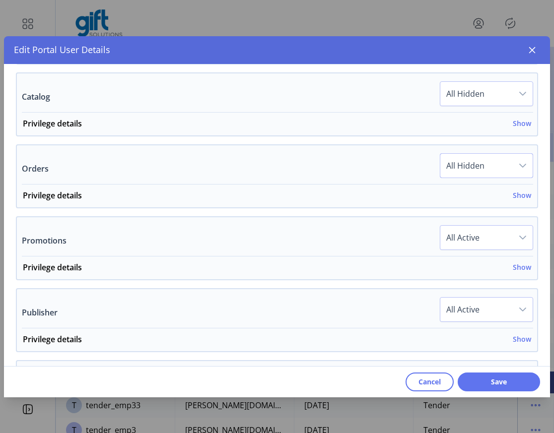
scroll to position [607, 0]
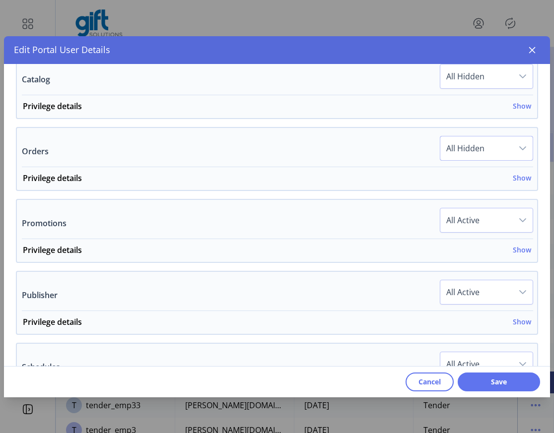
click at [487, 222] on span "All Active" at bounding box center [476, 220] width 72 height 24
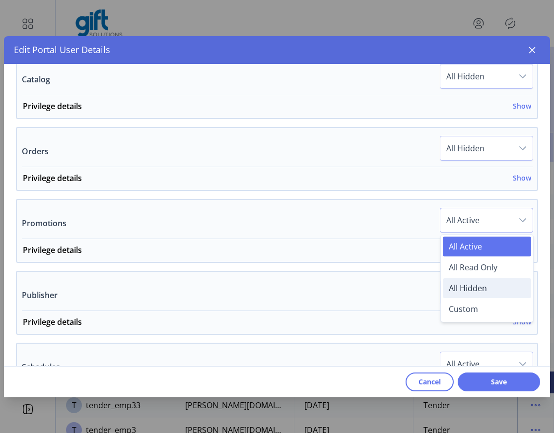
click at [462, 292] on span "All Hidden" at bounding box center [467, 288] width 38 height 11
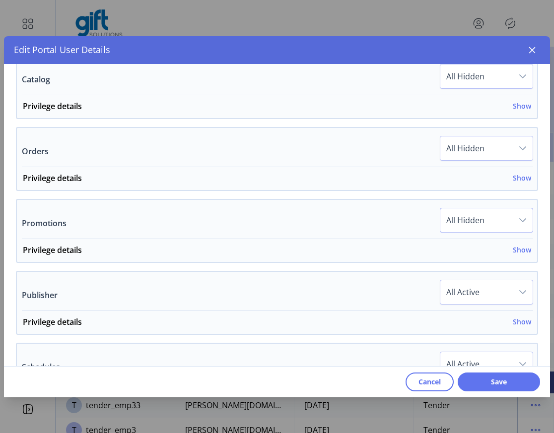
click at [499, 294] on span "All Active" at bounding box center [476, 292] width 72 height 24
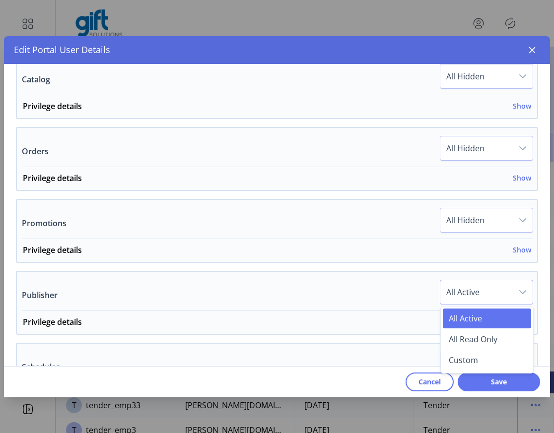
click at [334, 292] on div "Publisher All Active All Active All Read Only Custom" at bounding box center [277, 295] width 511 height 31
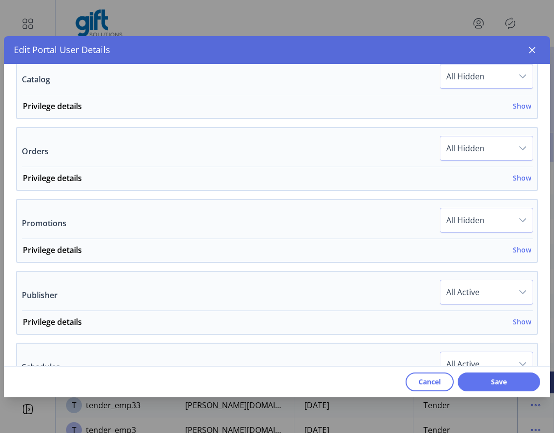
click at [492, 290] on span "All Active" at bounding box center [476, 292] width 72 height 24
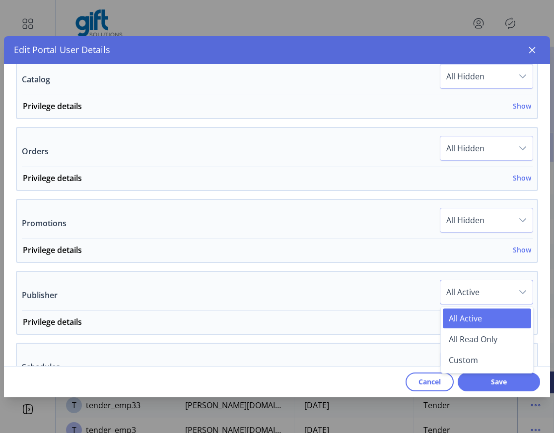
click at [383, 297] on div "Publisher All Active All Active All Read Only Custom" at bounding box center [277, 295] width 511 height 31
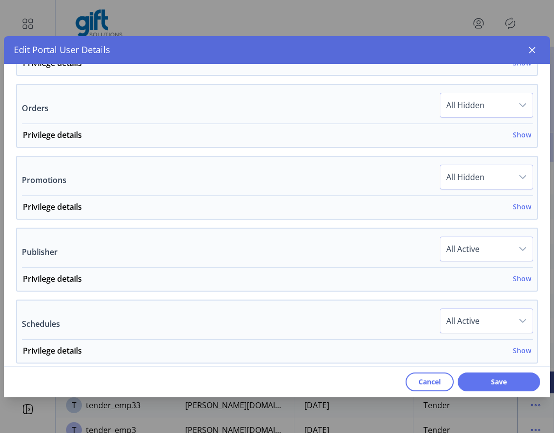
scroll to position [666, 0]
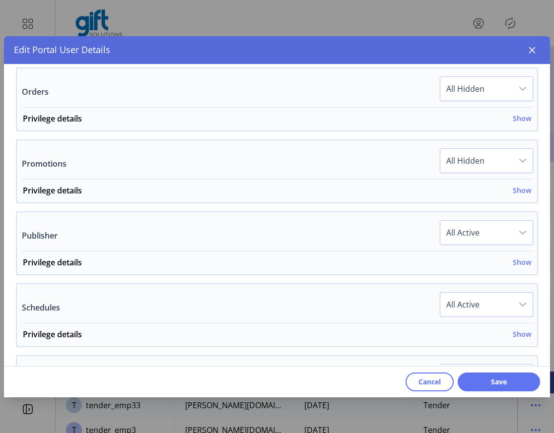
click at [476, 311] on span "All Active" at bounding box center [476, 305] width 72 height 24
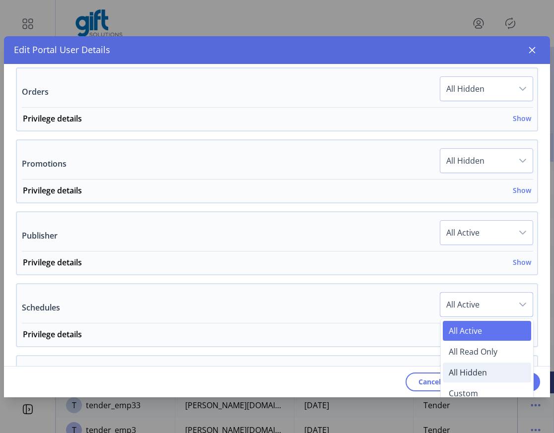
click at [463, 373] on span "All Hidden" at bounding box center [467, 372] width 38 height 11
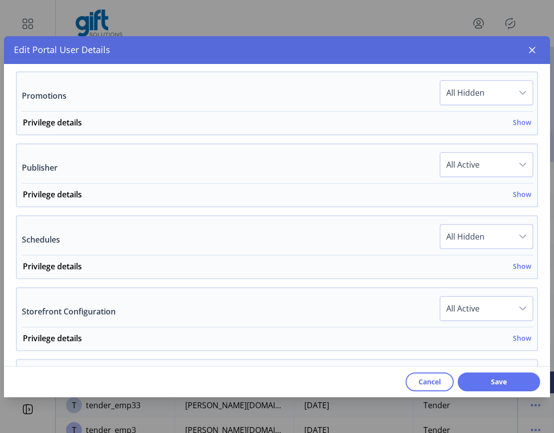
scroll to position [790, 0]
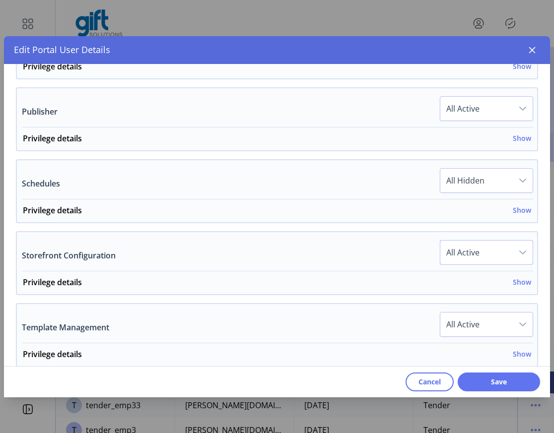
click at [480, 262] on span "All Active" at bounding box center [476, 253] width 72 height 24
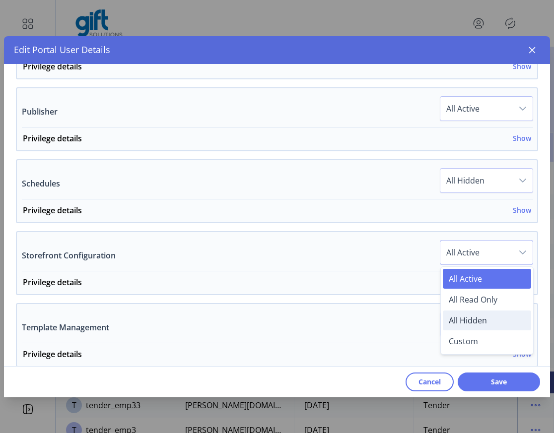
click at [462, 323] on span "All Hidden" at bounding box center [467, 320] width 38 height 11
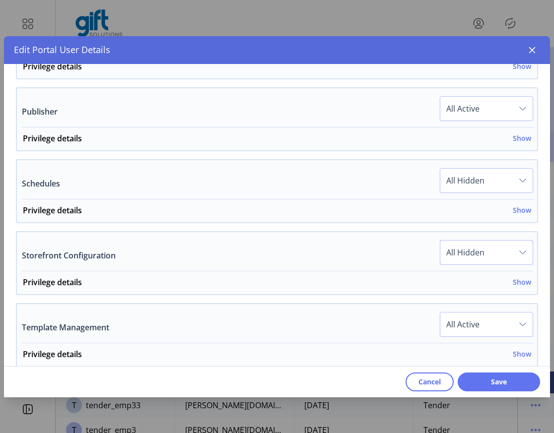
click at [480, 319] on span "All Active" at bounding box center [476, 324] width 72 height 24
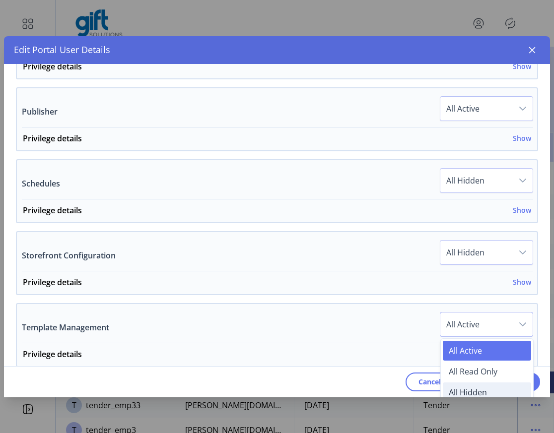
click at [461, 393] on span "All Hidden" at bounding box center [467, 392] width 38 height 11
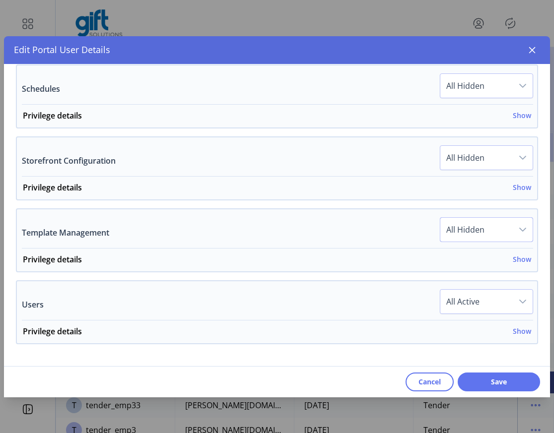
scroll to position [886, 0]
click at [458, 295] on span "All Active" at bounding box center [476, 301] width 72 height 24
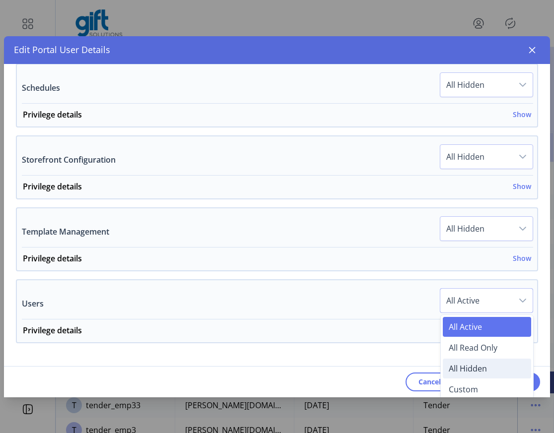
click at [461, 371] on span "All Hidden" at bounding box center [467, 368] width 38 height 11
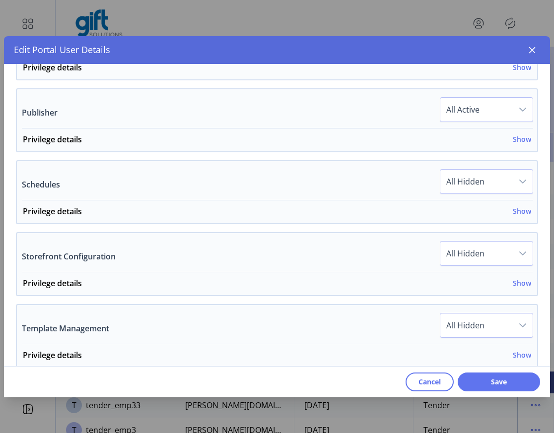
scroll to position [789, 0]
click at [512, 108] on div "dropdown trigger" at bounding box center [522, 110] width 20 height 24
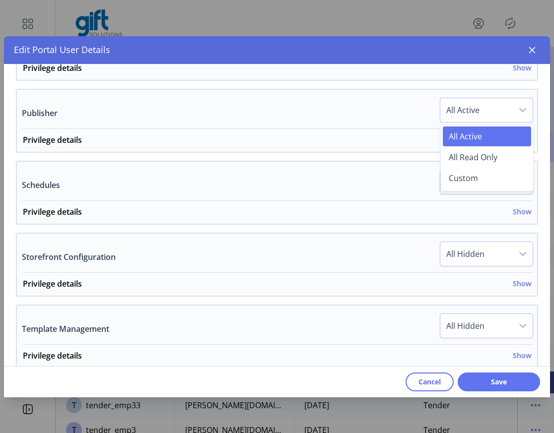
click at [467, 136] on span "All Active" at bounding box center [464, 136] width 33 height 11
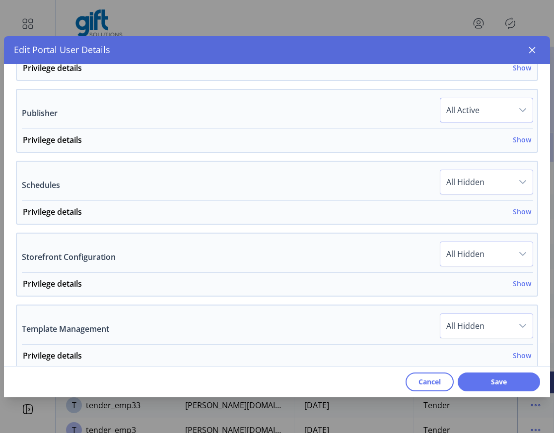
click at [493, 114] on span "All Active" at bounding box center [476, 110] width 72 height 24
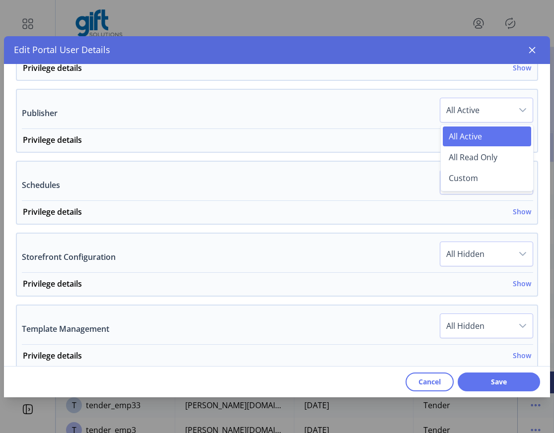
click at [461, 144] on li "All Active" at bounding box center [486, 136] width 88 height 20
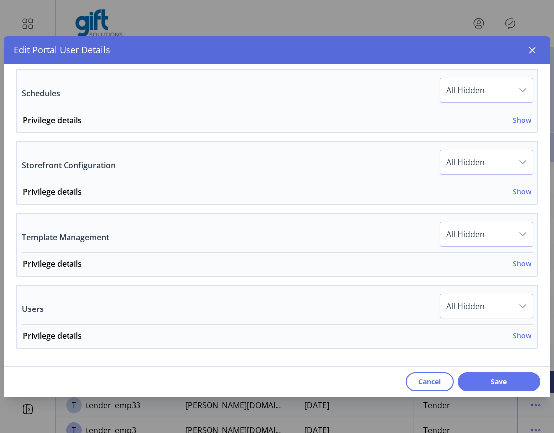
scroll to position [960, 0]
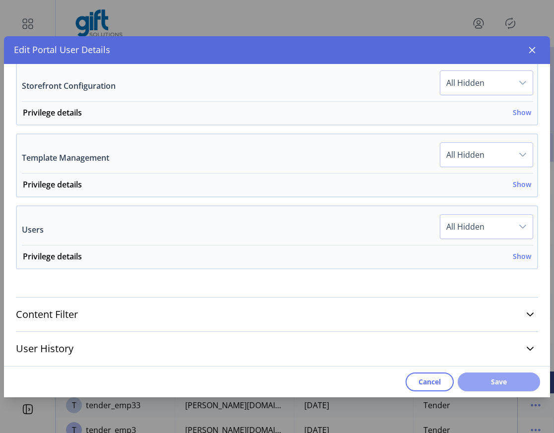
click at [495, 383] on span "Save" at bounding box center [498, 381] width 57 height 10
click at [532, 50] on icon "button" at bounding box center [532, 50] width 6 height 6
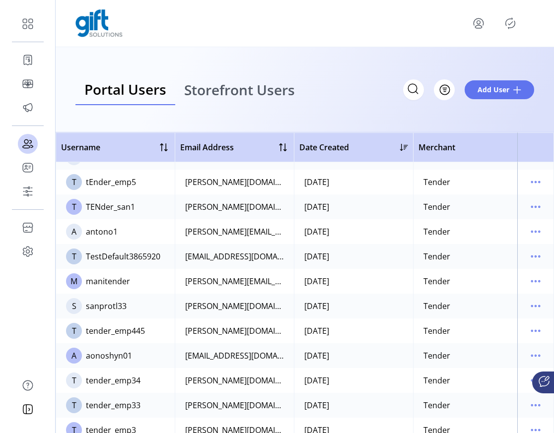
scroll to position [1794, 0]
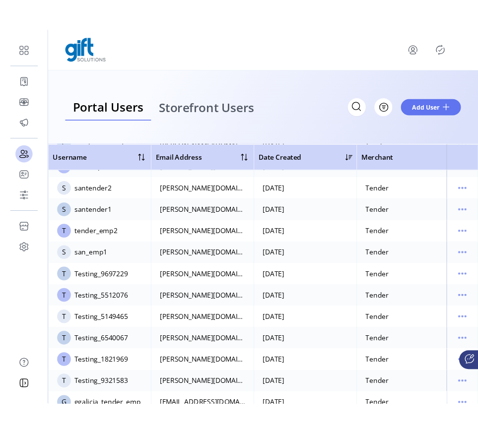
scroll to position [585, 0]
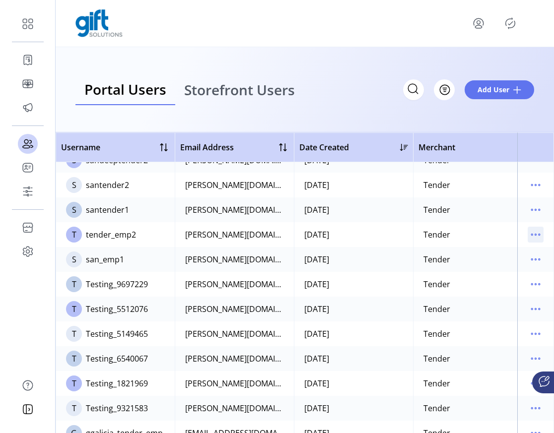
click at [529, 232] on icon "menu" at bounding box center [535, 235] width 16 height 16
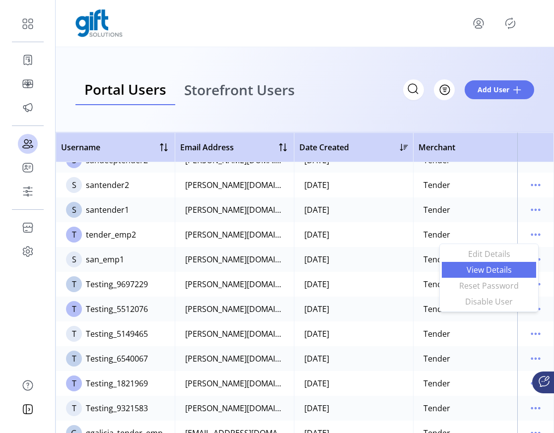
click at [499, 270] on span "View Details" at bounding box center [488, 270] width 82 height 8
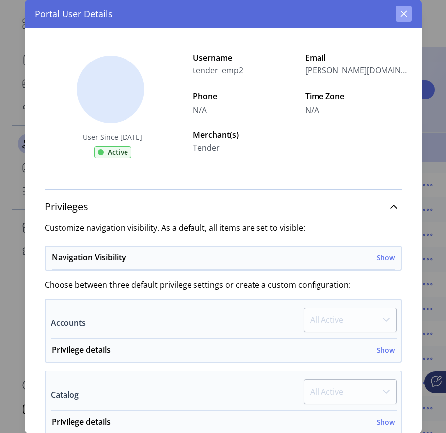
click at [404, 12] on icon "button" at bounding box center [403, 14] width 6 height 6
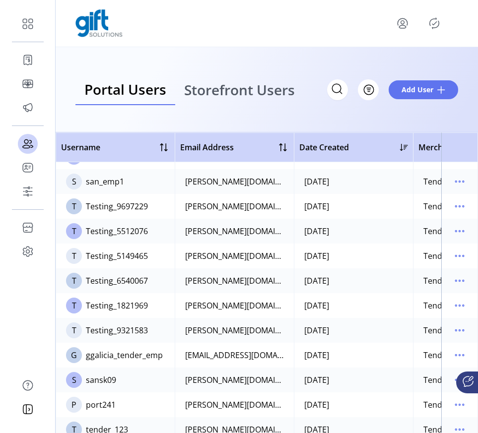
scroll to position [679, 0]
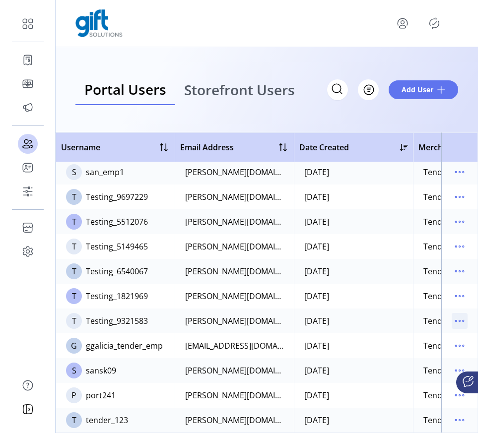
click at [456, 313] on icon "menu" at bounding box center [459, 321] width 16 height 16
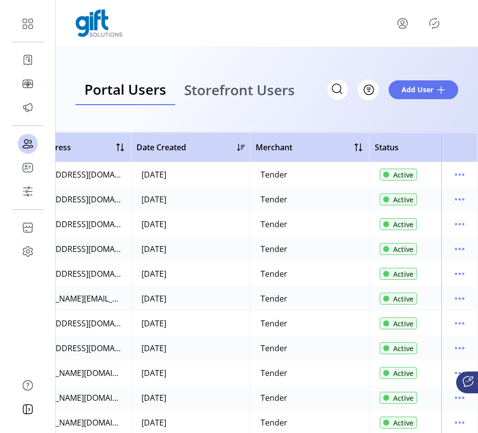
scroll to position [0, 215]
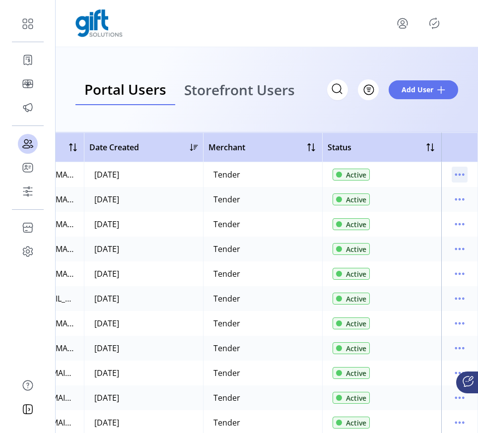
click at [455, 176] on icon "menu" at bounding box center [459, 175] width 16 height 16
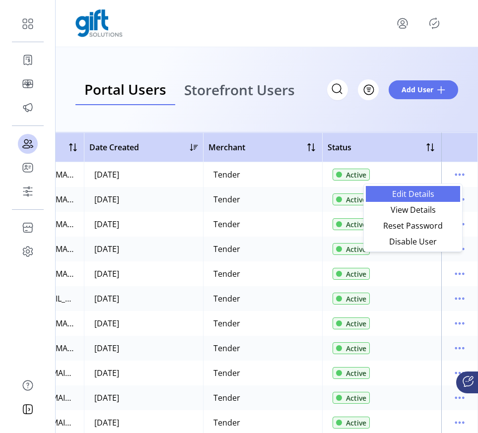
click at [424, 192] on span "Edit Details" at bounding box center [412, 194] width 82 height 8
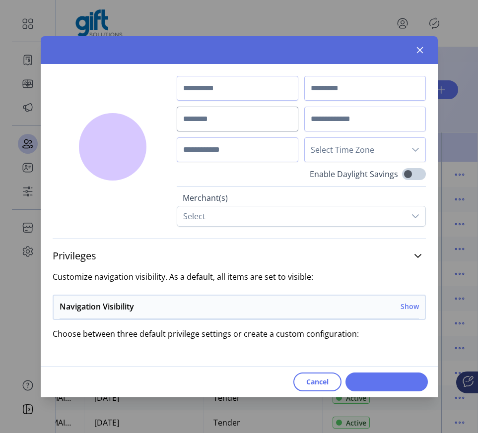
type input "*****"
type input "***"
type input "**********"
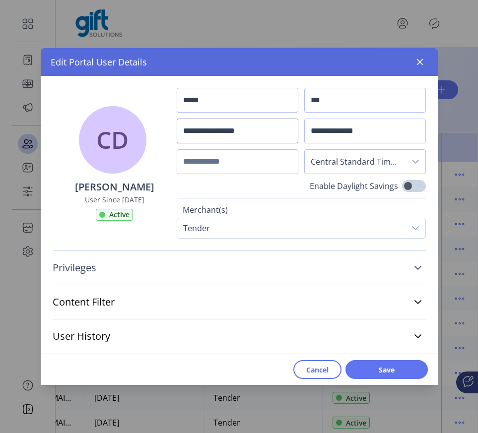
click at [411, 270] on link "Privileges" at bounding box center [239, 268] width 373 height 22
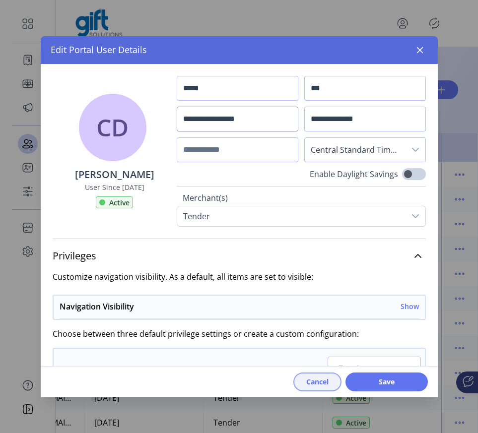
scroll to position [24, 0]
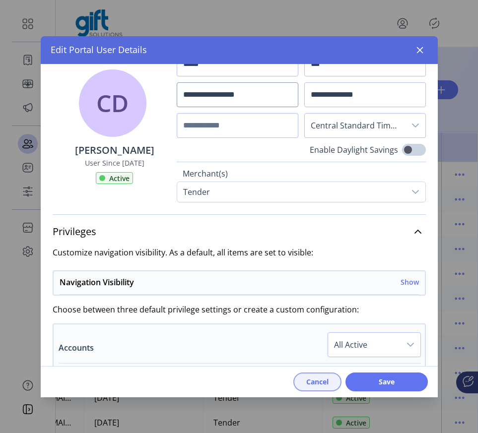
click at [309, 390] on button "Cancel" at bounding box center [317, 381] width 48 height 19
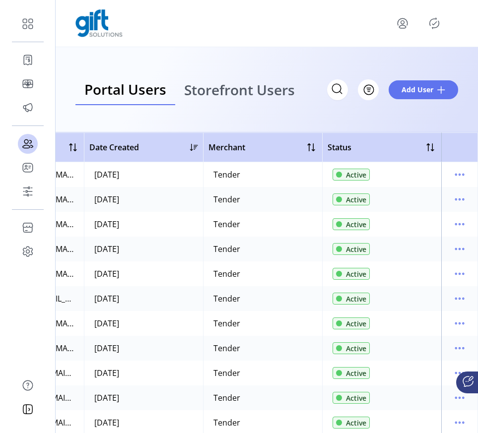
click at [455, 183] on td at bounding box center [459, 174] width 37 height 25
click at [455, 176] on icon "menu" at bounding box center [459, 175] width 16 height 16
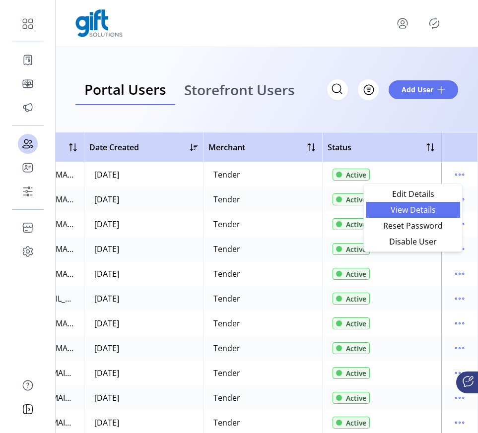
click at [412, 207] on span "View Details" at bounding box center [412, 210] width 82 height 8
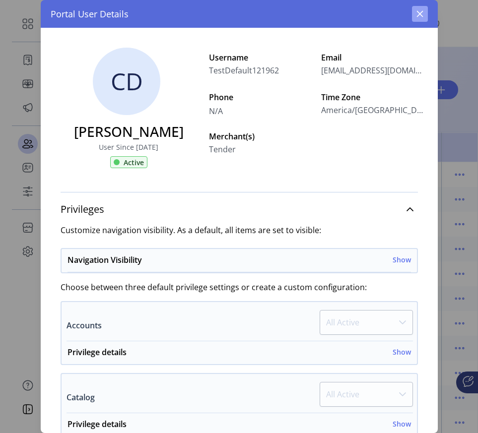
click at [421, 13] on icon "button" at bounding box center [420, 14] width 8 height 8
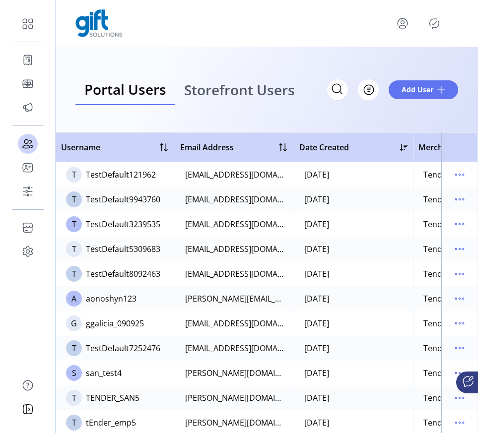
scroll to position [0, 215]
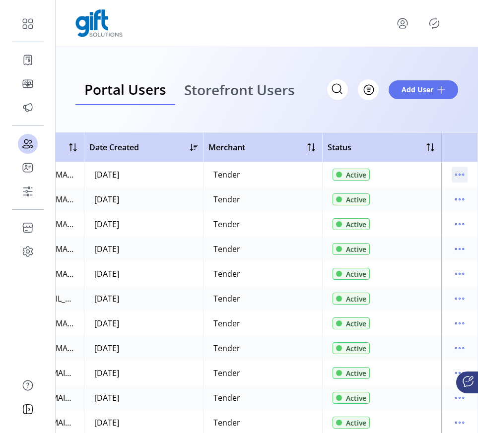
click at [458, 171] on icon "menu" at bounding box center [459, 175] width 16 height 16
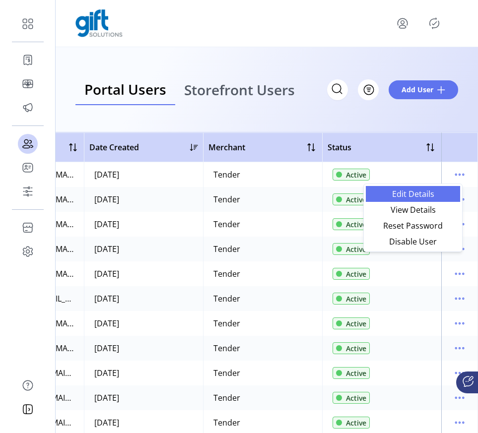
click at [423, 196] on span "Edit Details" at bounding box center [412, 194] width 82 height 8
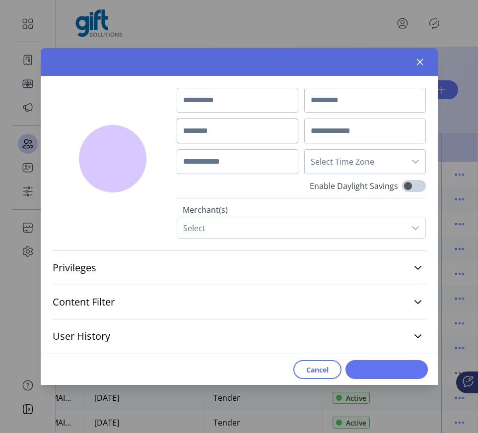
type input "*****"
type input "***"
type input "**********"
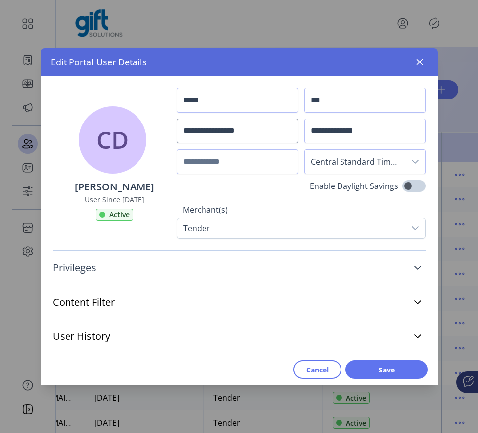
click at [414, 266] on icon at bounding box center [417, 268] width 7 height 4
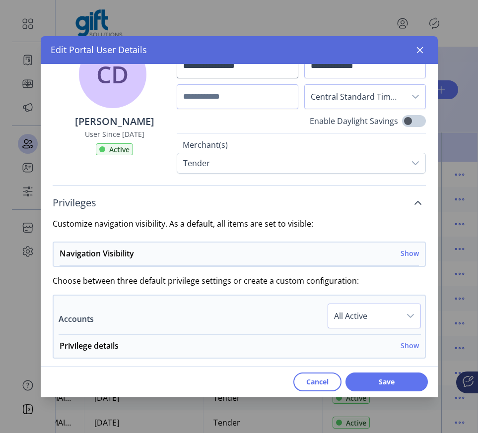
scroll to position [134, 0]
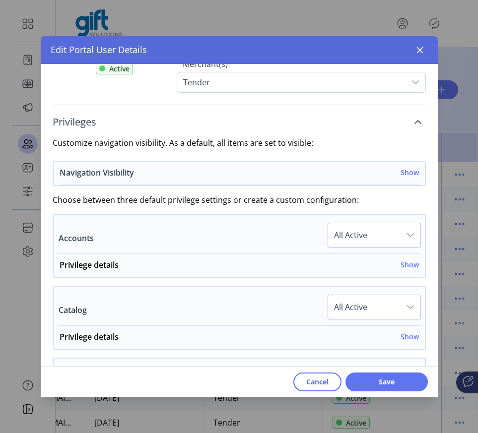
click at [401, 167] on div "Navigation Visibility Show" at bounding box center [239, 176] width 359 height 18
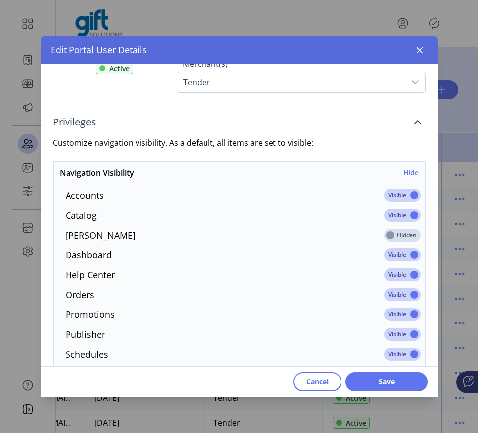
click at [400, 196] on span at bounding box center [402, 195] width 37 height 13
click at [397, 213] on span at bounding box center [402, 215] width 37 height 13
click at [399, 255] on span at bounding box center [402, 254] width 37 height 13
click at [396, 275] on span at bounding box center [402, 274] width 37 height 13
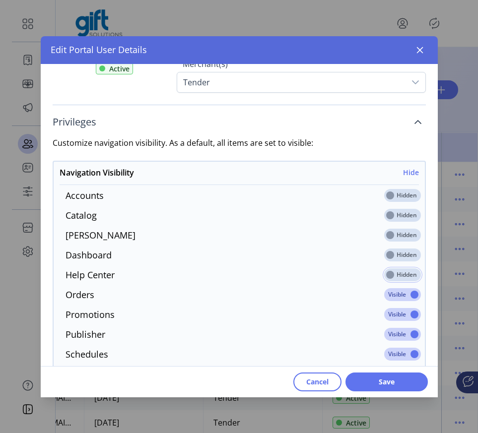
click at [398, 294] on span at bounding box center [402, 294] width 37 height 13
drag, startPoint x: 403, startPoint y: 314, endPoint x: 403, endPoint y: 327, distance: 12.4
click at [402, 315] on span at bounding box center [402, 314] width 37 height 13
click at [403, 333] on span at bounding box center [402, 334] width 37 height 13
click at [401, 361] on p-inputswitch at bounding box center [402, 357] width 37 height 11
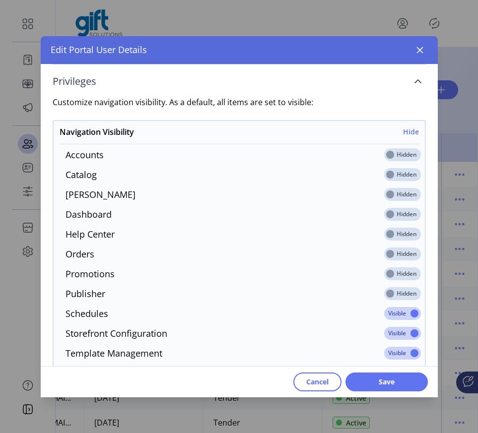
scroll to position [204, 0]
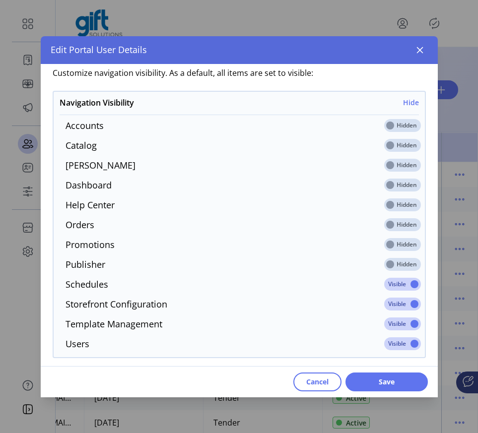
click at [398, 282] on span at bounding box center [402, 284] width 37 height 13
click at [399, 301] on span at bounding box center [402, 304] width 37 height 13
click at [399, 319] on span at bounding box center [402, 323] width 37 height 13
click at [403, 342] on span at bounding box center [402, 343] width 37 height 13
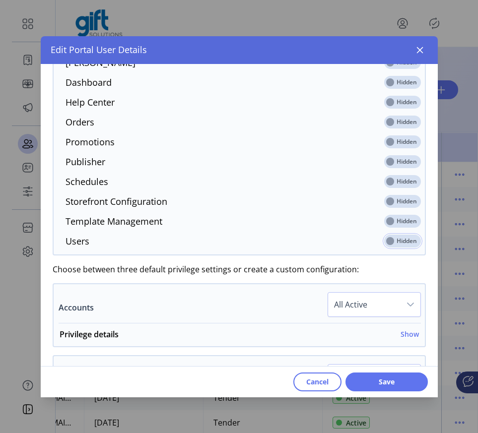
scroll to position [346, 0]
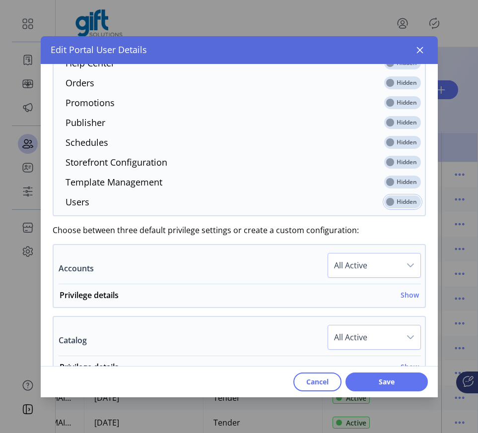
click at [400, 267] on div "dropdown trigger" at bounding box center [410, 265] width 20 height 24
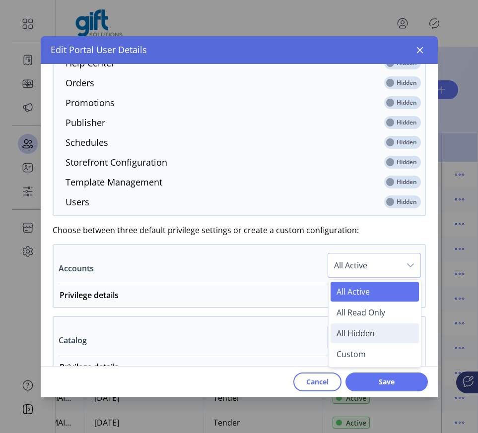
click at [355, 335] on span "All Hidden" at bounding box center [355, 333] width 38 height 11
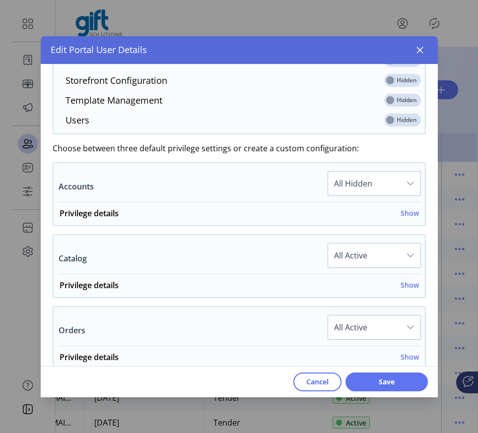
scroll to position [428, 0]
click at [385, 254] on span "All Active" at bounding box center [364, 255] width 72 height 24
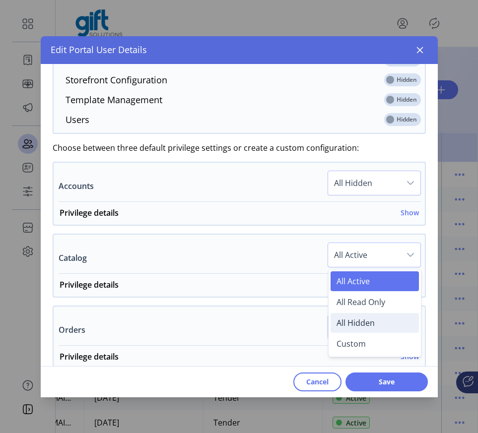
click at [355, 325] on span "All Hidden" at bounding box center [355, 322] width 38 height 11
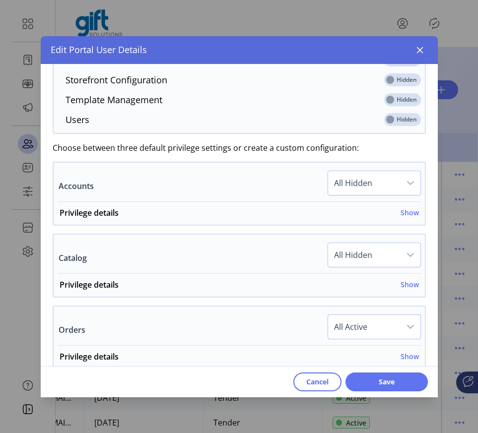
click at [387, 325] on span "All Active" at bounding box center [364, 327] width 72 height 24
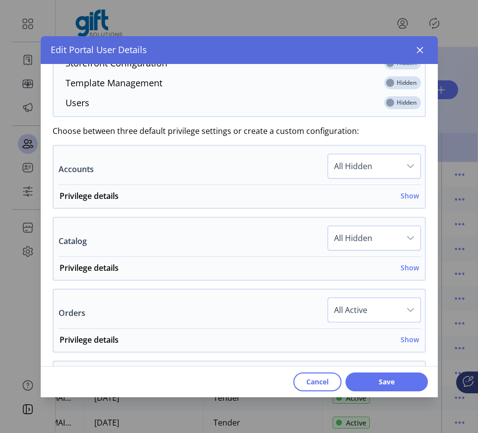
scroll to position [448, 0]
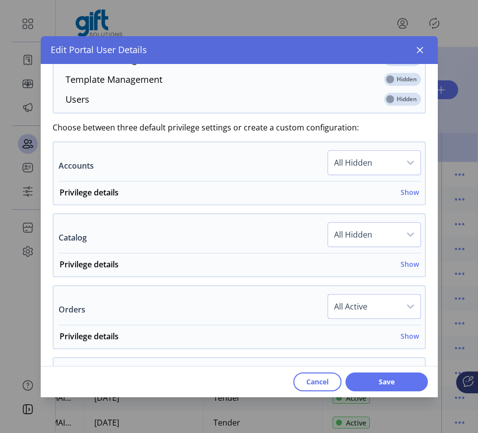
click at [391, 308] on span "All Active" at bounding box center [364, 307] width 72 height 24
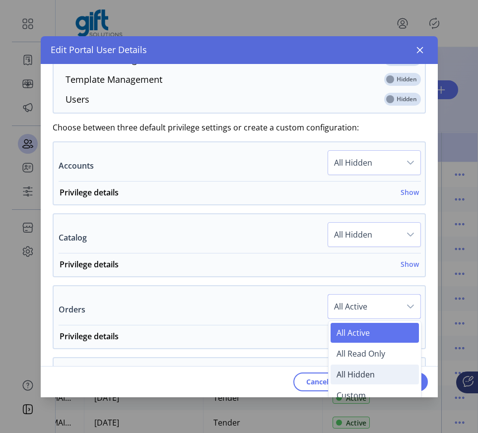
click at [366, 371] on span "All Hidden" at bounding box center [355, 374] width 38 height 11
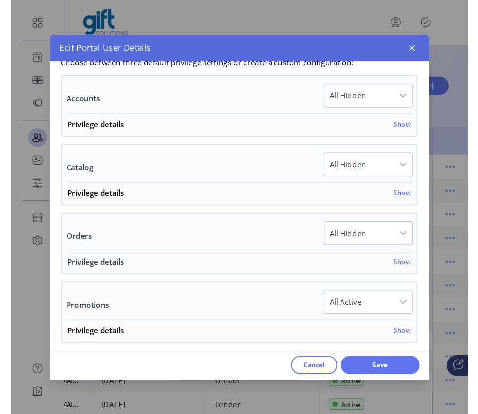
scroll to position [515, 0]
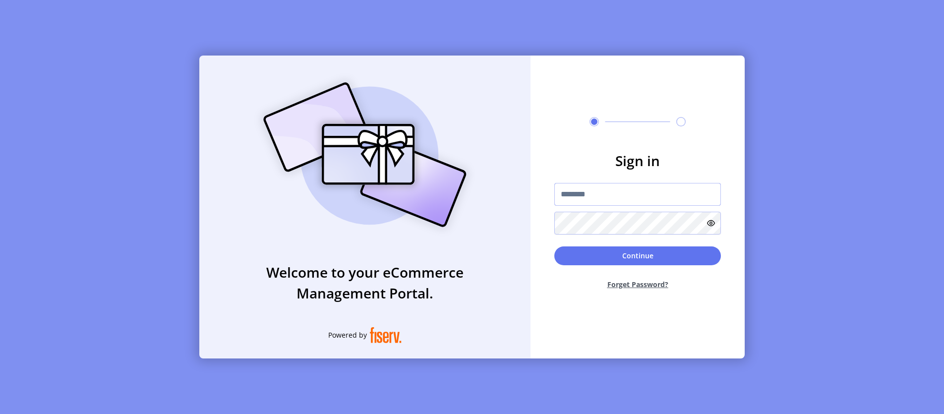
type input "**********"
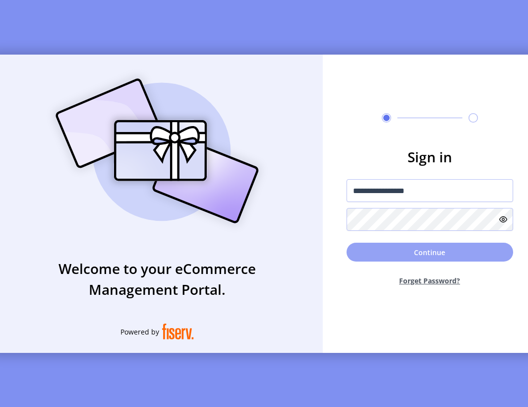
click at [365, 256] on button "Continue" at bounding box center [430, 252] width 167 height 19
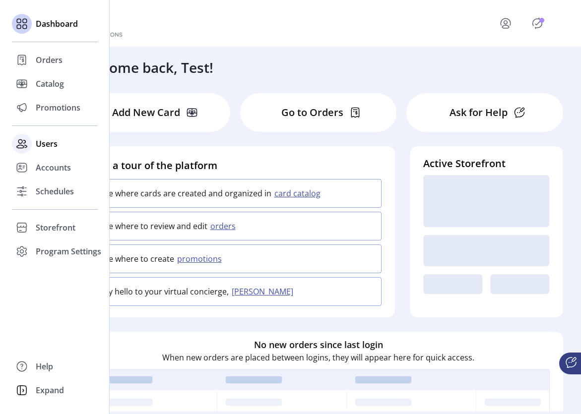
click at [38, 145] on span "Users" at bounding box center [47, 144] width 22 height 12
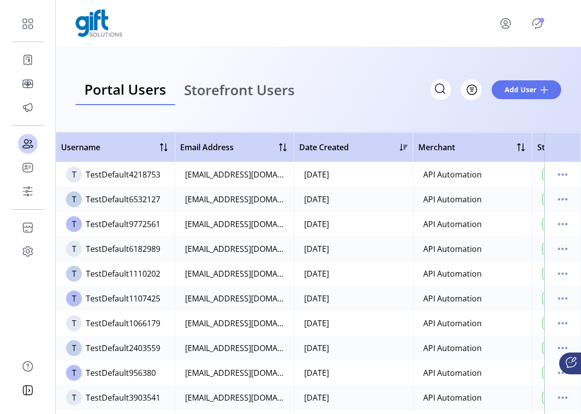
scroll to position [451, 0]
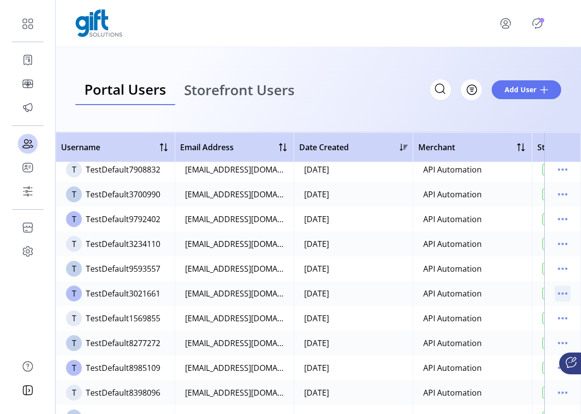
click at [559, 297] on icon "menu" at bounding box center [562, 294] width 16 height 16
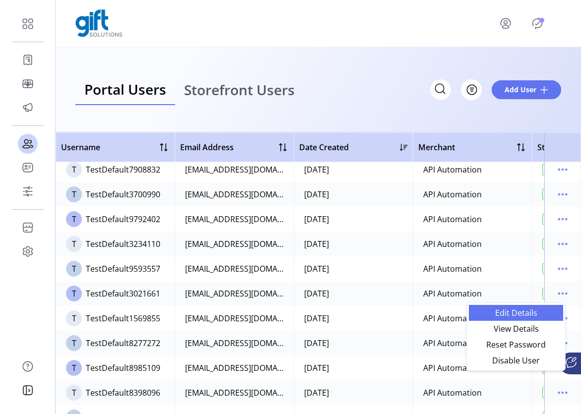
click at [521, 314] on span "Edit Details" at bounding box center [516, 313] width 82 height 8
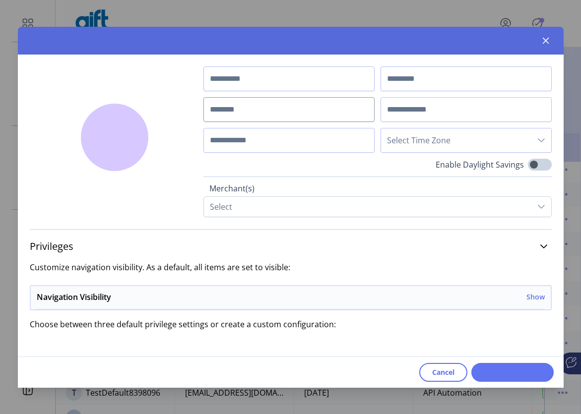
type input "*****"
type input "***"
type input "**********"
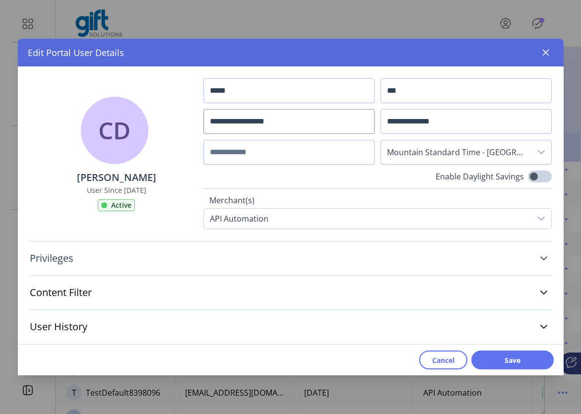
click at [545, 259] on icon at bounding box center [544, 258] width 8 height 8
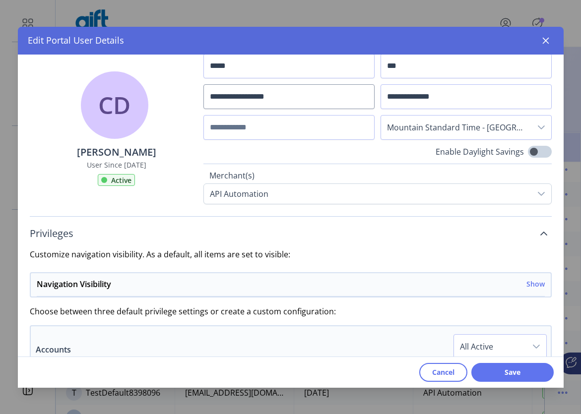
scroll to position [155, 0]
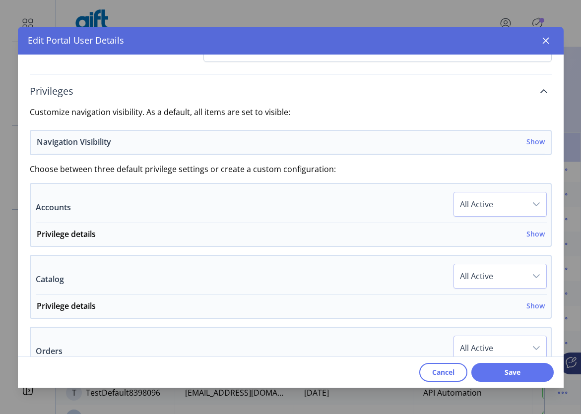
click at [527, 141] on h6 "Show" at bounding box center [535, 141] width 18 height 10
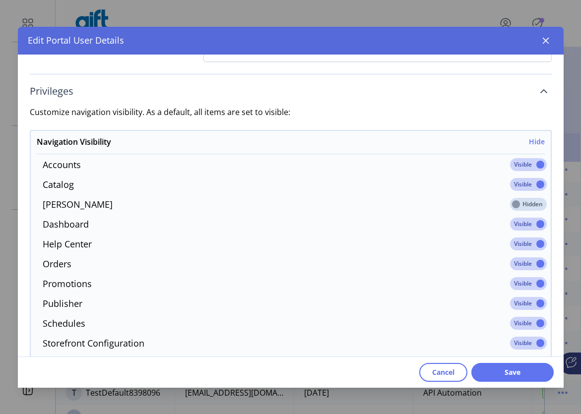
click at [526, 185] on span at bounding box center [528, 184] width 37 height 13
click at [525, 162] on span at bounding box center [528, 164] width 37 height 13
click at [525, 221] on span at bounding box center [528, 224] width 37 height 13
click at [526, 245] on span at bounding box center [528, 244] width 37 height 13
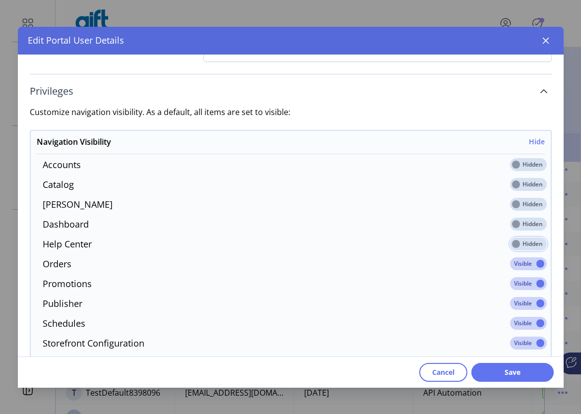
click at [523, 262] on span at bounding box center [528, 263] width 37 height 13
click at [521, 281] on span at bounding box center [528, 283] width 37 height 13
click at [526, 304] on span at bounding box center [528, 303] width 37 height 13
click at [526, 320] on span at bounding box center [528, 323] width 37 height 13
drag, startPoint x: 523, startPoint y: 342, endPoint x: 530, endPoint y: 330, distance: 13.5
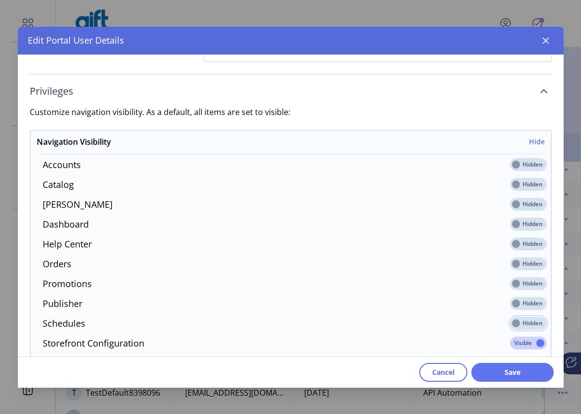
click at [523, 342] on span at bounding box center [528, 343] width 37 height 13
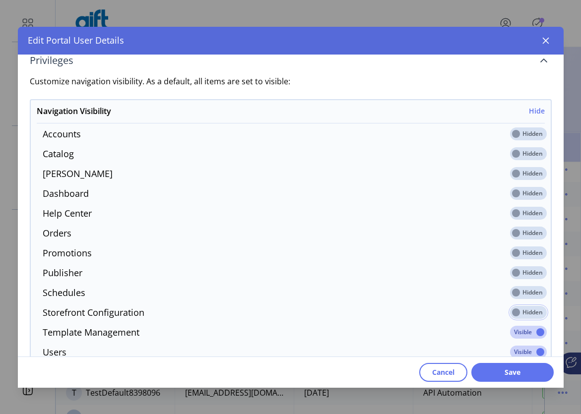
scroll to position [200, 0]
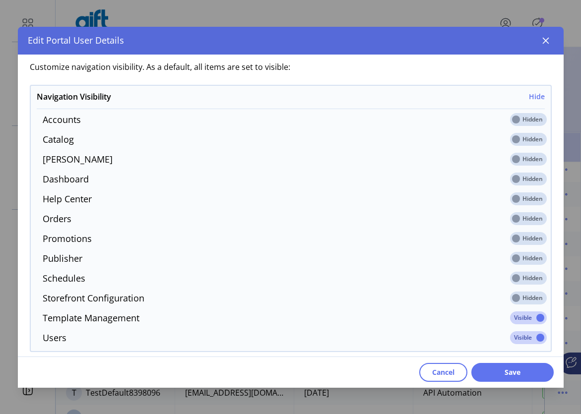
click at [524, 318] on span at bounding box center [528, 317] width 37 height 13
click at [526, 342] on span at bounding box center [528, 337] width 37 height 13
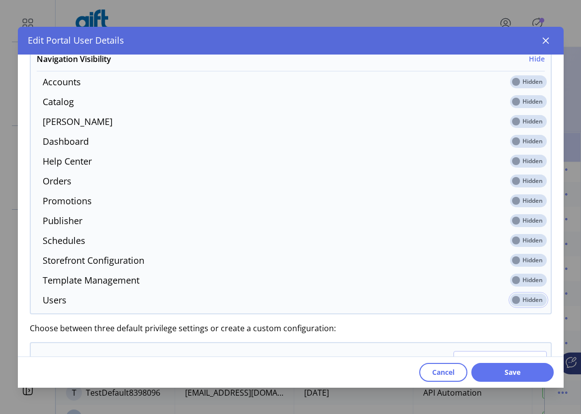
scroll to position [300, 0]
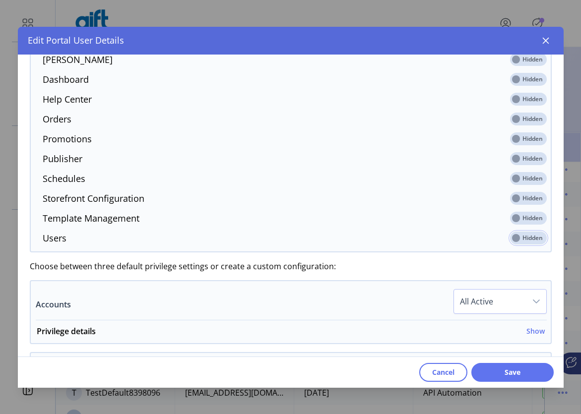
click at [532, 301] on icon "dropdown trigger" at bounding box center [536, 302] width 8 height 8
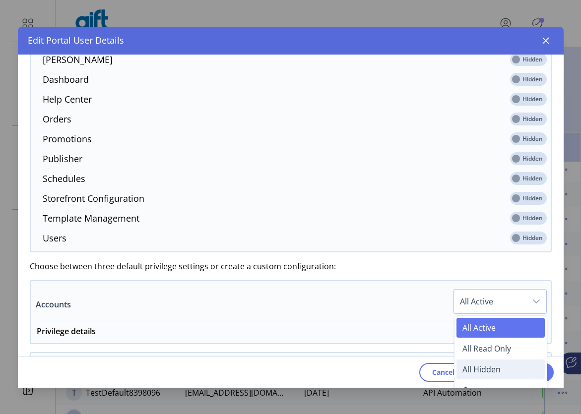
click at [499, 368] on li "All Hidden" at bounding box center [500, 370] width 88 height 20
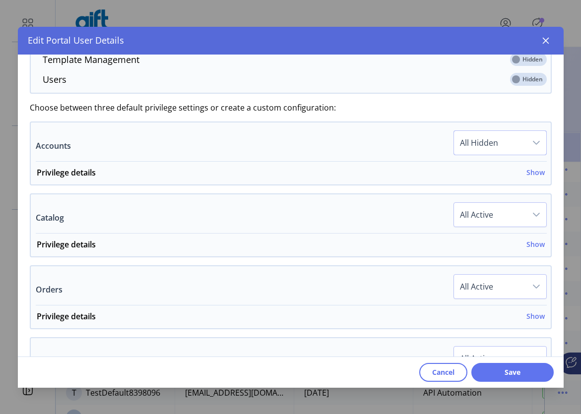
scroll to position [531, 0]
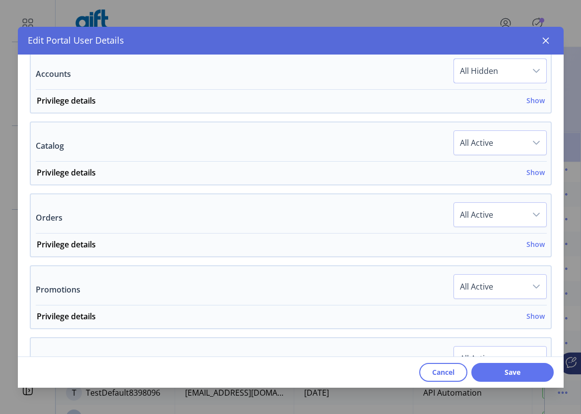
click at [526, 140] on div "dropdown trigger" at bounding box center [536, 143] width 20 height 24
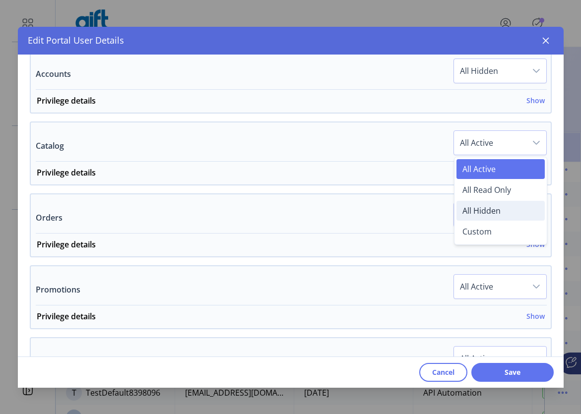
click at [489, 206] on span "All Hidden" at bounding box center [481, 210] width 38 height 11
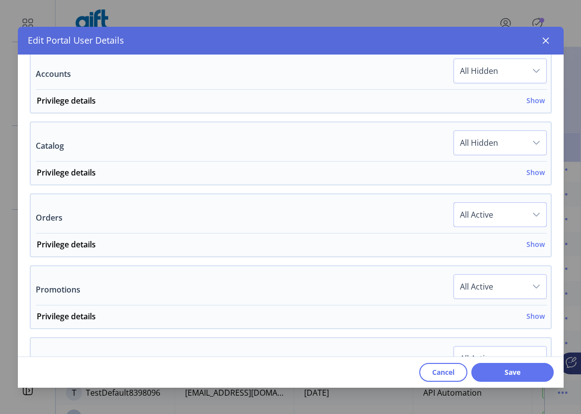
click at [515, 208] on span "All Active" at bounding box center [490, 215] width 72 height 24
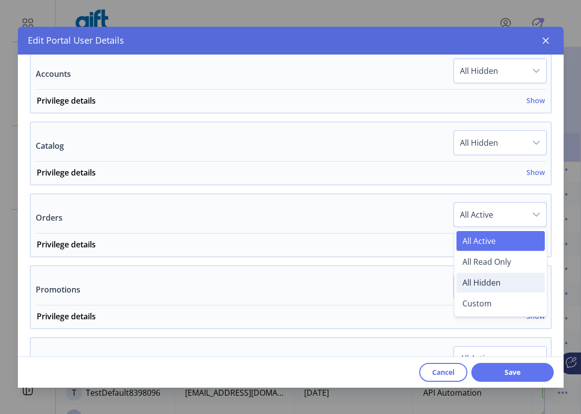
click at [483, 279] on span "All Hidden" at bounding box center [481, 282] width 38 height 11
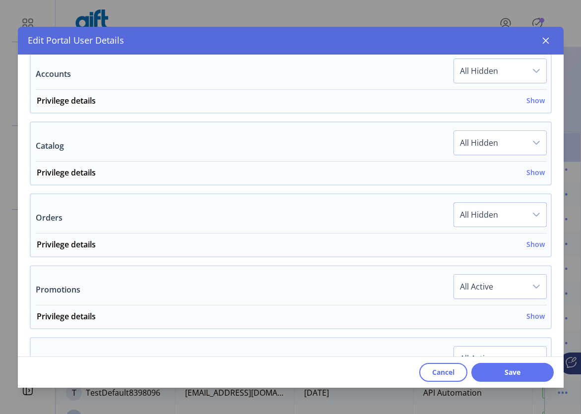
click at [526, 285] on div "dropdown trigger" at bounding box center [536, 287] width 20 height 24
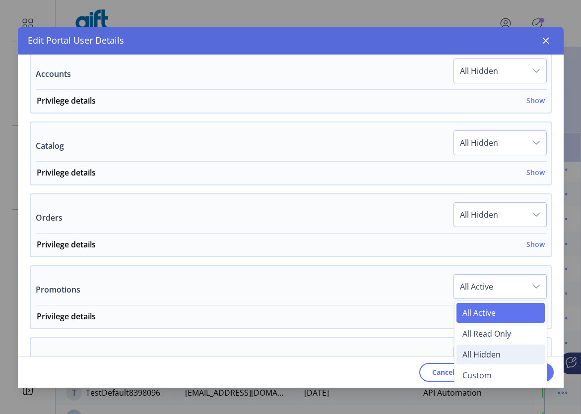
click at [483, 355] on span "All Hidden" at bounding box center [481, 354] width 38 height 11
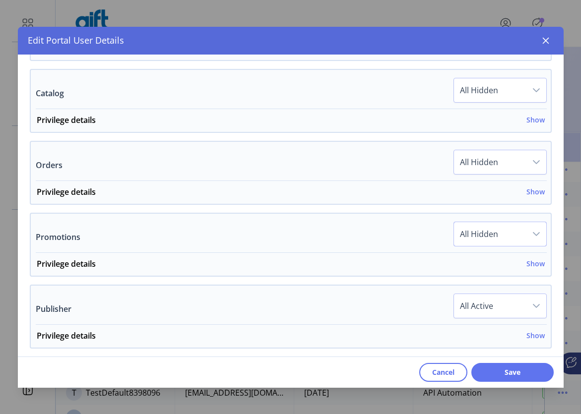
click at [532, 303] on icon "dropdown trigger" at bounding box center [536, 306] width 8 height 8
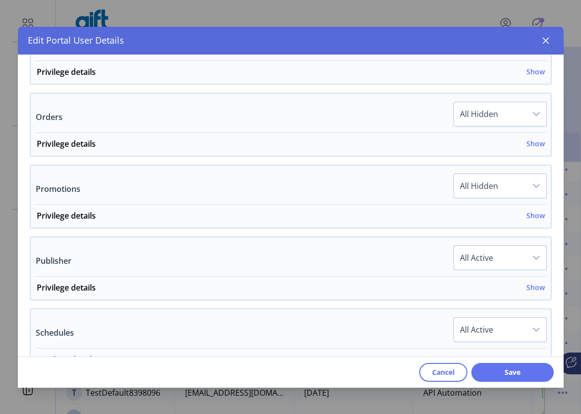
scroll to position [642, 0]
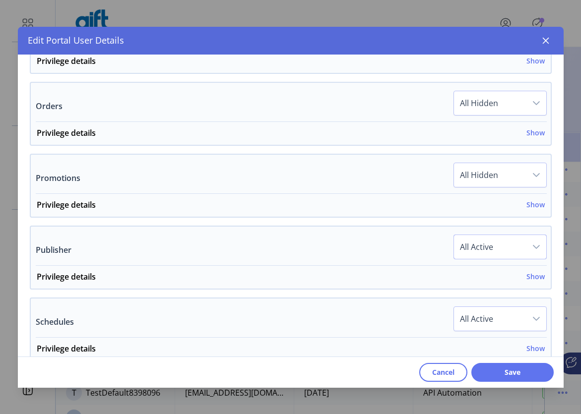
click at [526, 248] on div "dropdown trigger" at bounding box center [536, 247] width 20 height 24
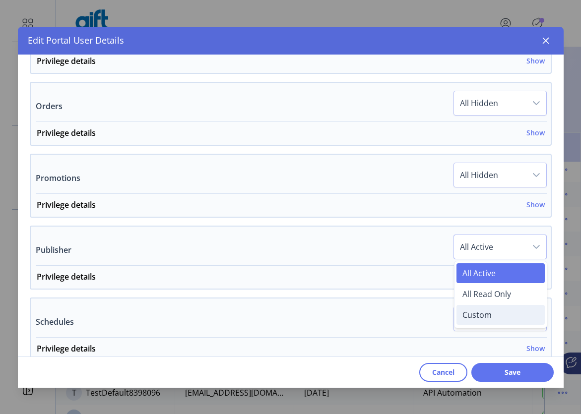
click at [483, 312] on span "Custom" at bounding box center [476, 314] width 29 height 11
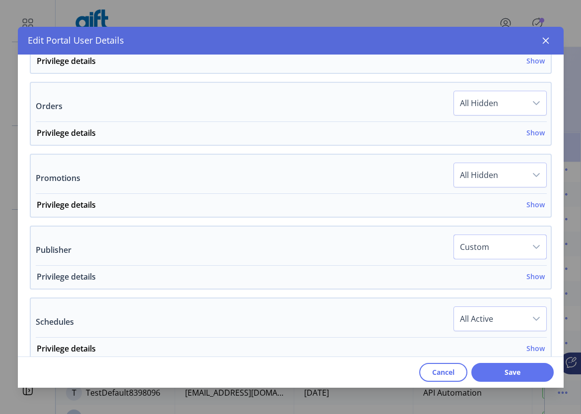
click at [534, 278] on h6 "Show" at bounding box center [535, 276] width 18 height 10
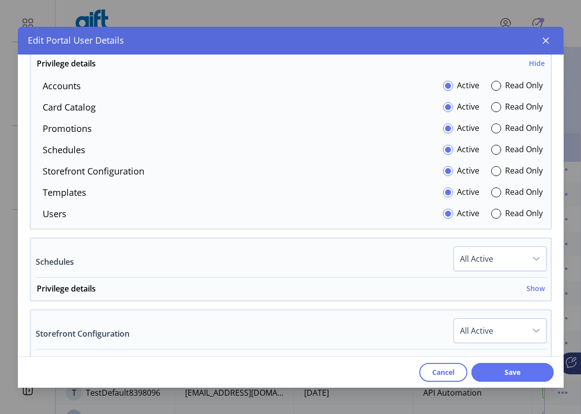
scroll to position [856, 0]
drag, startPoint x: 494, startPoint y: 211, endPoint x: 493, endPoint y: 204, distance: 7.0
click at [493, 209] on div at bounding box center [496, 213] width 10 height 10
drag, startPoint x: 493, startPoint y: 191, endPoint x: 492, endPoint y: 175, distance: 16.4
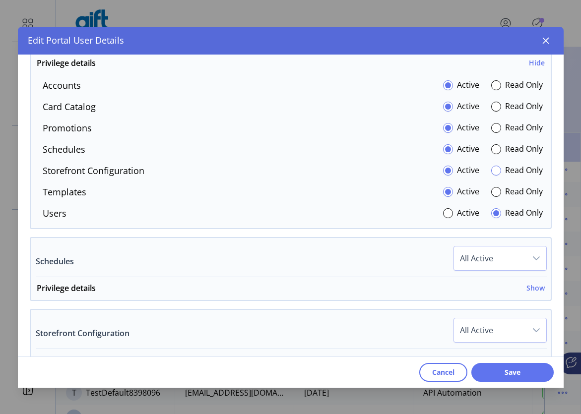
click at [493, 190] on div at bounding box center [496, 192] width 10 height 10
click at [492, 173] on div at bounding box center [496, 171] width 10 height 10
click at [491, 151] on div at bounding box center [496, 149] width 10 height 10
click at [493, 131] on div at bounding box center [496, 128] width 10 height 10
click at [493, 106] on div at bounding box center [496, 107] width 10 height 10
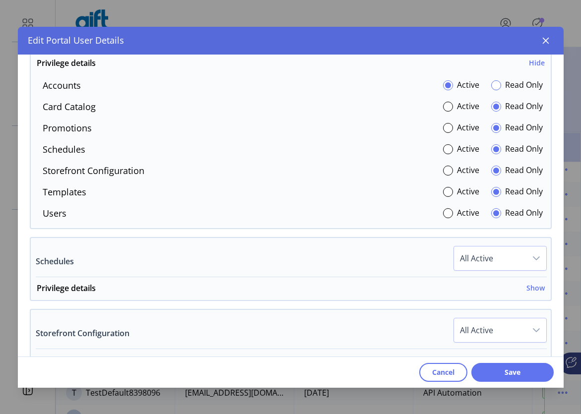
click at [494, 85] on div at bounding box center [496, 85] width 10 height 10
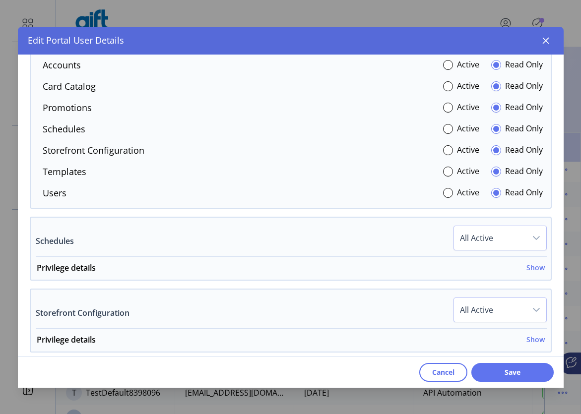
scroll to position [877, 0]
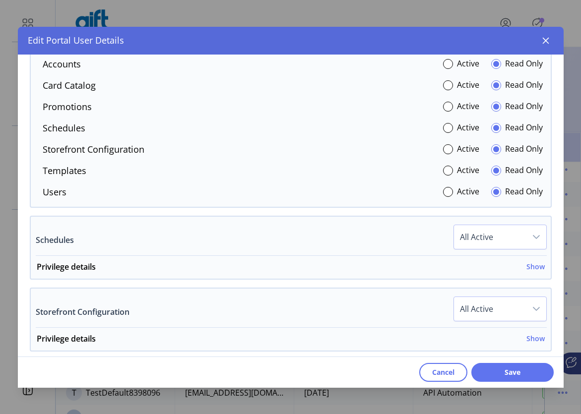
click at [526, 238] on div "dropdown trigger" at bounding box center [536, 237] width 20 height 24
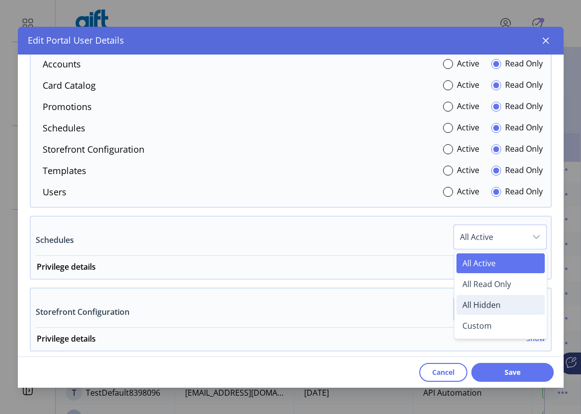
click at [493, 304] on span "All Hidden" at bounding box center [481, 305] width 38 height 11
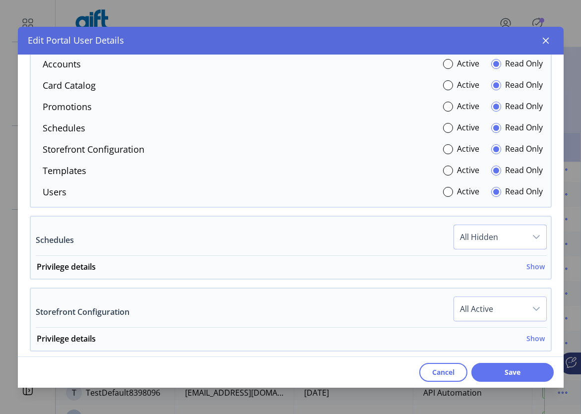
click at [532, 306] on icon "dropdown trigger" at bounding box center [536, 309] width 8 height 8
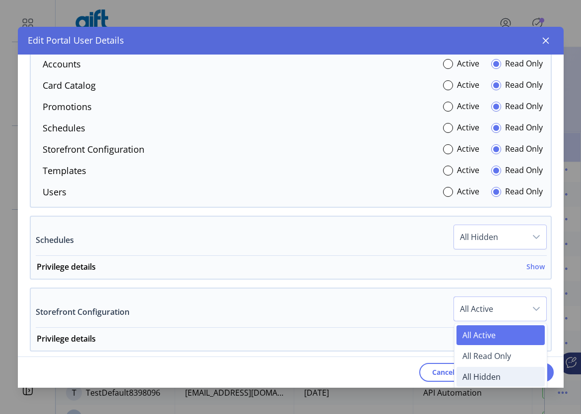
click at [481, 377] on span "All Hidden" at bounding box center [481, 376] width 38 height 11
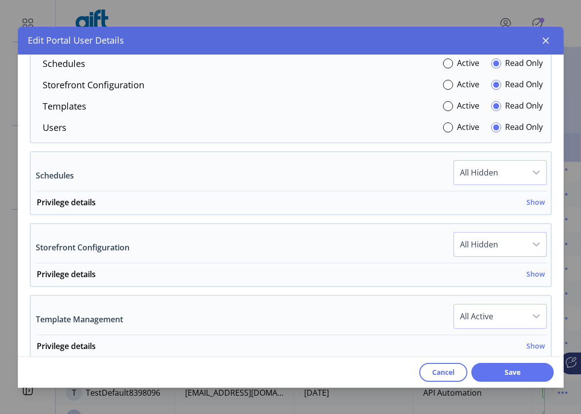
scroll to position [948, 0]
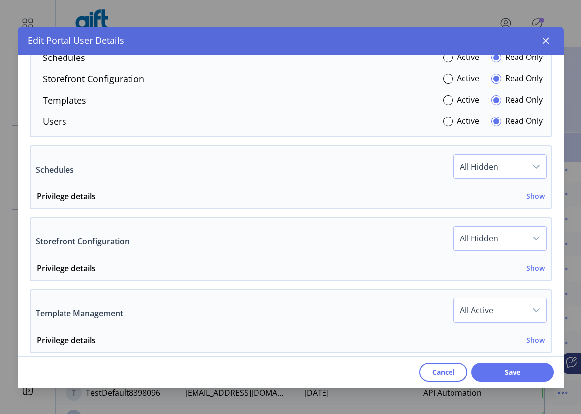
click at [526, 303] on div "dropdown trigger" at bounding box center [536, 311] width 20 height 24
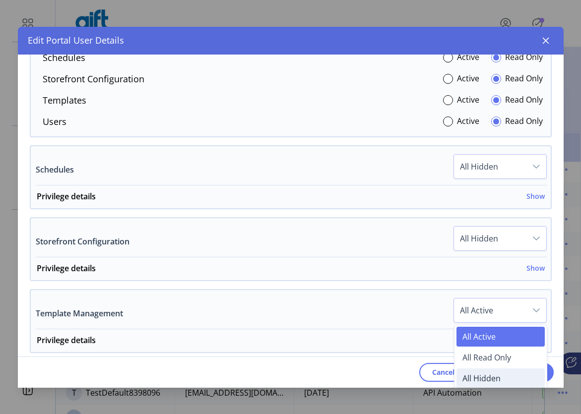
click at [478, 384] on li "All Hidden" at bounding box center [500, 379] width 88 height 20
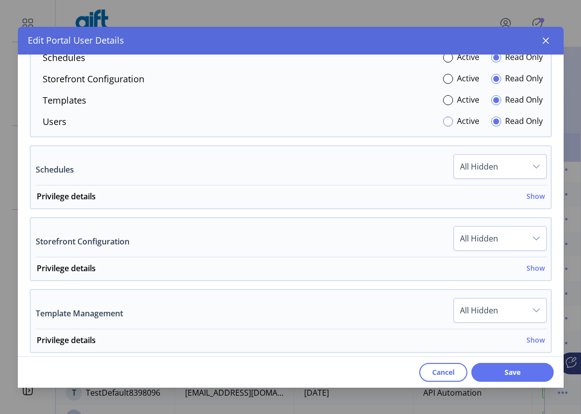
drag, startPoint x: 447, startPoint y: 123, endPoint x: 446, endPoint y: 104, distance: 18.4
click at [447, 122] on div at bounding box center [448, 122] width 10 height 10
click at [445, 104] on div at bounding box center [448, 100] width 10 height 10
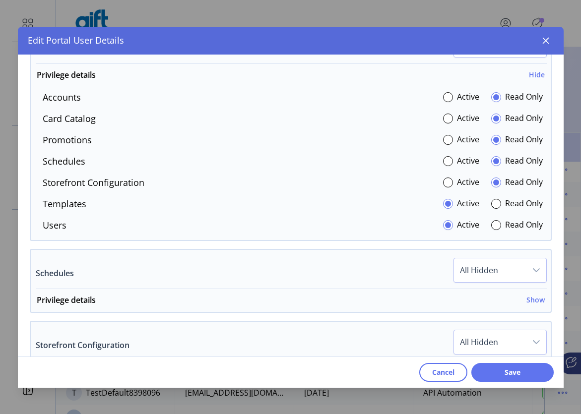
scroll to position [0, 0]
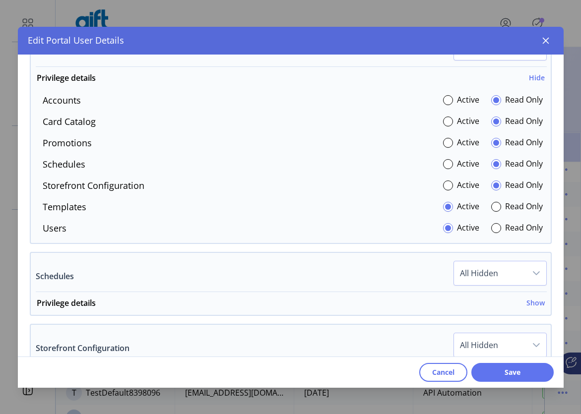
drag, startPoint x: 446, startPoint y: 181, endPoint x: 449, endPoint y: 171, distance: 9.9
click at [446, 181] on div at bounding box center [448, 186] width 10 height 10
click at [450, 166] on div "Active" at bounding box center [461, 164] width 36 height 13
drag, startPoint x: 446, startPoint y: 162, endPoint x: 448, endPoint y: 151, distance: 11.1
click at [446, 161] on div at bounding box center [448, 164] width 10 height 10
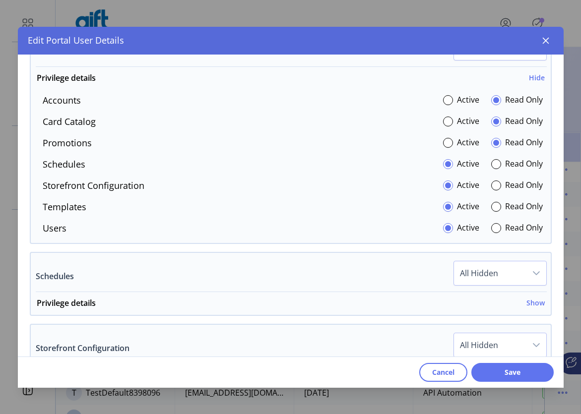
click at [447, 141] on div at bounding box center [448, 143] width 10 height 10
click at [444, 123] on div at bounding box center [448, 122] width 10 height 10
click at [443, 101] on div at bounding box center [448, 100] width 10 height 10
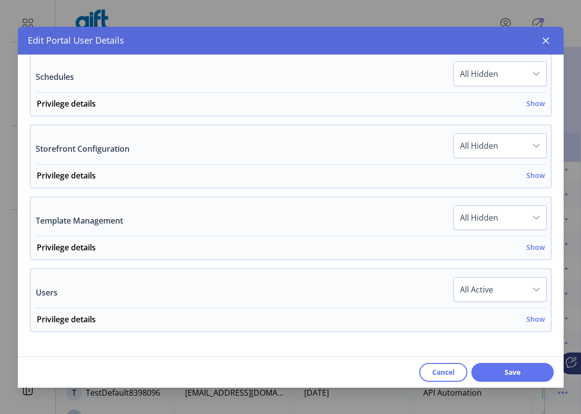
click at [526, 292] on div "dropdown trigger" at bounding box center [536, 290] width 20 height 24
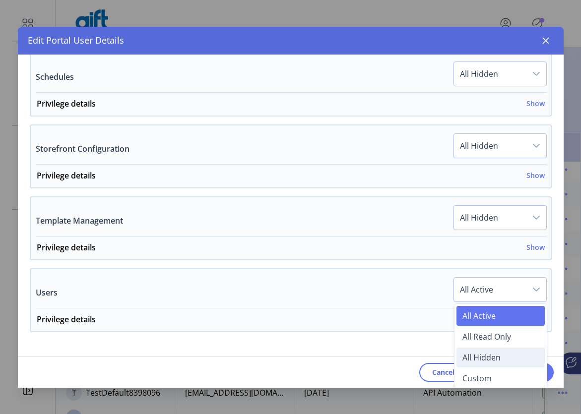
click at [485, 361] on span "All Hidden" at bounding box center [481, 357] width 38 height 11
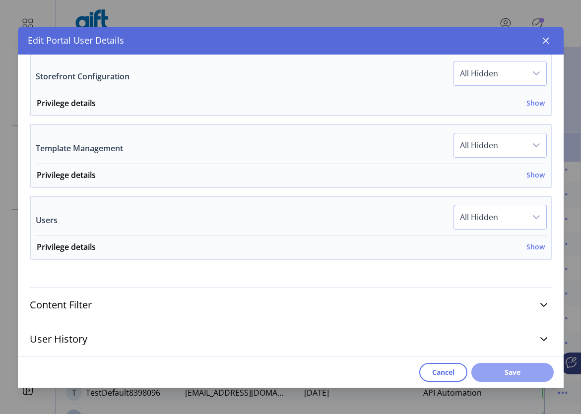
click at [530, 369] on span "Save" at bounding box center [512, 372] width 57 height 10
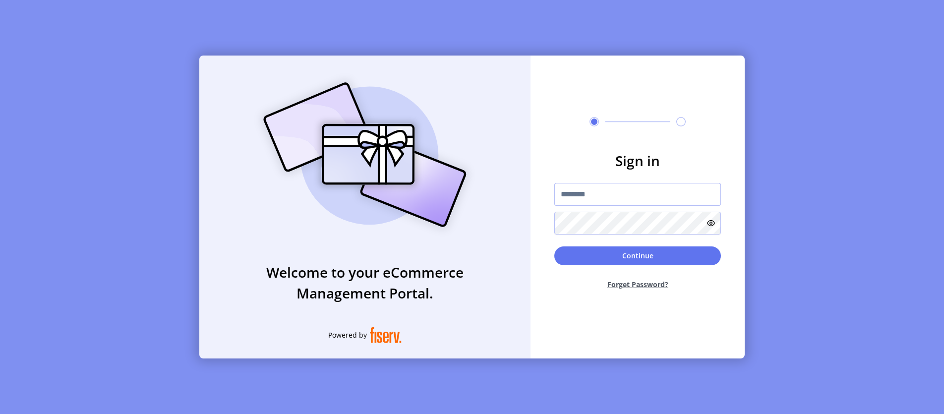
type input "**********"
click at [604, 197] on input "**********" at bounding box center [637, 194] width 167 height 23
type input "**********"
drag, startPoint x: 621, startPoint y: 197, endPoint x: 570, endPoint y: 201, distance: 50.7
click at [570, 201] on input "**********" at bounding box center [637, 194] width 167 height 23
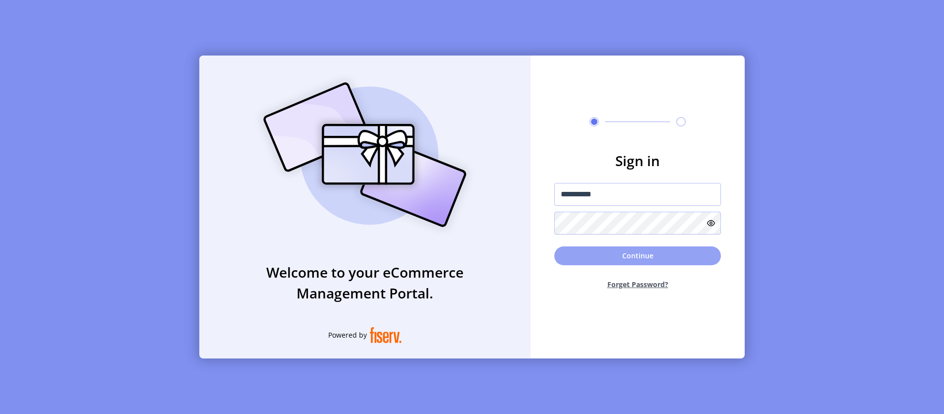
click at [617, 253] on button "Continue" at bounding box center [637, 255] width 167 height 19
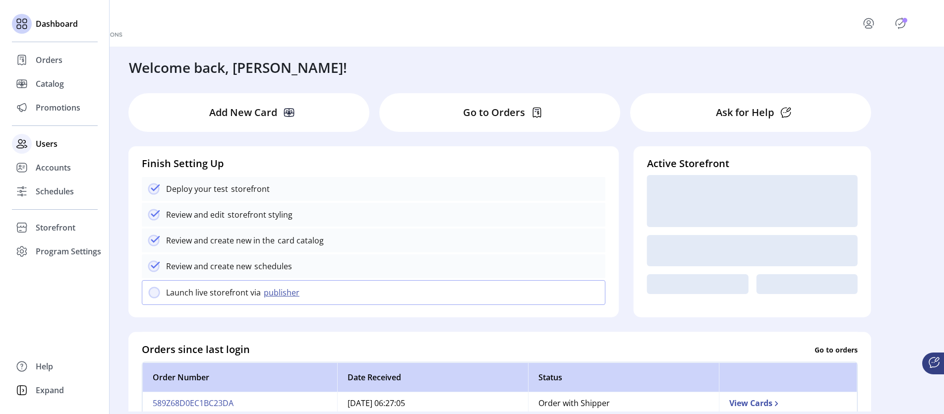
click at [45, 147] on span "Users" at bounding box center [47, 144] width 22 height 12
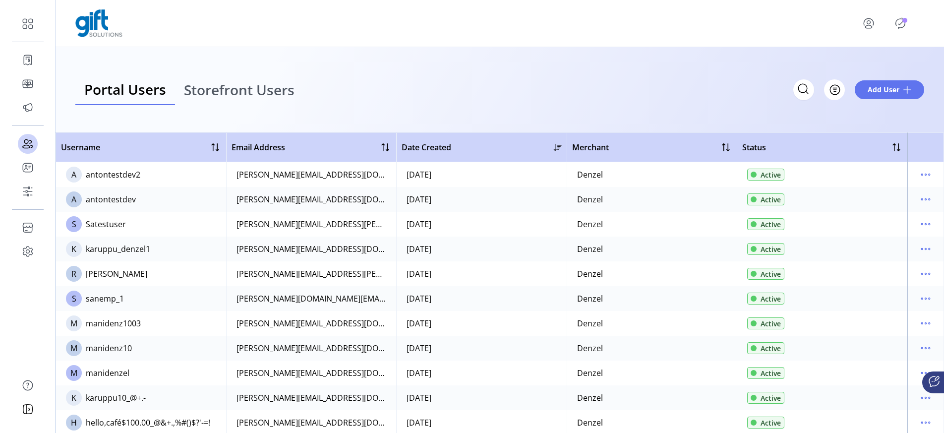
drag, startPoint x: 136, startPoint y: 198, endPoint x: 81, endPoint y: 200, distance: 55.6
click at [81, 200] on td "A antontestdev" at bounding box center [141, 199] width 171 height 25
copy td "antontestdev"
click at [285, 26] on div at bounding box center [499, 23] width 849 height 28
click at [901, 27] on icon "Publisher Panel" at bounding box center [900, 23] width 9 height 11
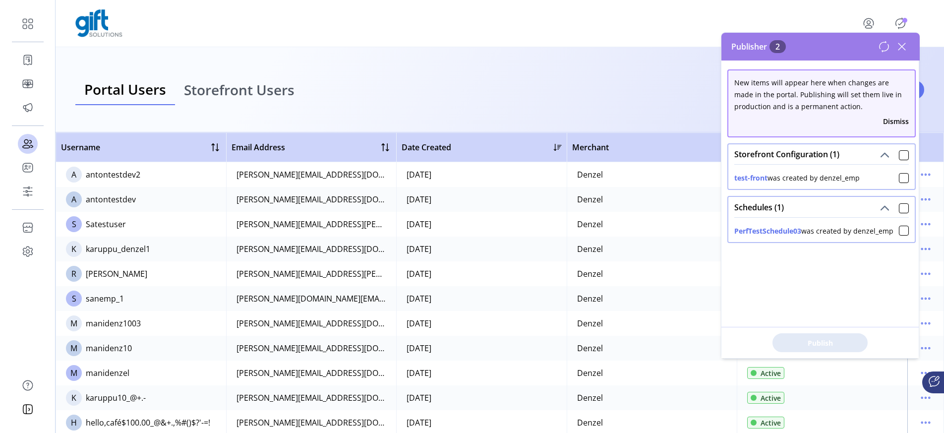
click at [899, 48] on icon at bounding box center [902, 47] width 16 height 16
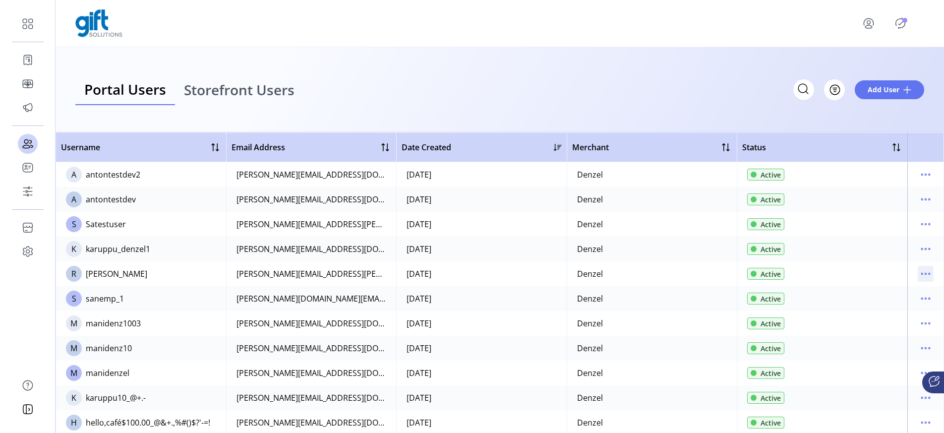
click at [919, 277] on icon "menu" at bounding box center [926, 274] width 16 height 16
click at [888, 309] on span "View Details" at bounding box center [879, 309] width 82 height 8
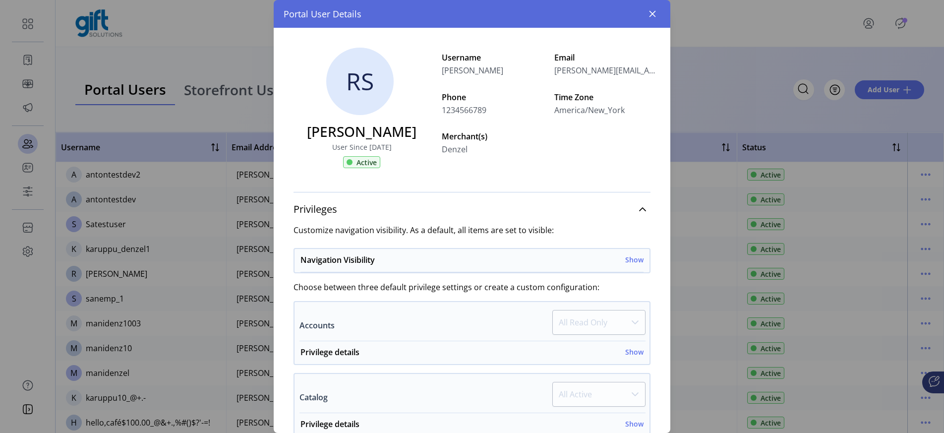
click at [656, 14] on icon "button" at bounding box center [653, 14] width 8 height 8
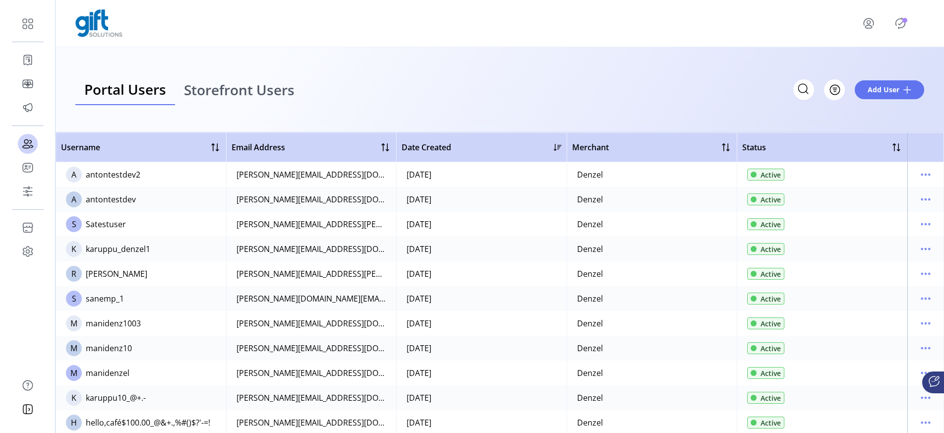
drag, startPoint x: 186, startPoint y: 268, endPoint x: 521, endPoint y: 269, distance: 334.3
click at [521, 269] on tr "[PERSON_NAME] [PERSON_NAME][EMAIL_ADDRESS][PERSON_NAME][DOMAIN_NAME] [DATE] Den…" at bounding box center [500, 273] width 889 height 25
click at [660, 270] on td "Denzel" at bounding box center [652, 273] width 171 height 25
drag, startPoint x: 481, startPoint y: 273, endPoint x: 464, endPoint y: 275, distance: 17.0
click at [464, 275] on td "[DATE]" at bounding box center [481, 273] width 171 height 25
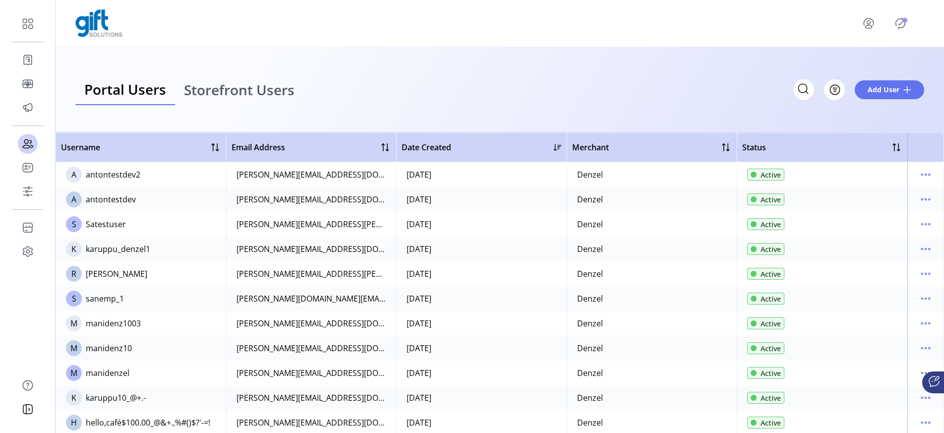
click at [469, 275] on td "[DATE]" at bounding box center [481, 273] width 171 height 25
drag, startPoint x: 163, startPoint y: 274, endPoint x: 78, endPoint y: 276, distance: 84.8
click at [78, 276] on td "[PERSON_NAME]" at bounding box center [141, 273] width 171 height 25
